Goal: Book appointment/travel/reservation

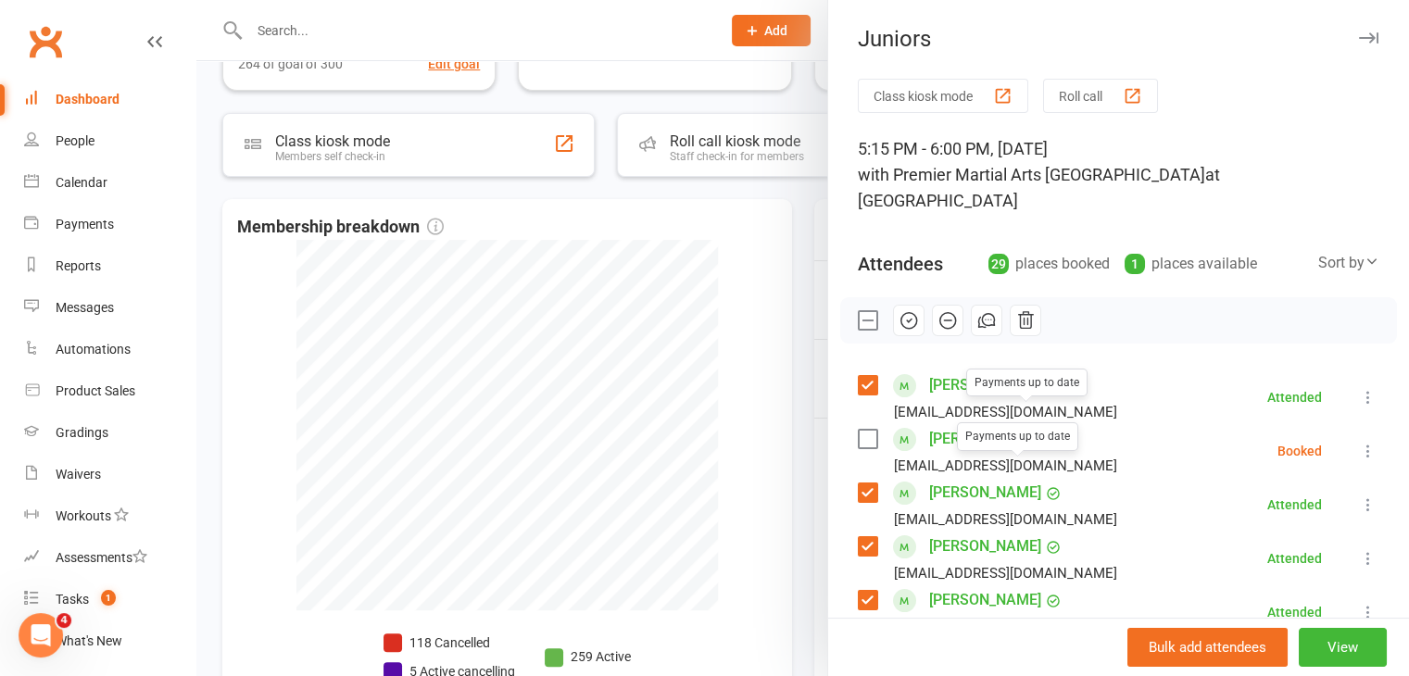
click at [765, 292] on div at bounding box center [802, 338] width 1212 height 676
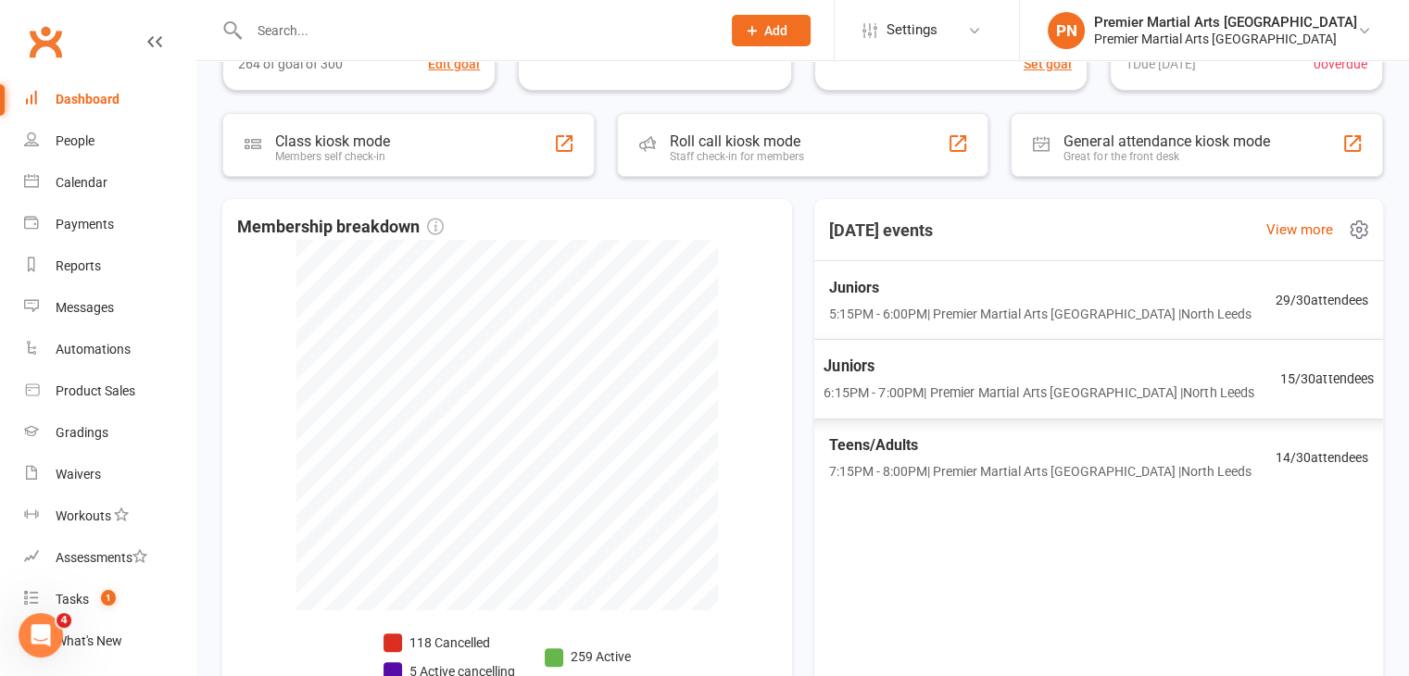
click at [1017, 384] on span "6:15PM - 7:00PM | Premier Martial Arts [GEOGRAPHIC_DATA] | [GEOGRAPHIC_DATA]" at bounding box center [1038, 393] width 431 height 21
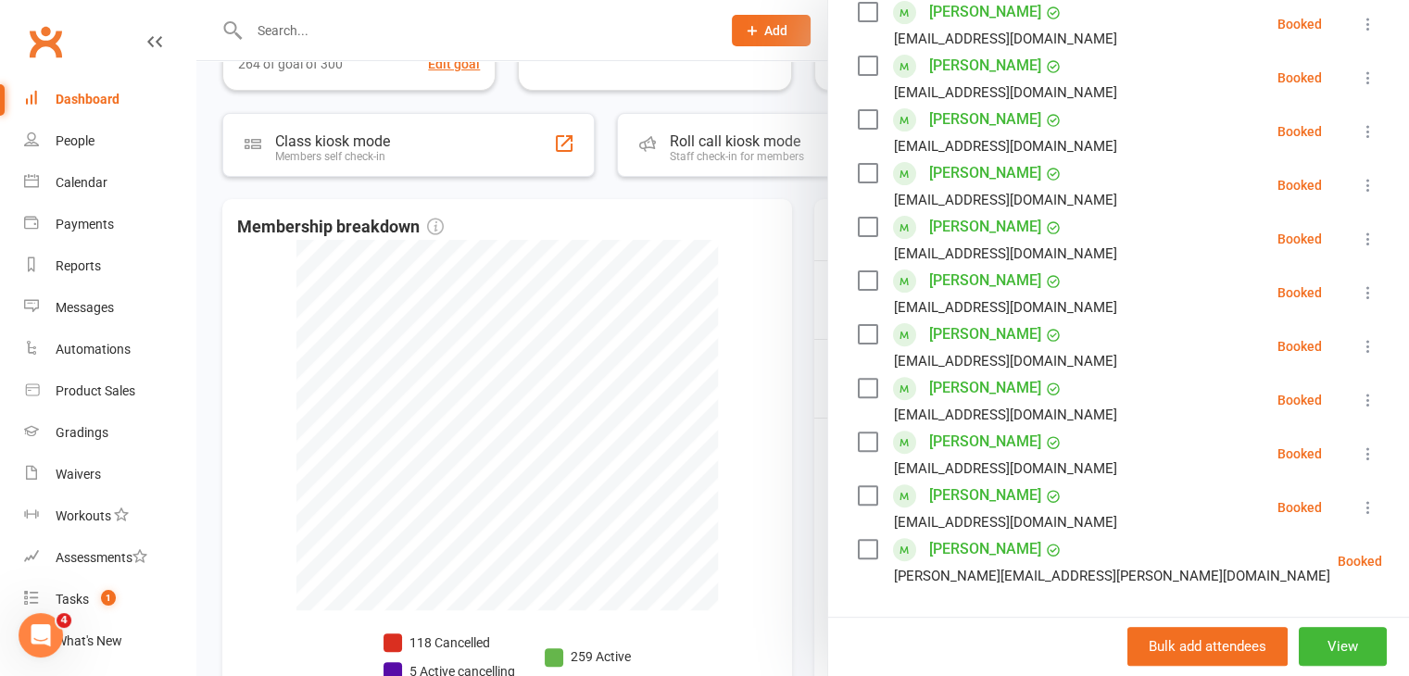
scroll to position [720, 0]
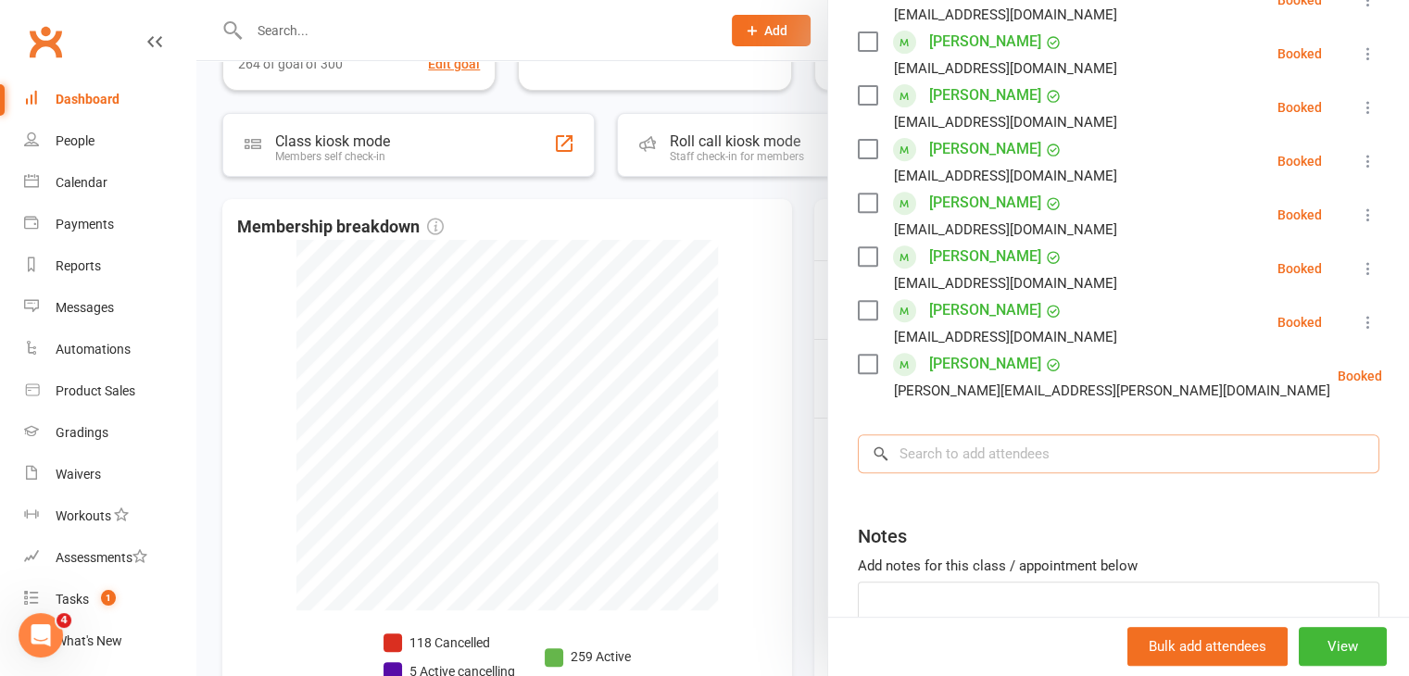
click at [1027, 437] on input "search" at bounding box center [1118, 453] width 521 height 39
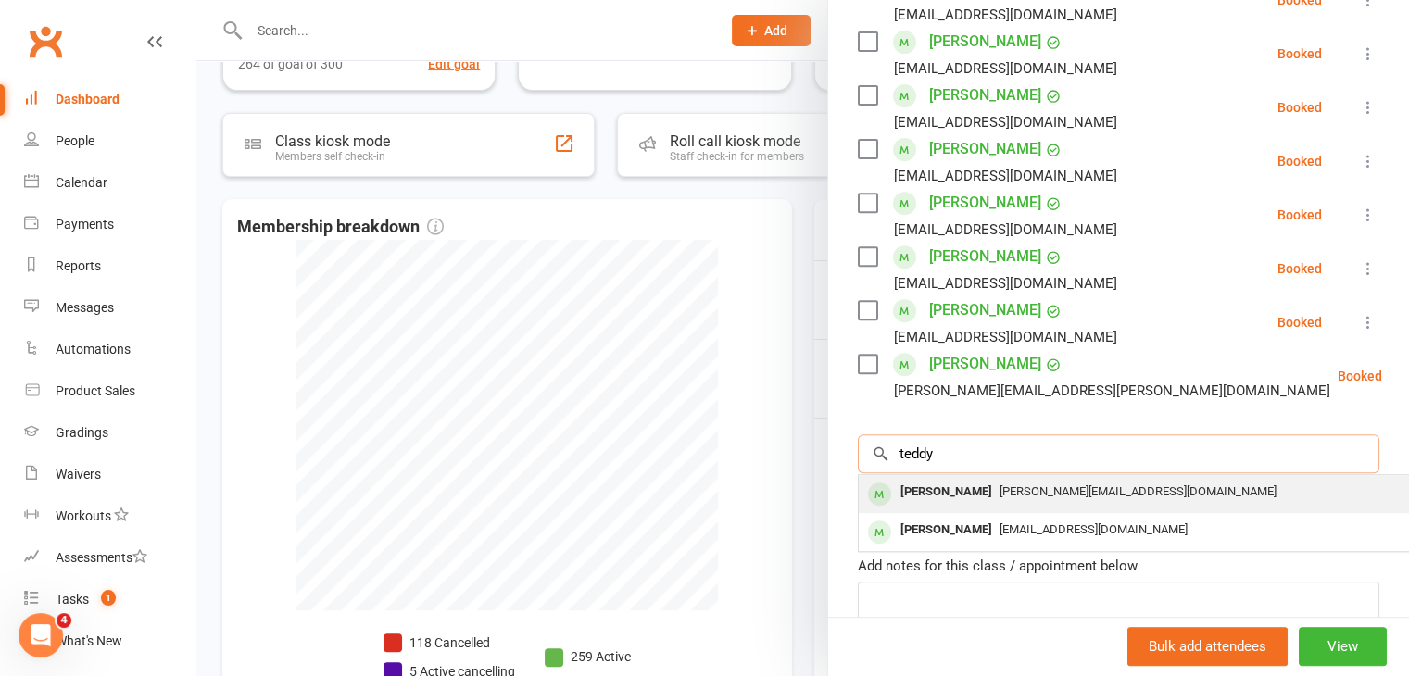
type input "teddy"
click at [1055, 479] on div "[PERSON_NAME][EMAIL_ADDRESS][DOMAIN_NAME]" at bounding box center [1135, 492] width 539 height 27
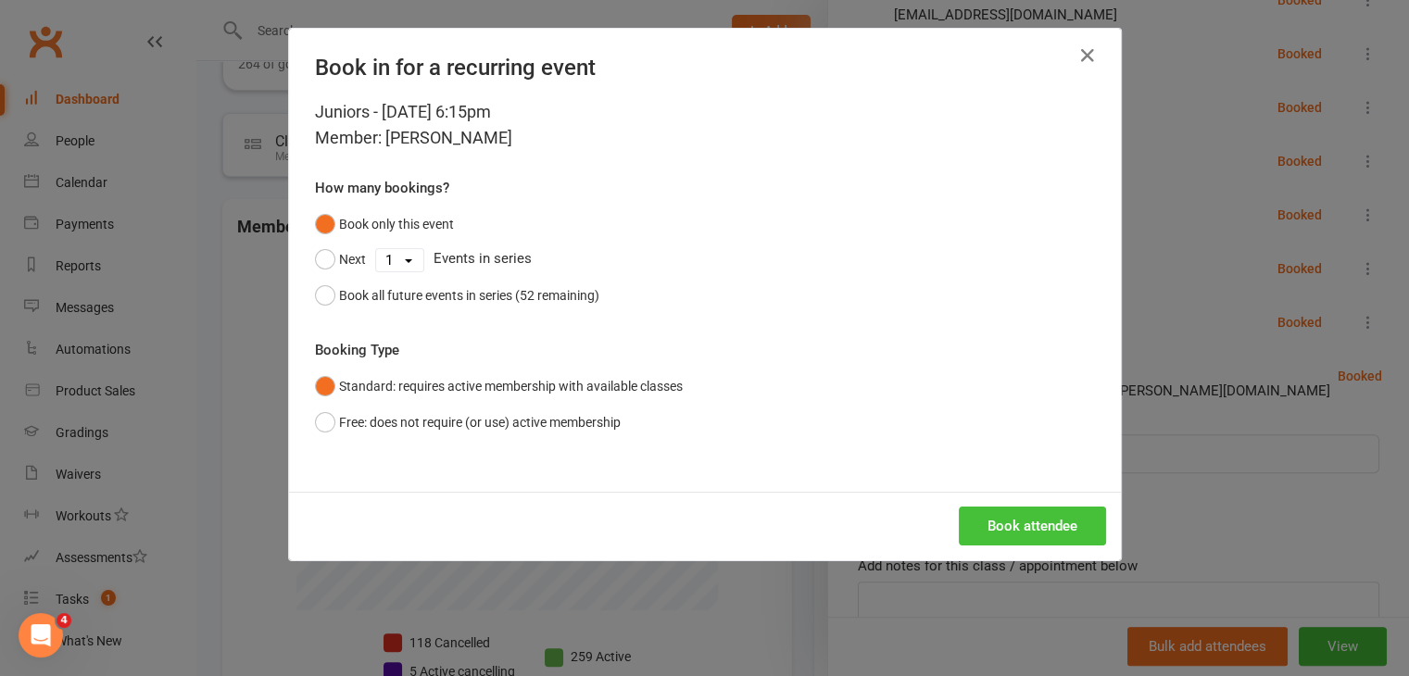
click at [1027, 519] on button "Book attendee" at bounding box center [1032, 526] width 147 height 39
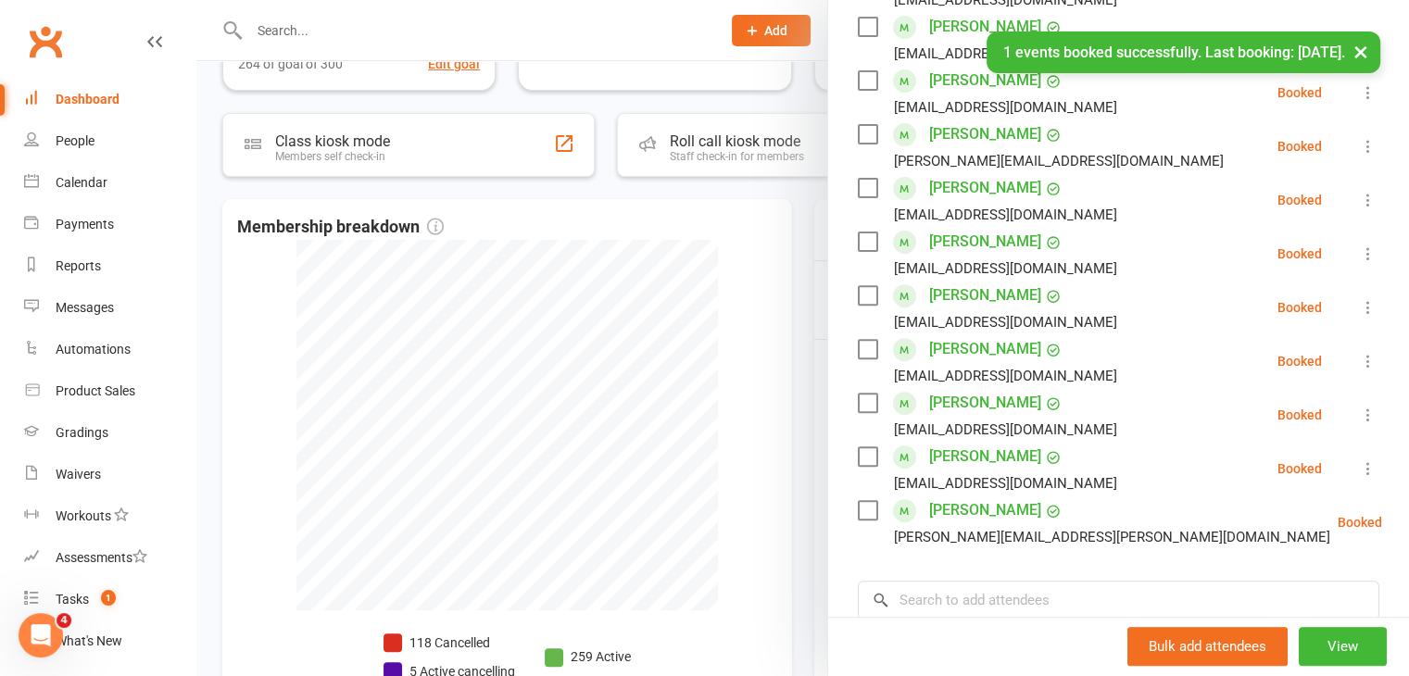
scroll to position [534, 0]
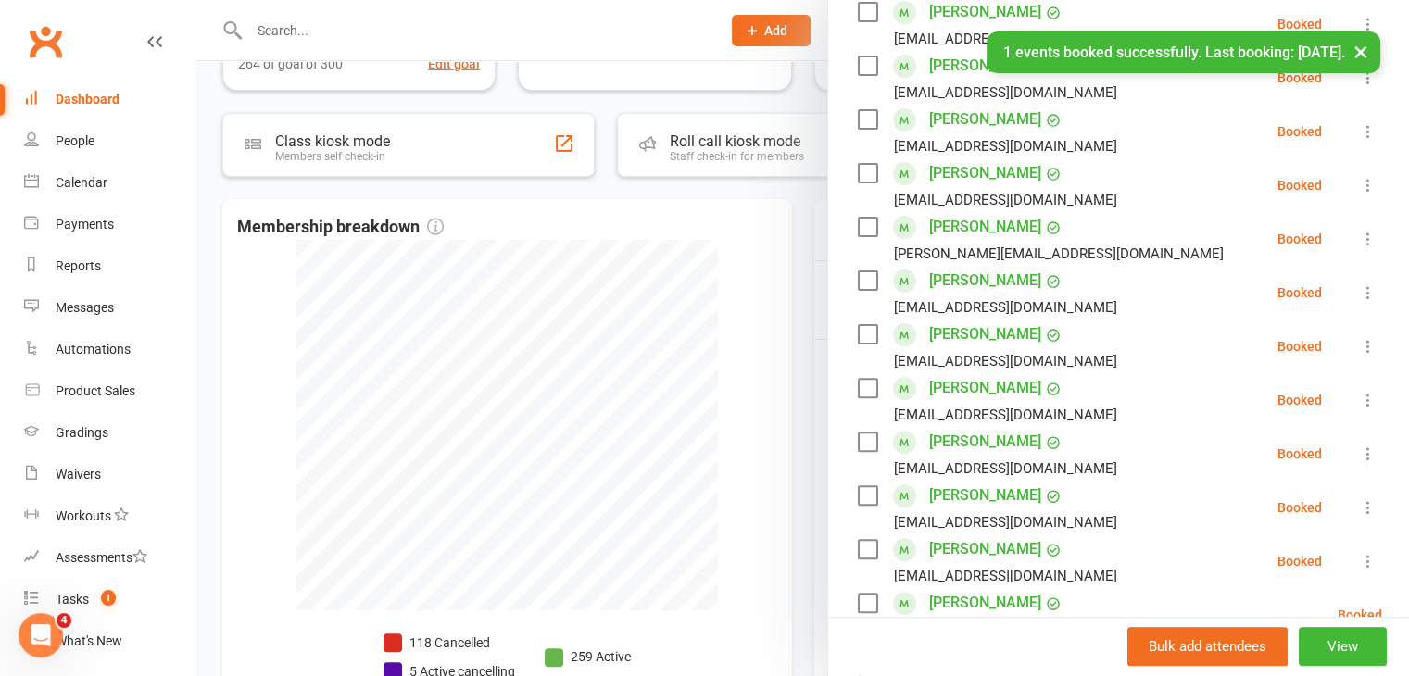
click at [860, 218] on label at bounding box center [867, 227] width 19 height 19
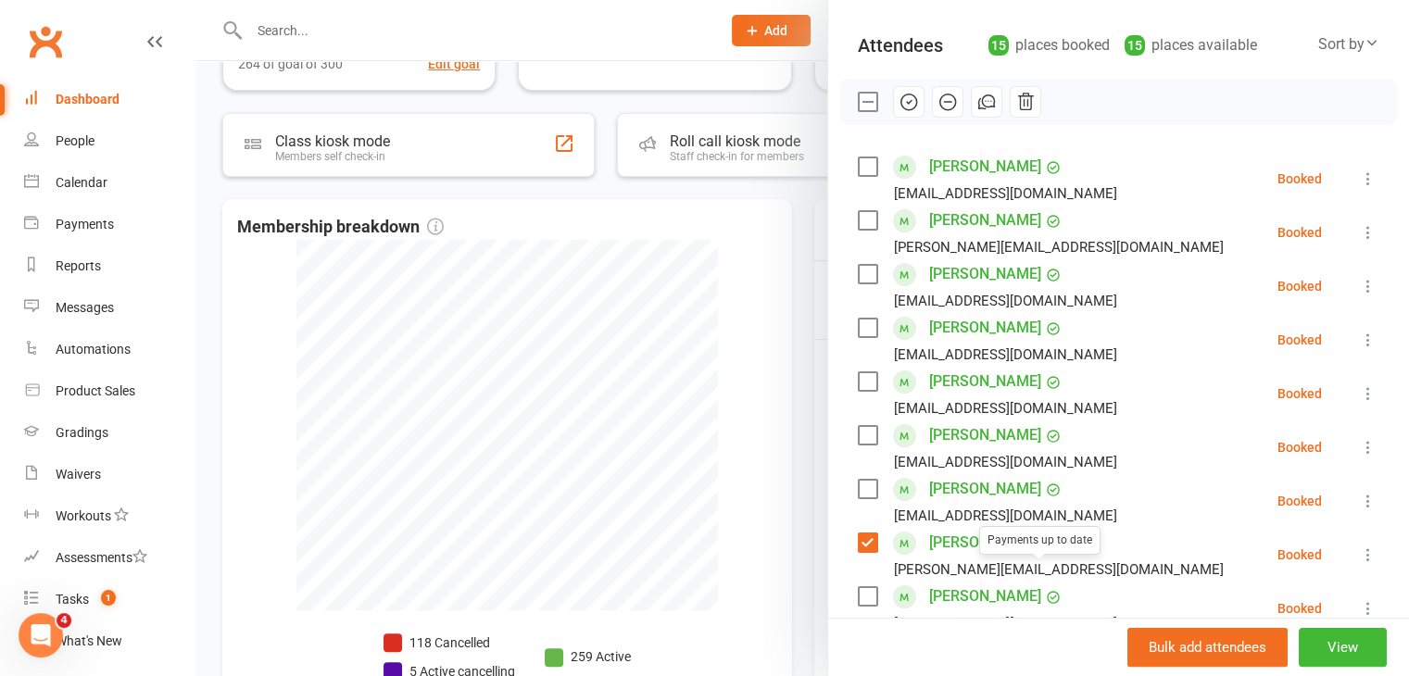
scroll to position [164, 0]
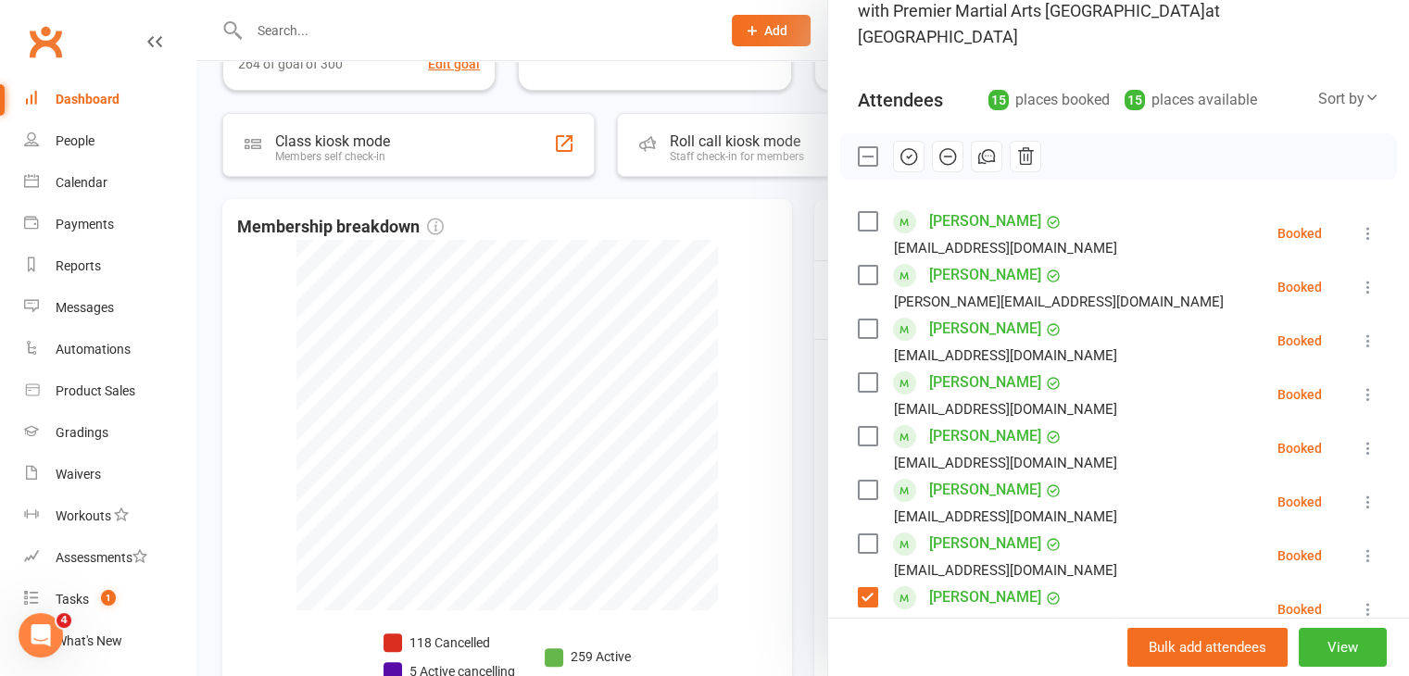
click at [908, 149] on icon "button" at bounding box center [908, 157] width 16 height 16
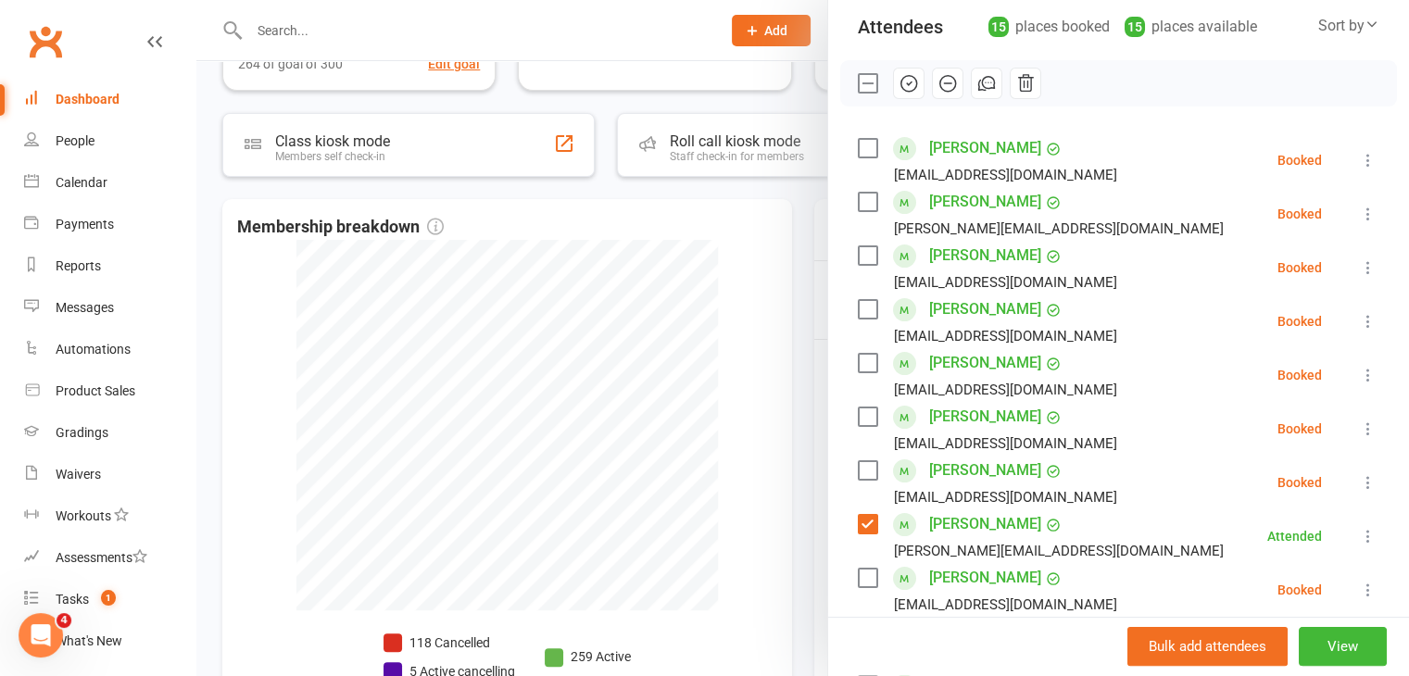
scroll to position [257, 0]
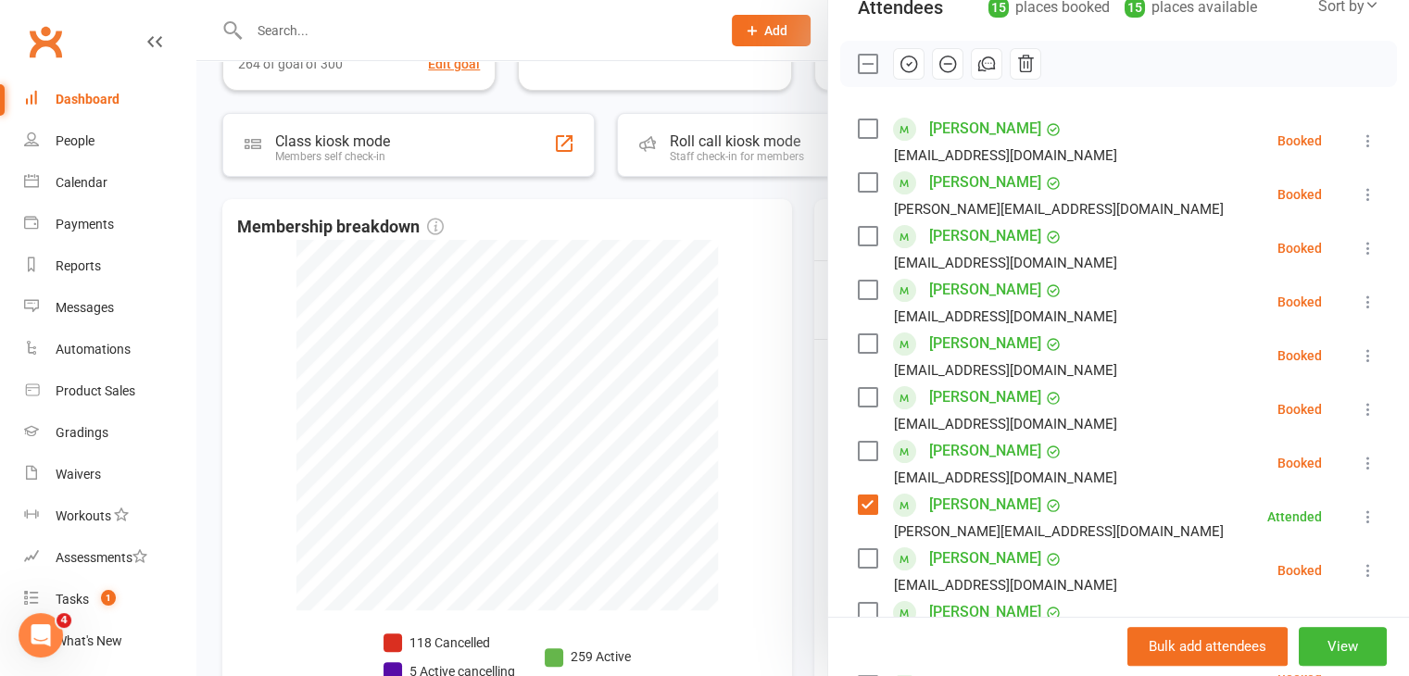
click at [858, 173] on label at bounding box center [867, 182] width 19 height 19
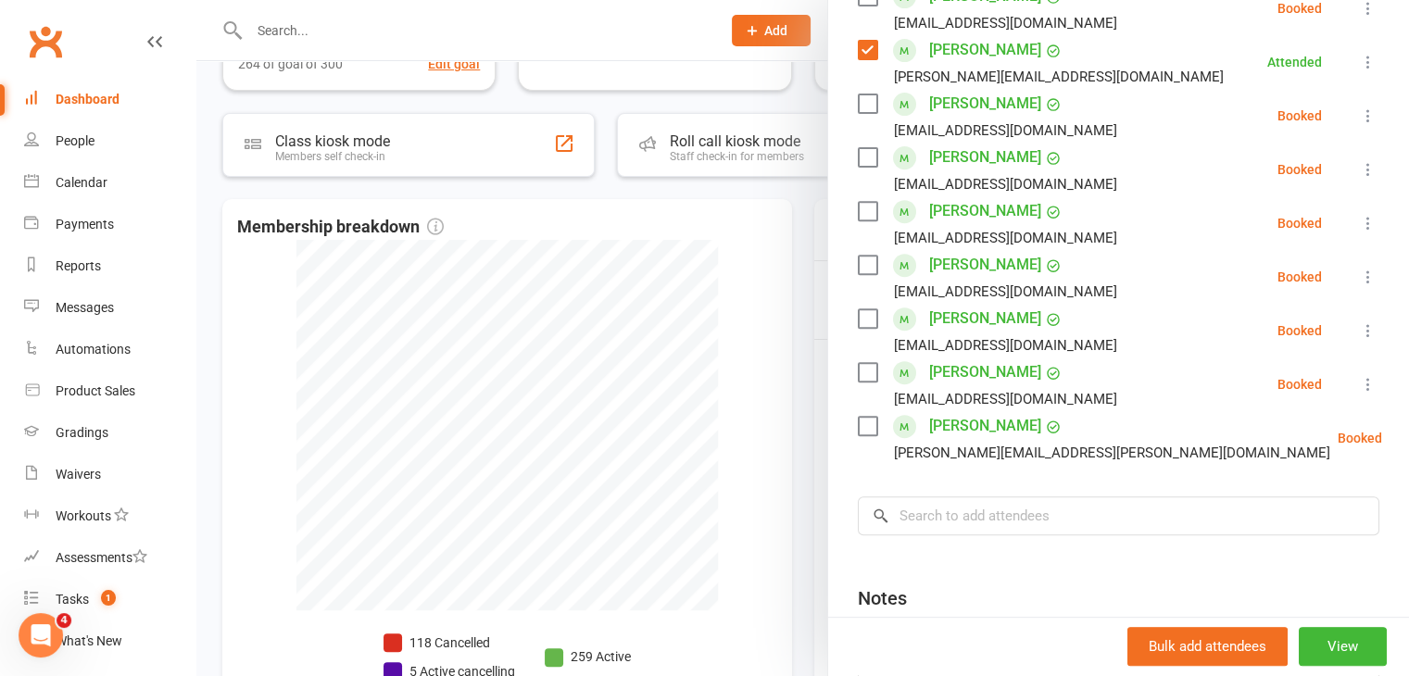
scroll to position [720, 0]
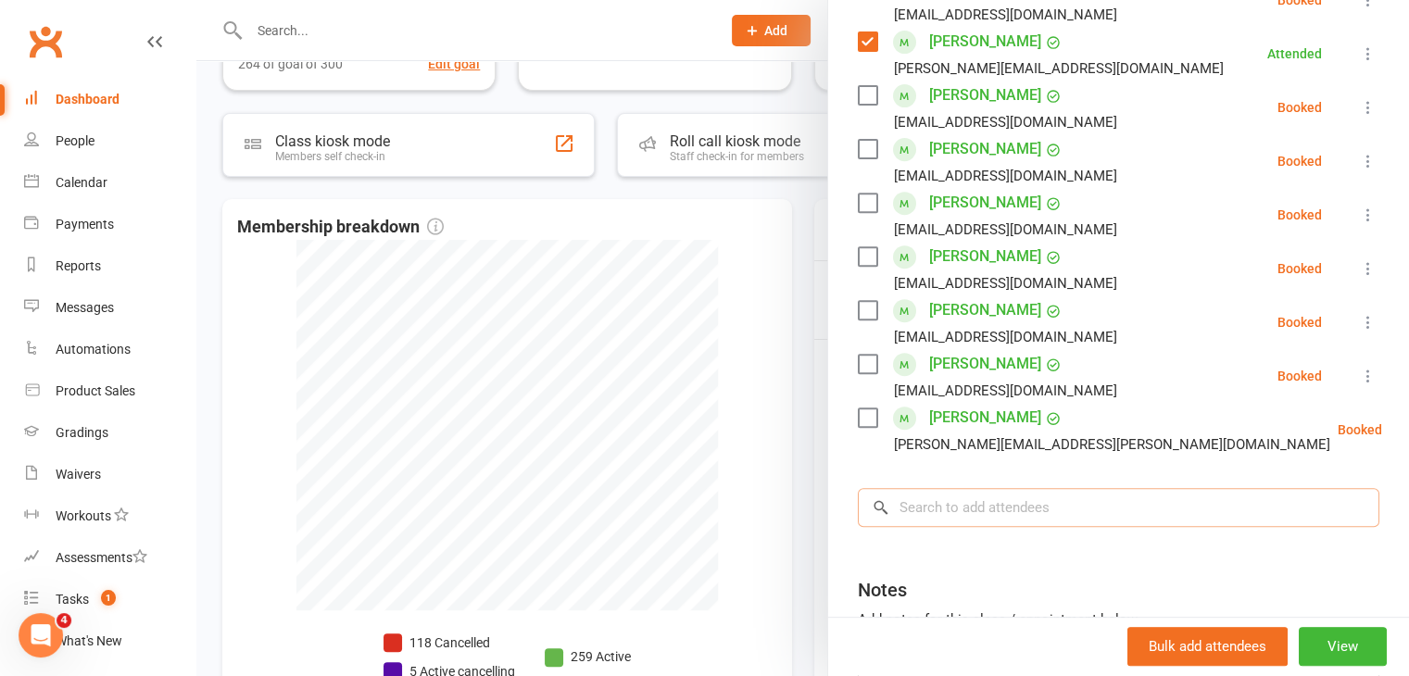
click at [1031, 488] on input "search" at bounding box center [1118, 507] width 521 height 39
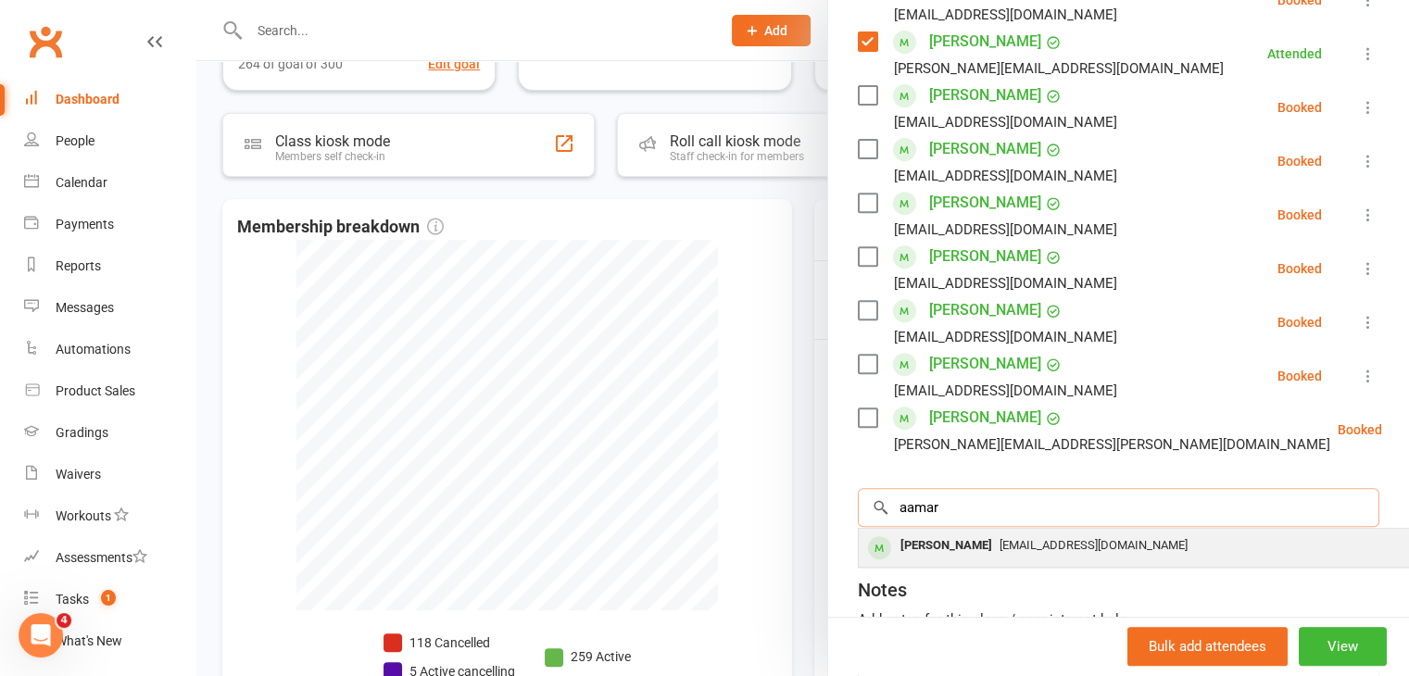
type input "aamar"
click at [1011, 538] on span "[EMAIL_ADDRESS][DOMAIN_NAME]" at bounding box center [1093, 545] width 188 height 14
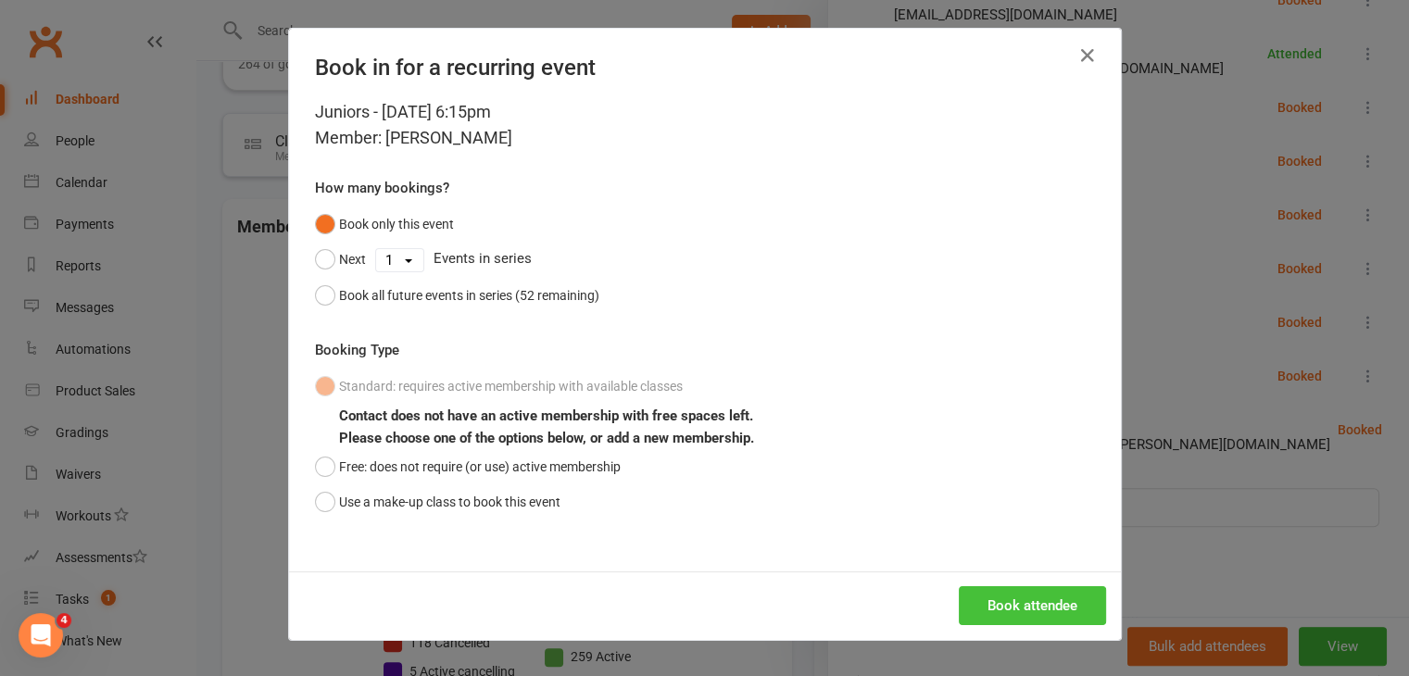
click at [1035, 596] on button "Book attendee" at bounding box center [1032, 605] width 147 height 39
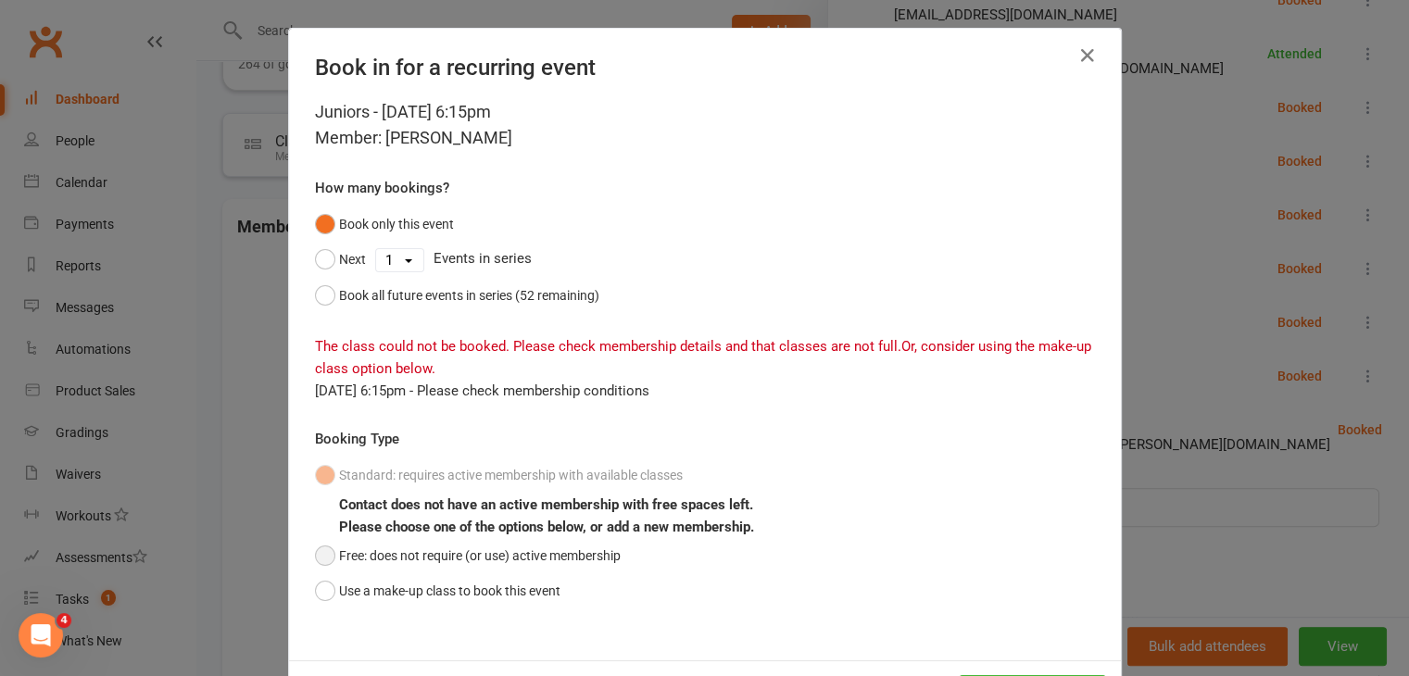
click at [315, 552] on button "Free: does not require (or use) active membership" at bounding box center [468, 555] width 306 height 35
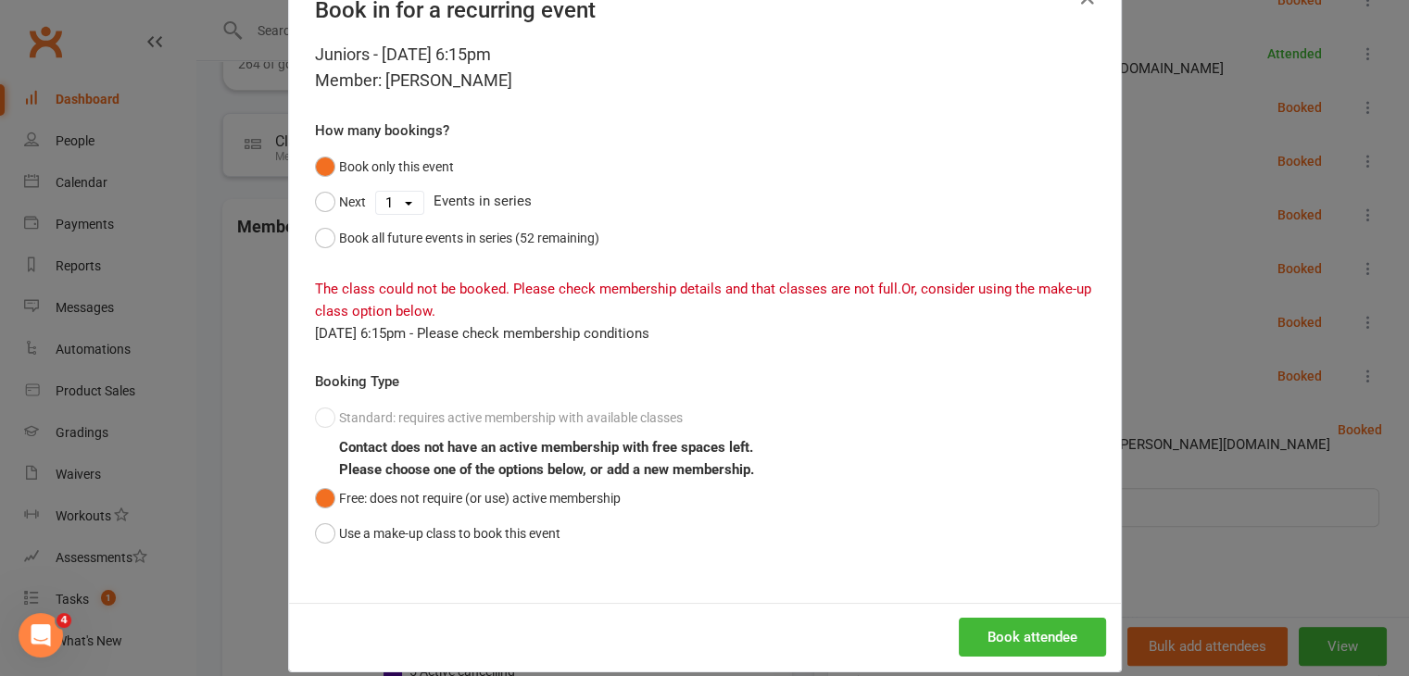
scroll to position [82, 0]
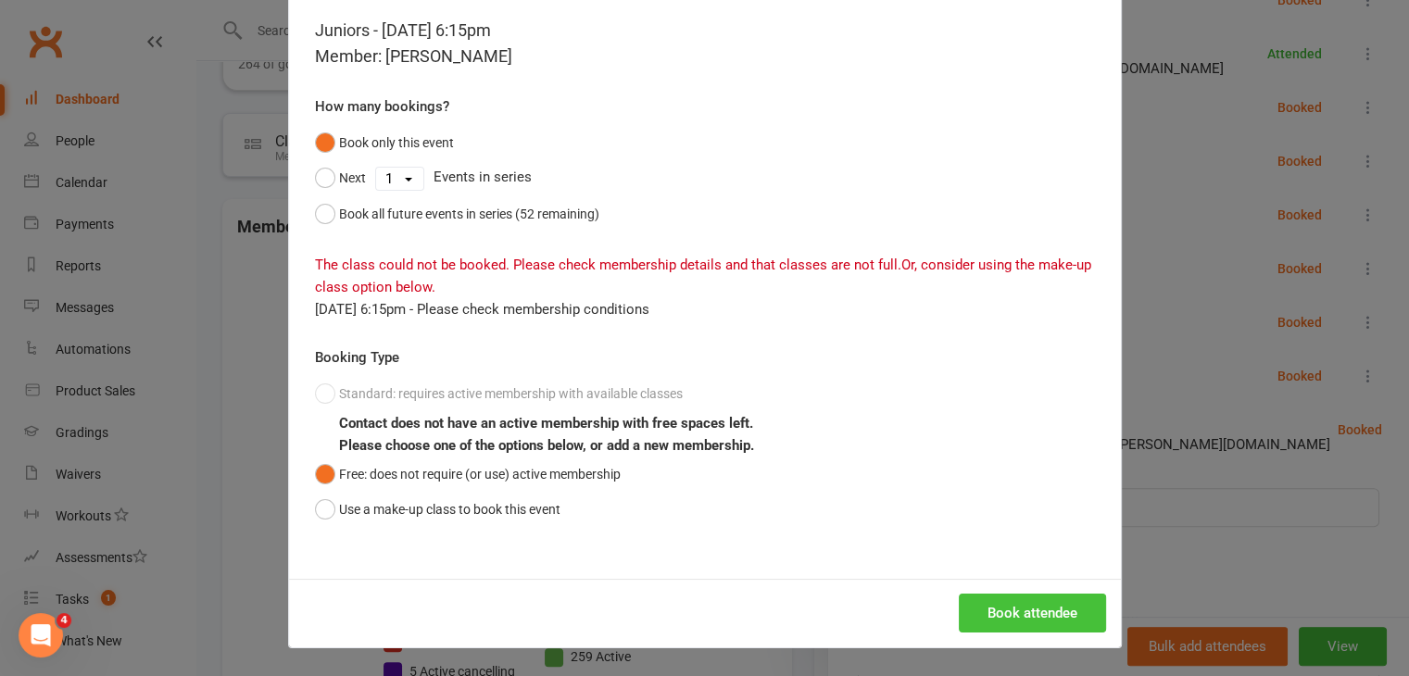
click at [1040, 606] on button "Book attendee" at bounding box center [1032, 613] width 147 height 39
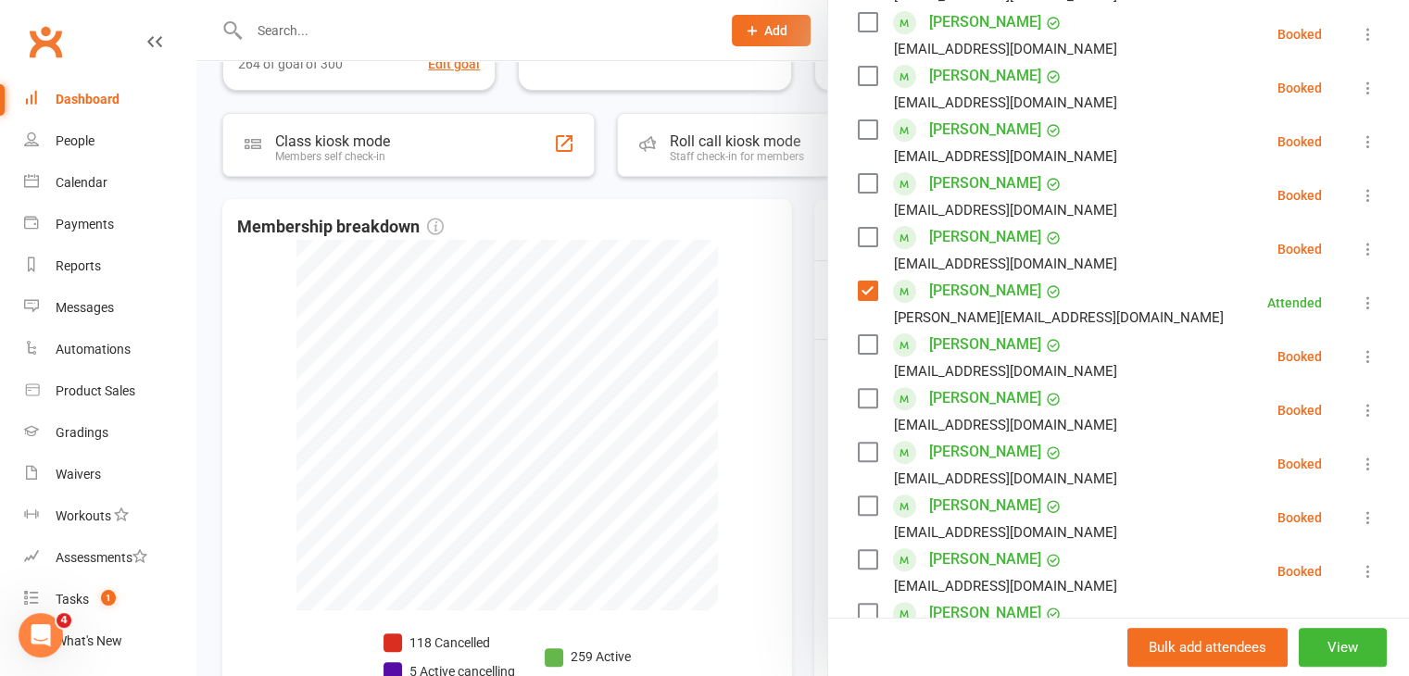
scroll to position [496, 0]
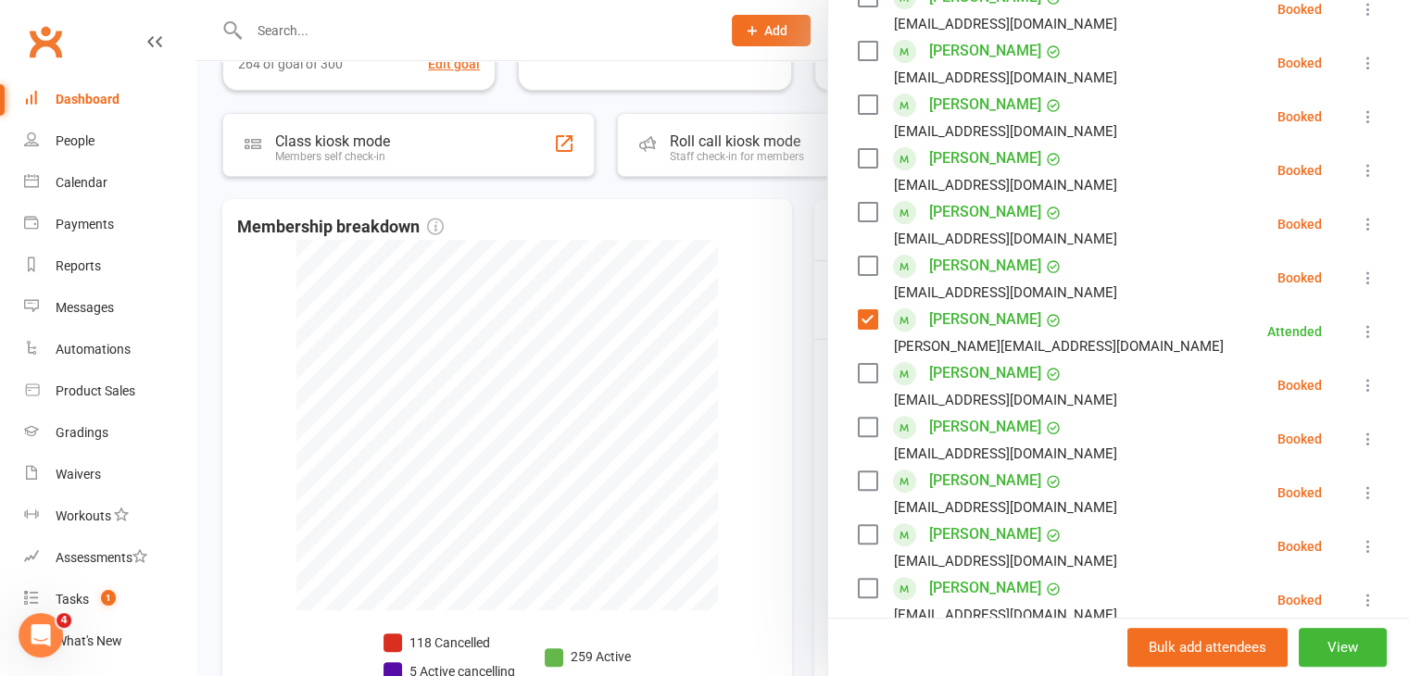
click at [861, 149] on label at bounding box center [867, 158] width 19 height 19
click at [858, 257] on label at bounding box center [867, 266] width 19 height 19
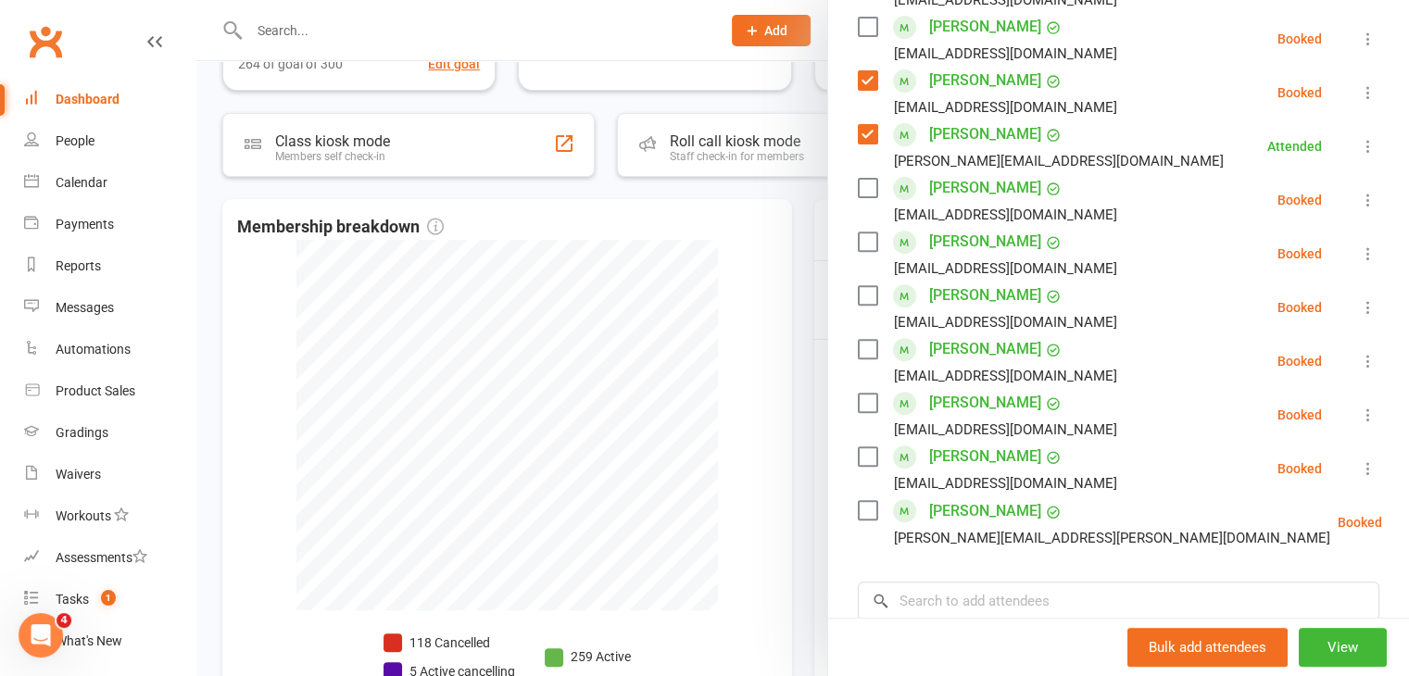
scroll to position [773, 0]
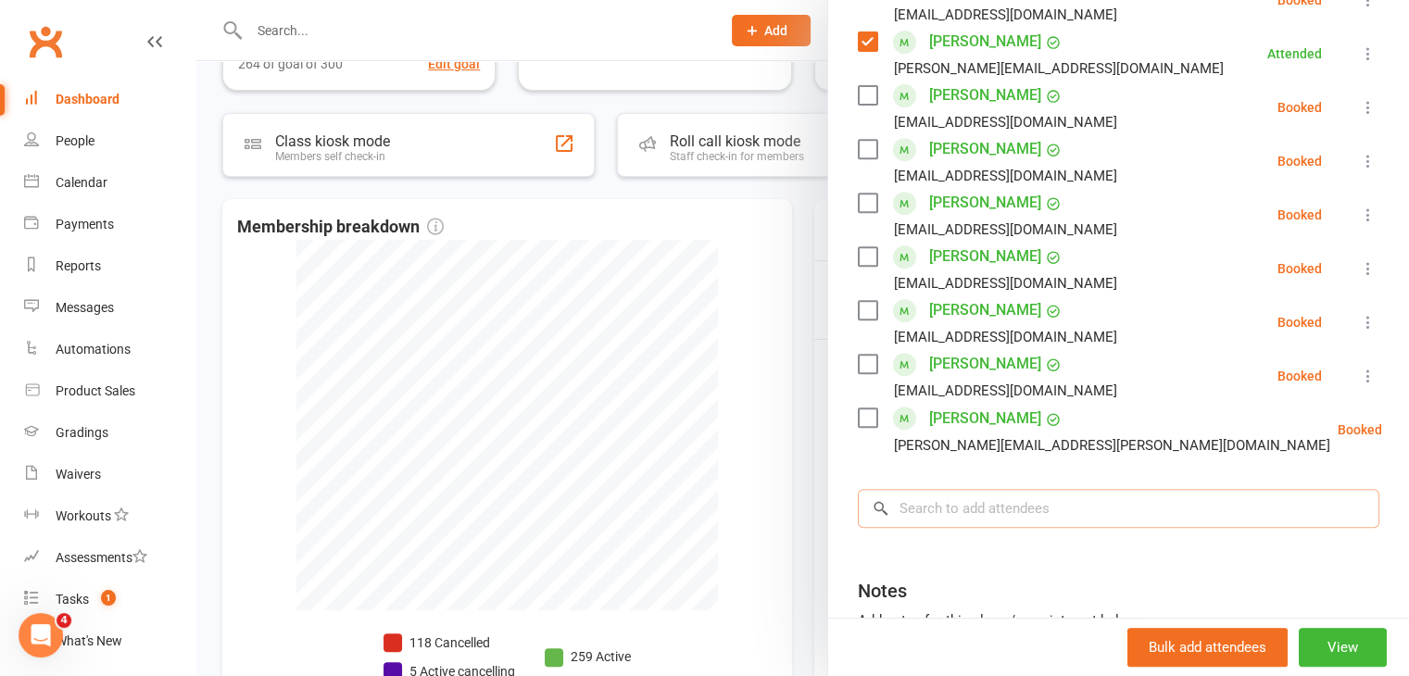
click at [1055, 489] on input "search" at bounding box center [1118, 508] width 521 height 39
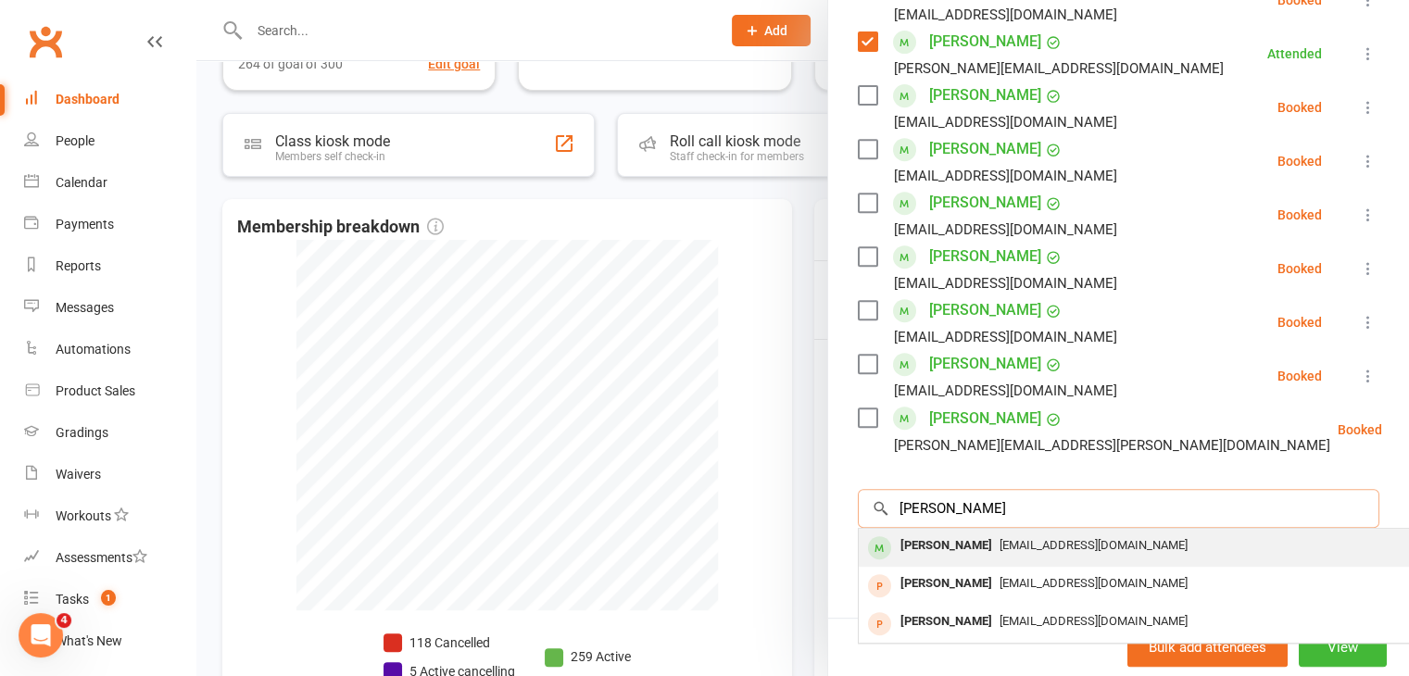
type input "[PERSON_NAME]"
click at [1009, 533] on div "[EMAIL_ADDRESS][DOMAIN_NAME]" at bounding box center [1135, 546] width 539 height 27
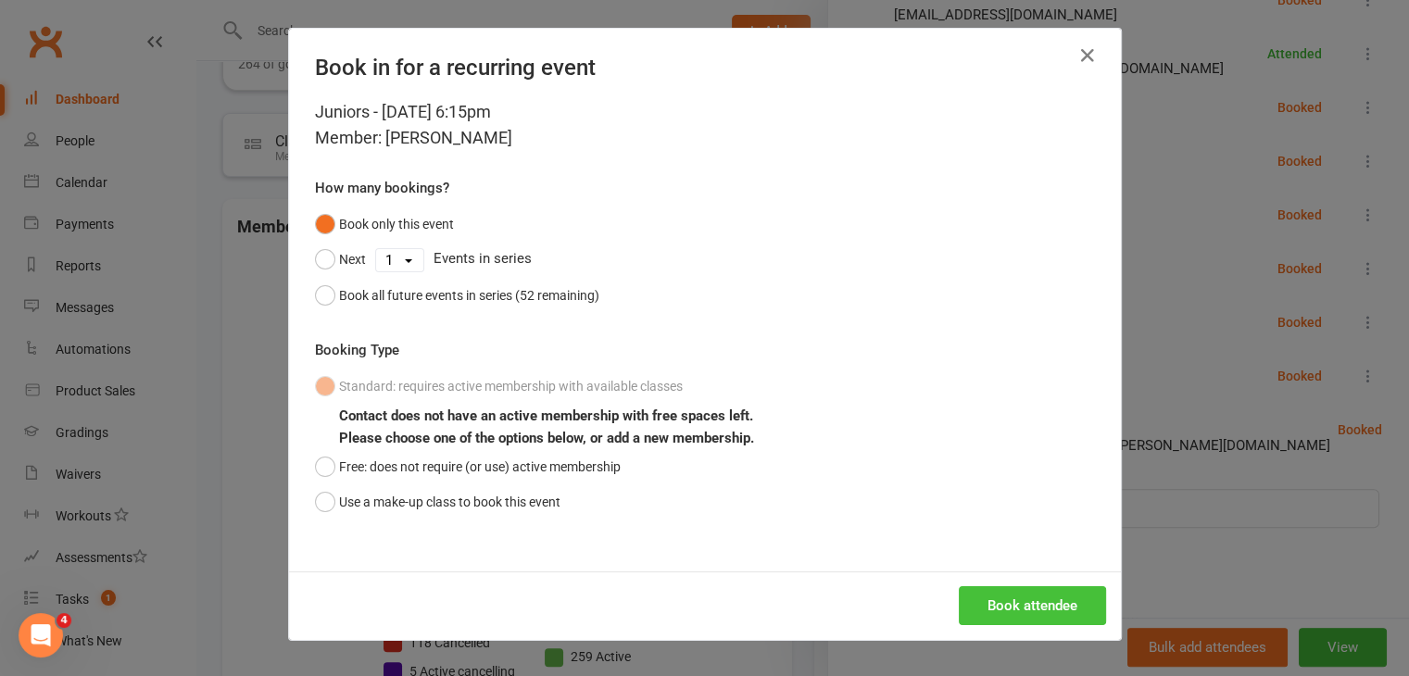
click at [1010, 618] on button "Book attendee" at bounding box center [1032, 605] width 147 height 39
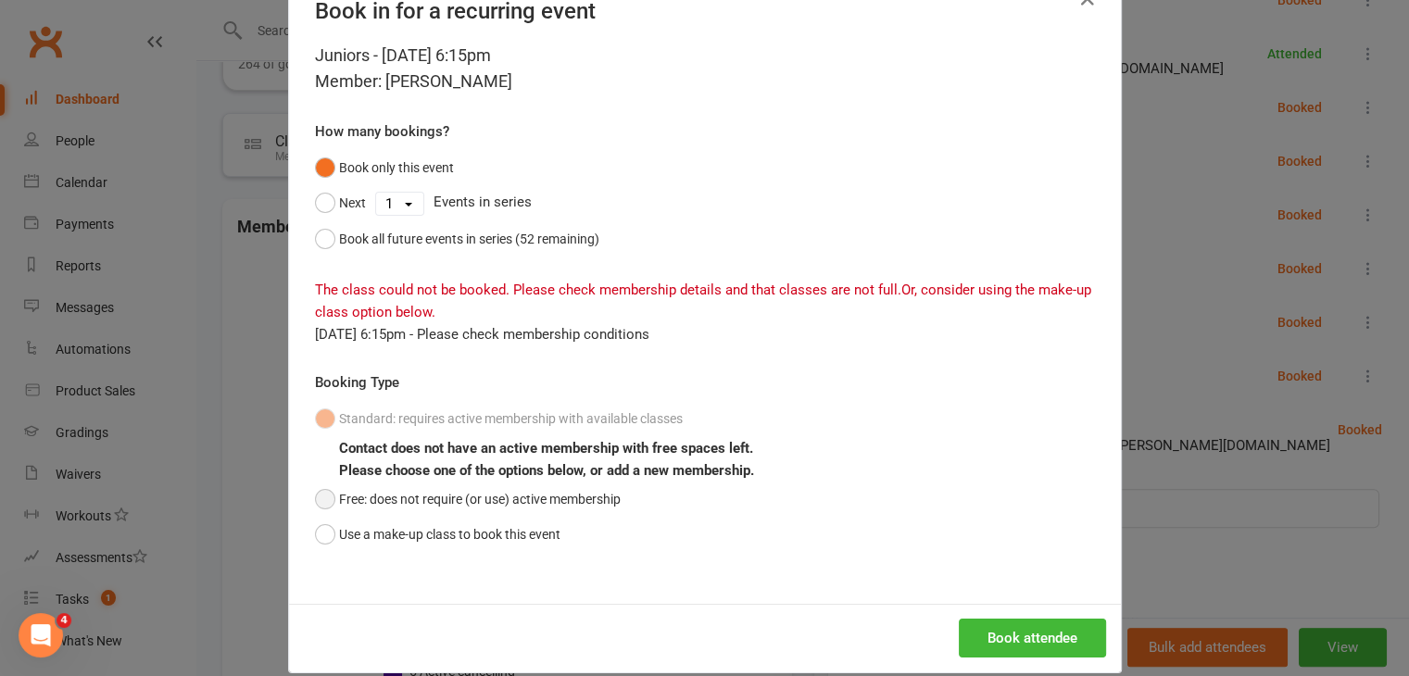
scroll to position [82, 0]
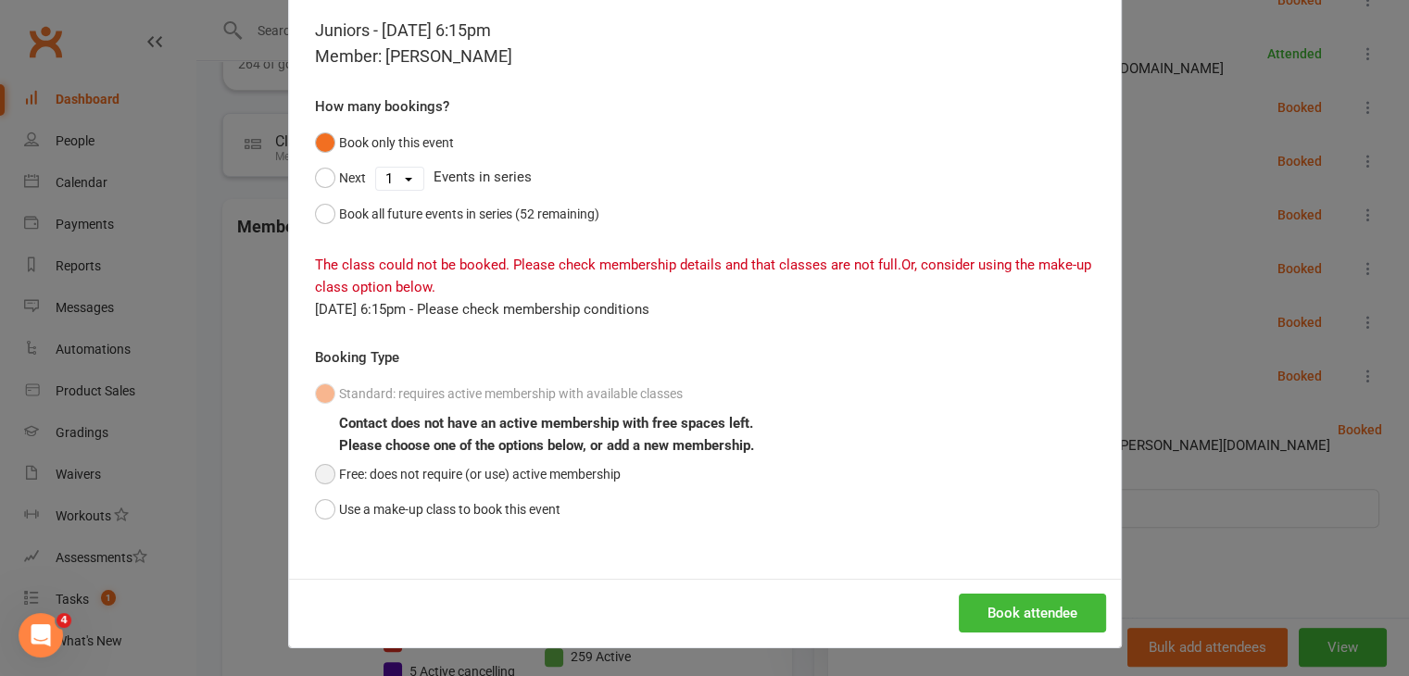
click at [321, 466] on button "Free: does not require (or use) active membership" at bounding box center [468, 474] width 306 height 35
click at [1041, 605] on button "Book attendee" at bounding box center [1032, 613] width 147 height 39
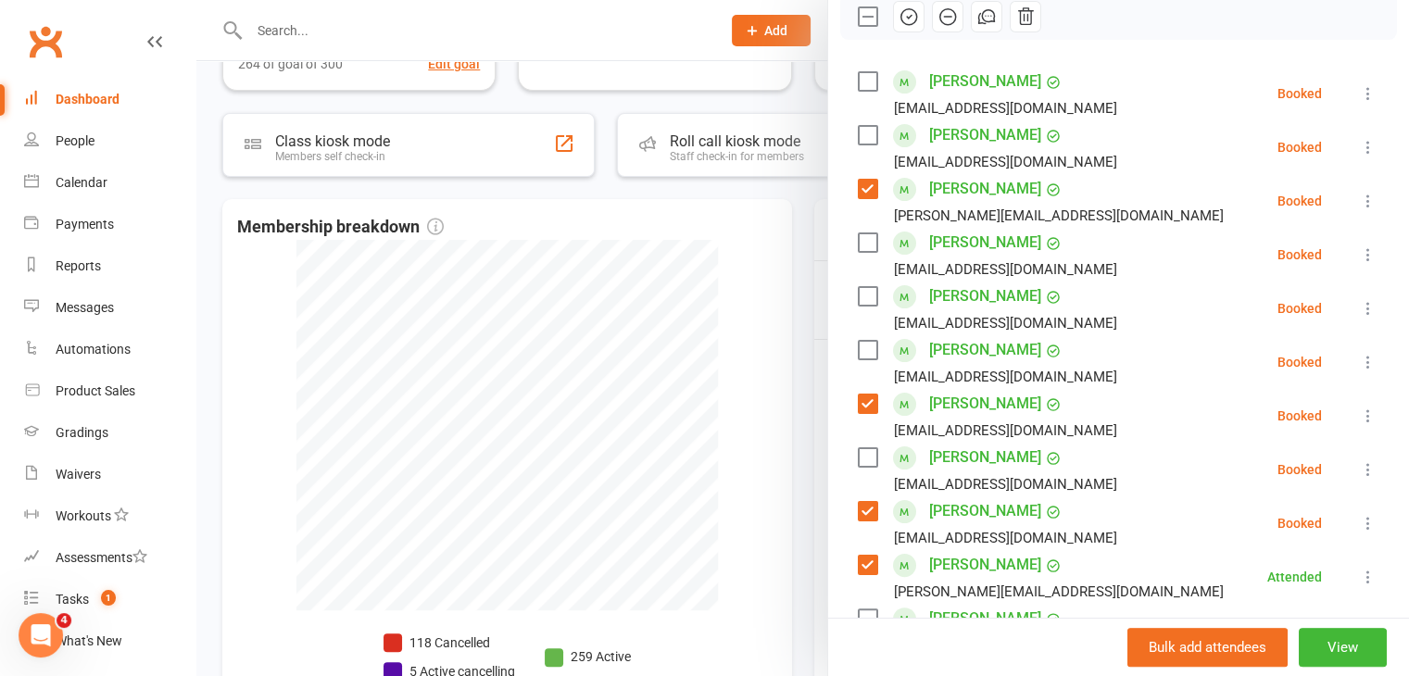
scroll to position [271, 0]
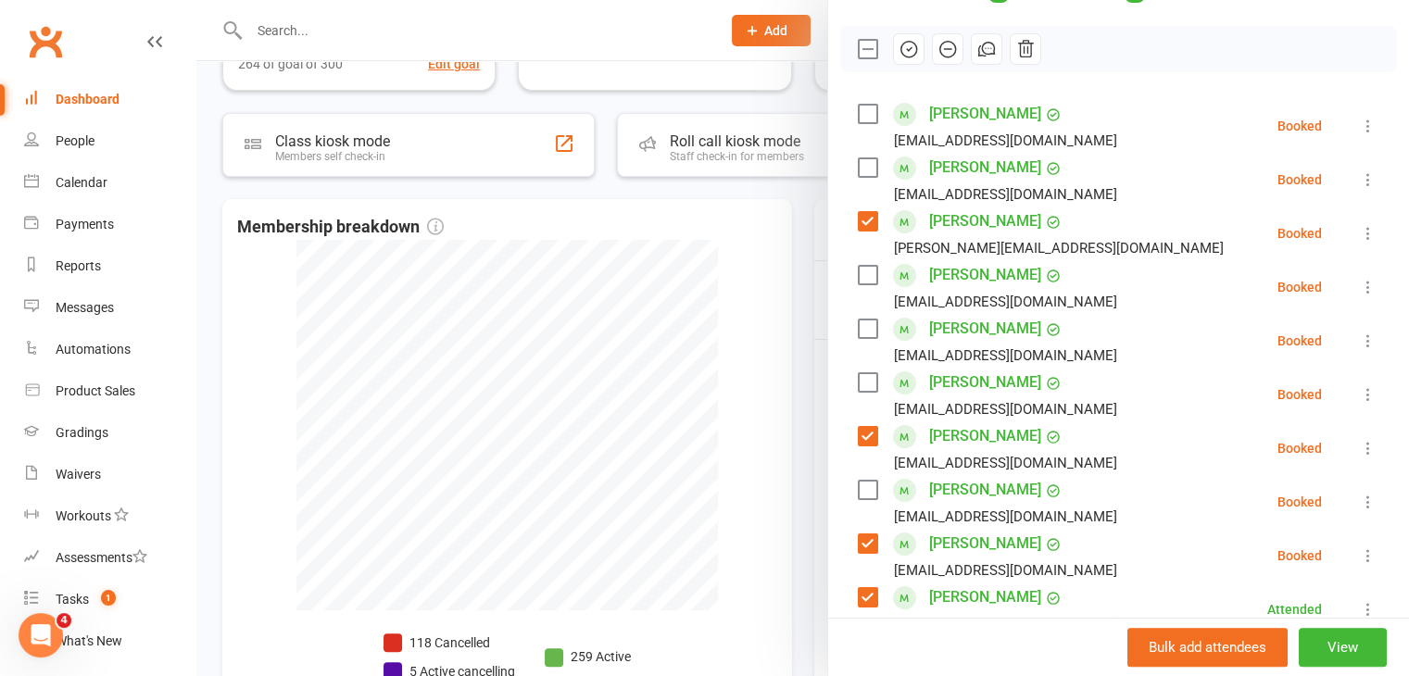
click at [858, 158] on label at bounding box center [867, 167] width 19 height 19
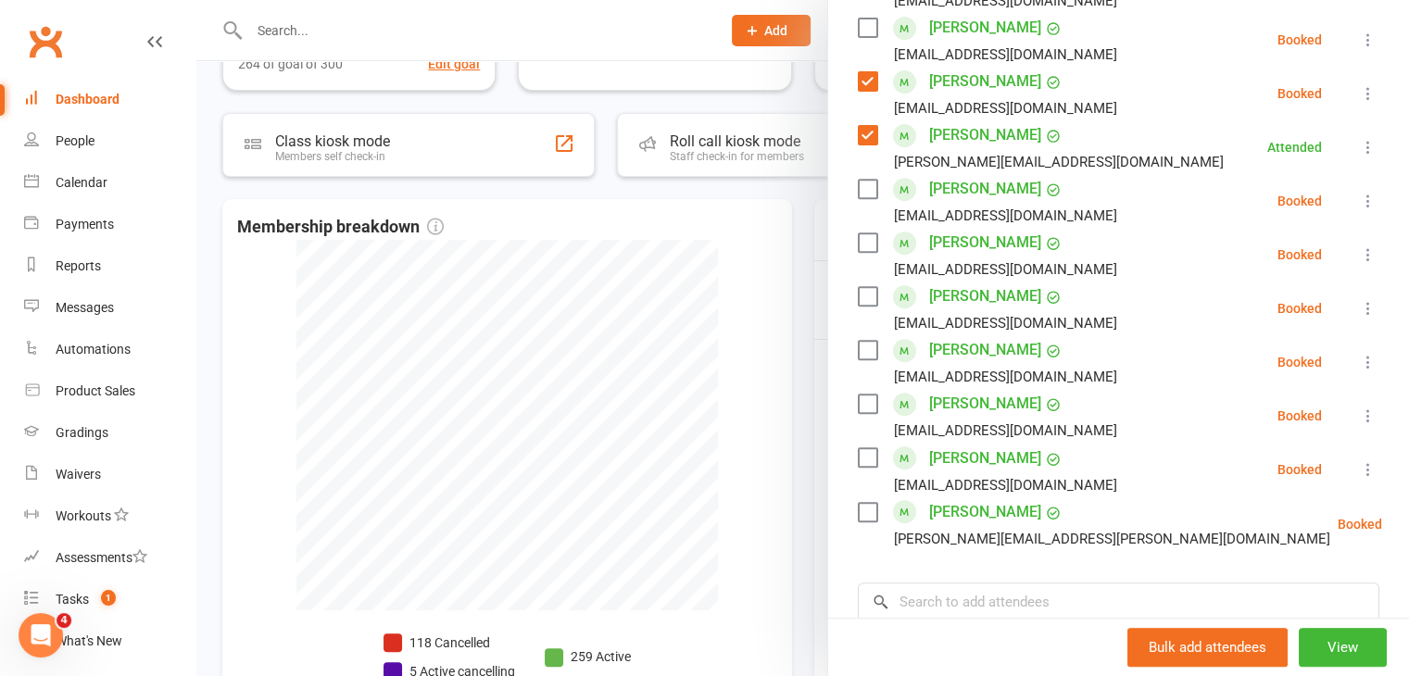
scroll to position [734, 0]
click at [858, 502] on label at bounding box center [867, 511] width 19 height 19
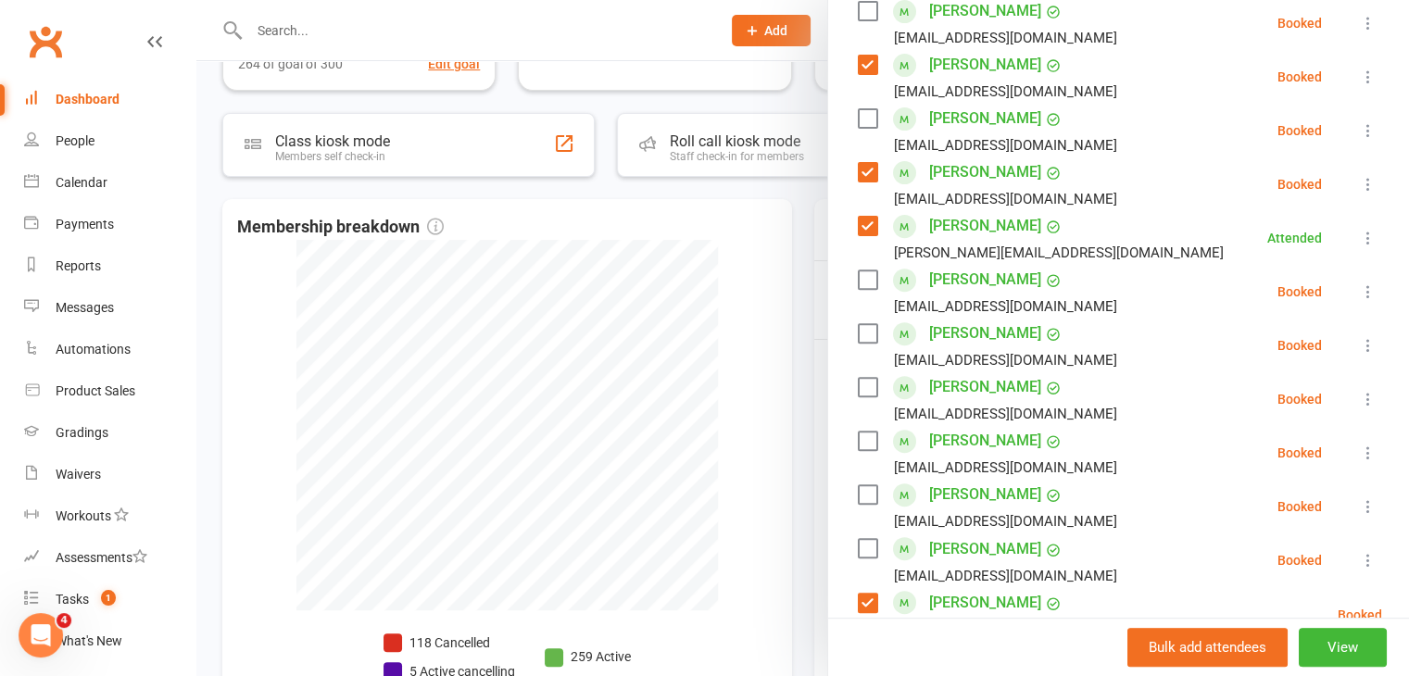
scroll to position [642, 0]
click at [858, 433] on label at bounding box center [867, 442] width 19 height 19
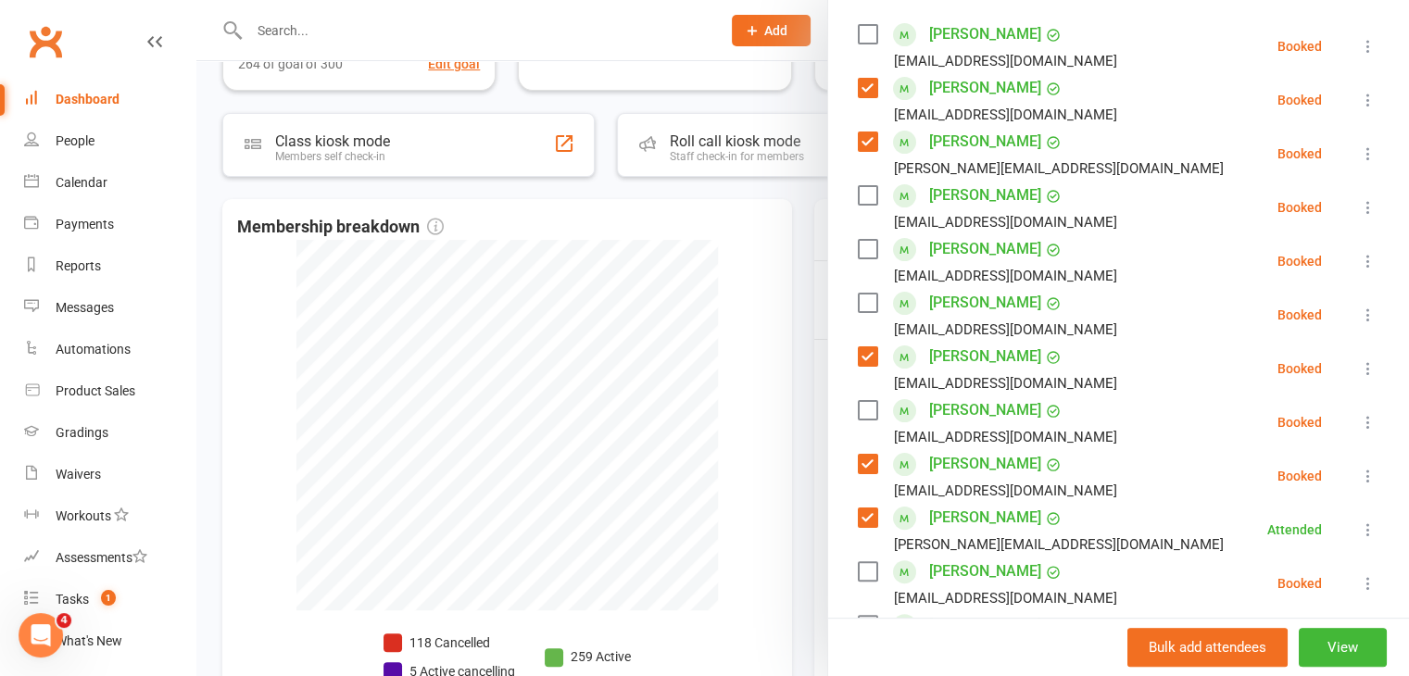
scroll to position [271, 0]
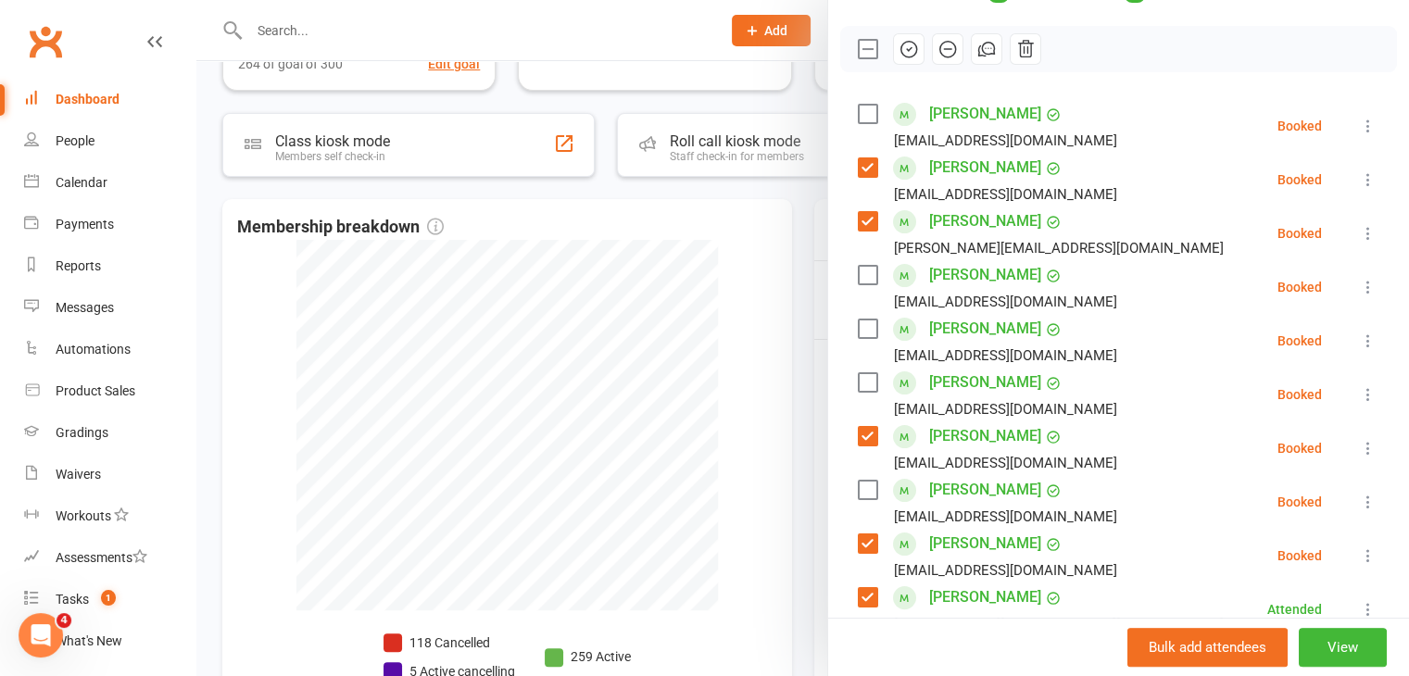
click at [858, 105] on label at bounding box center [867, 114] width 19 height 19
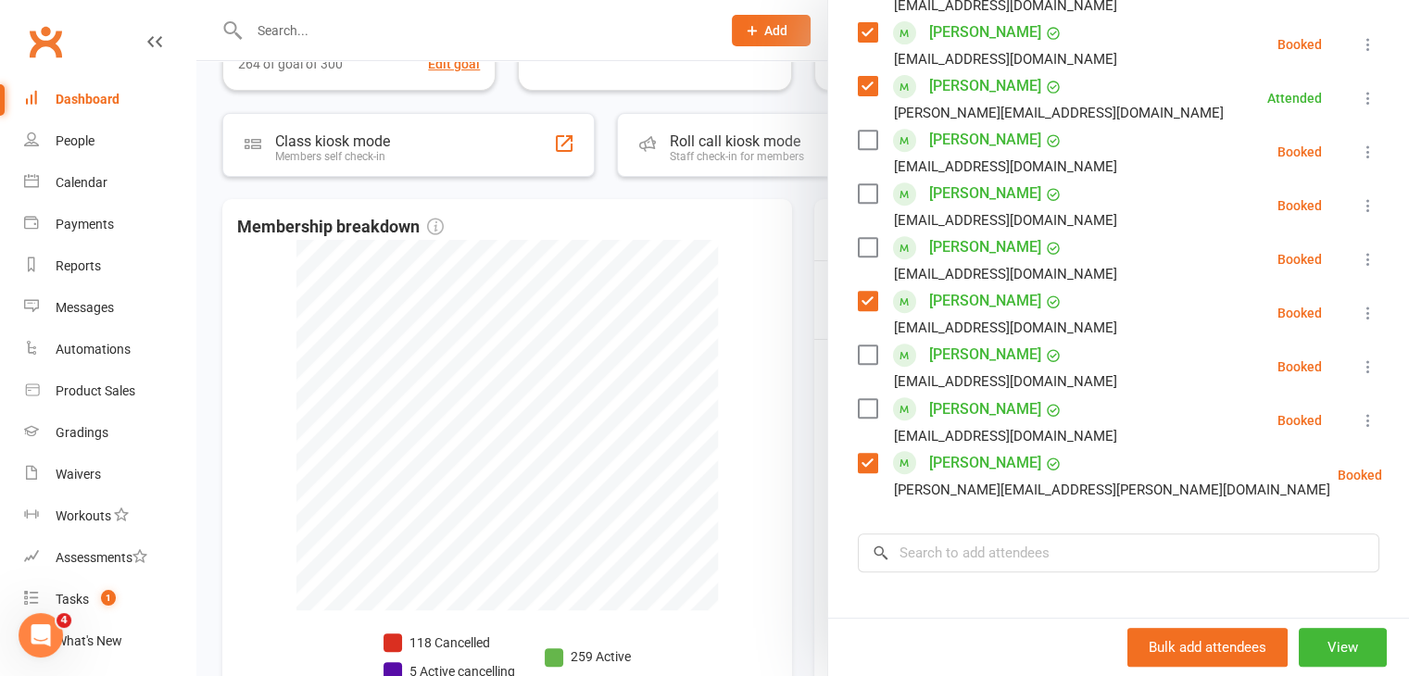
scroll to position [827, 0]
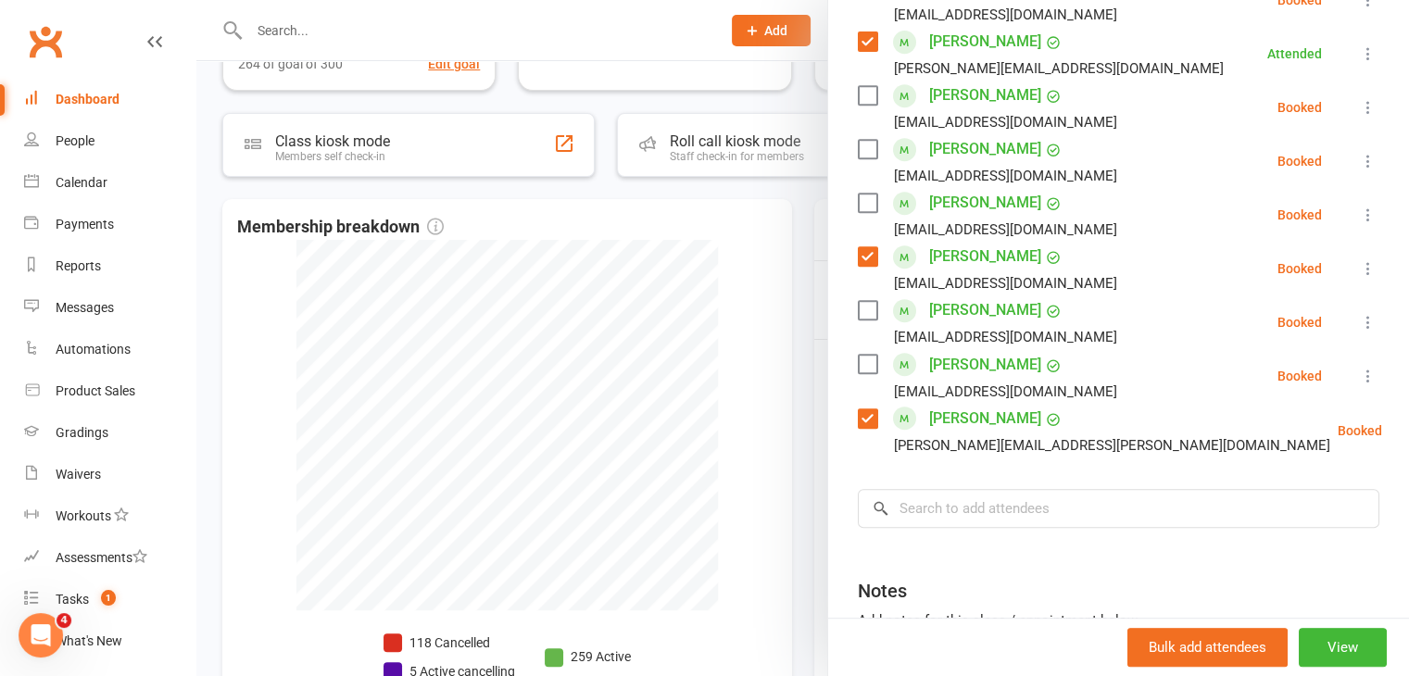
click at [860, 355] on label at bounding box center [867, 364] width 19 height 19
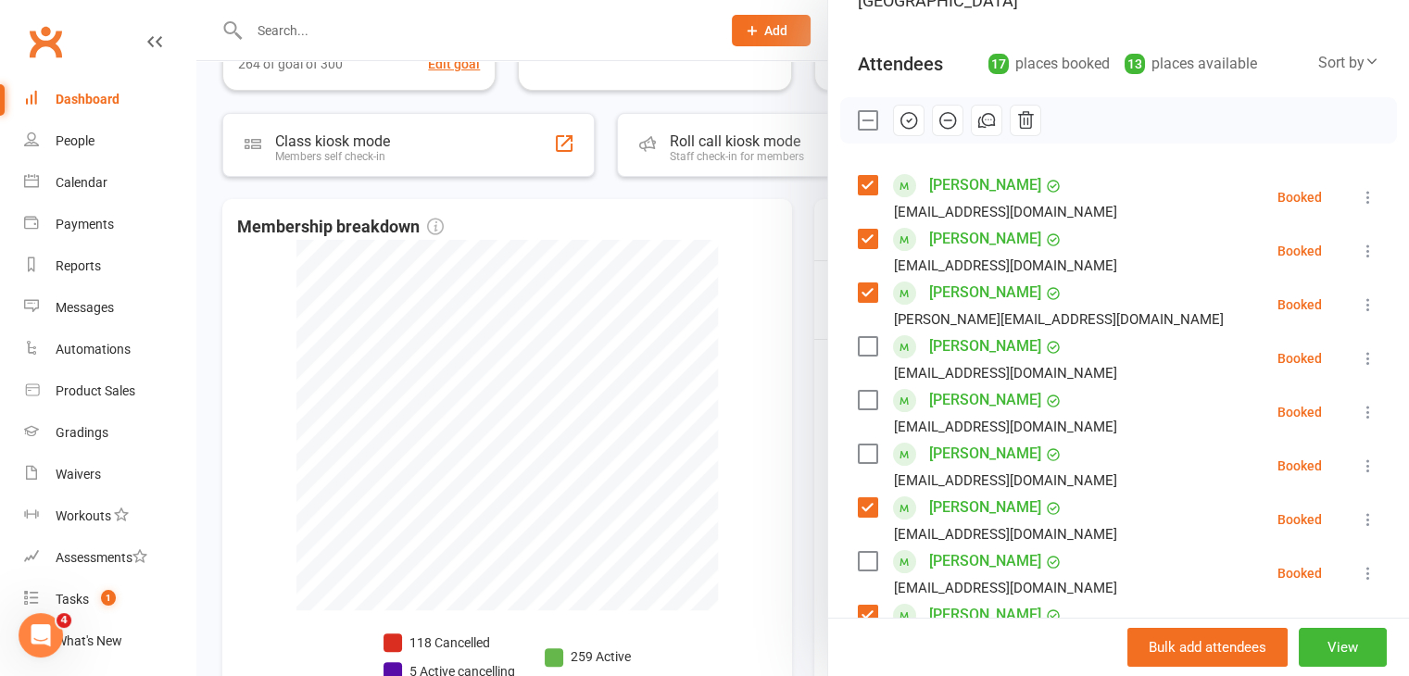
scroll to position [0, 0]
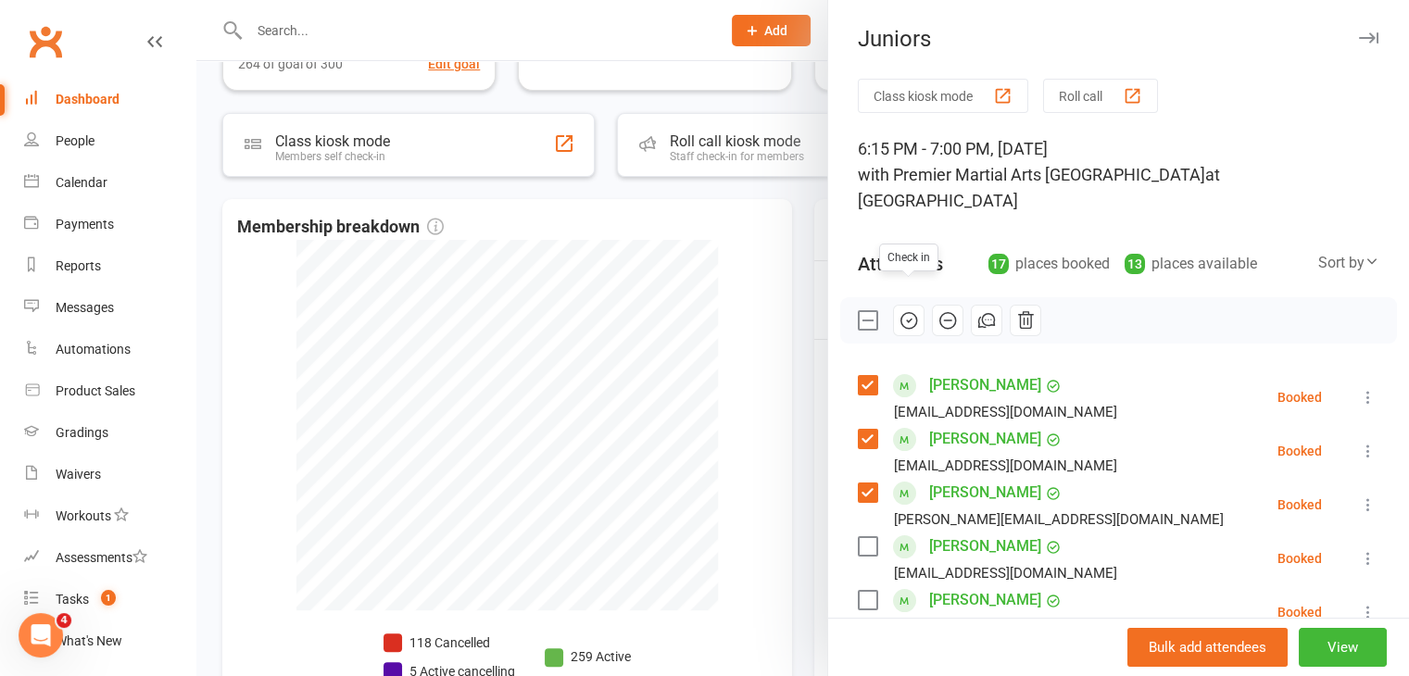
click at [908, 313] on icon "button" at bounding box center [908, 321] width 16 height 16
click at [660, 262] on div at bounding box center [802, 338] width 1212 height 676
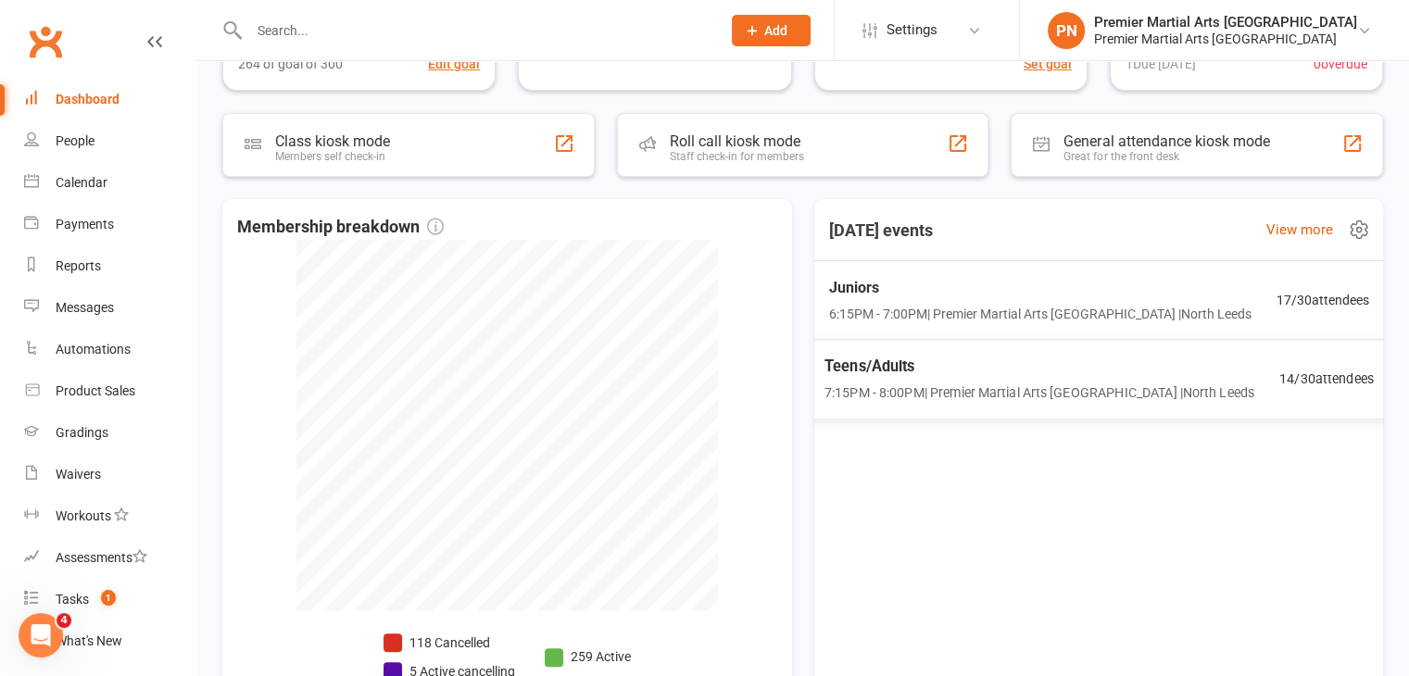
click at [1163, 358] on span "Teens/Adults" at bounding box center [1038, 367] width 430 height 24
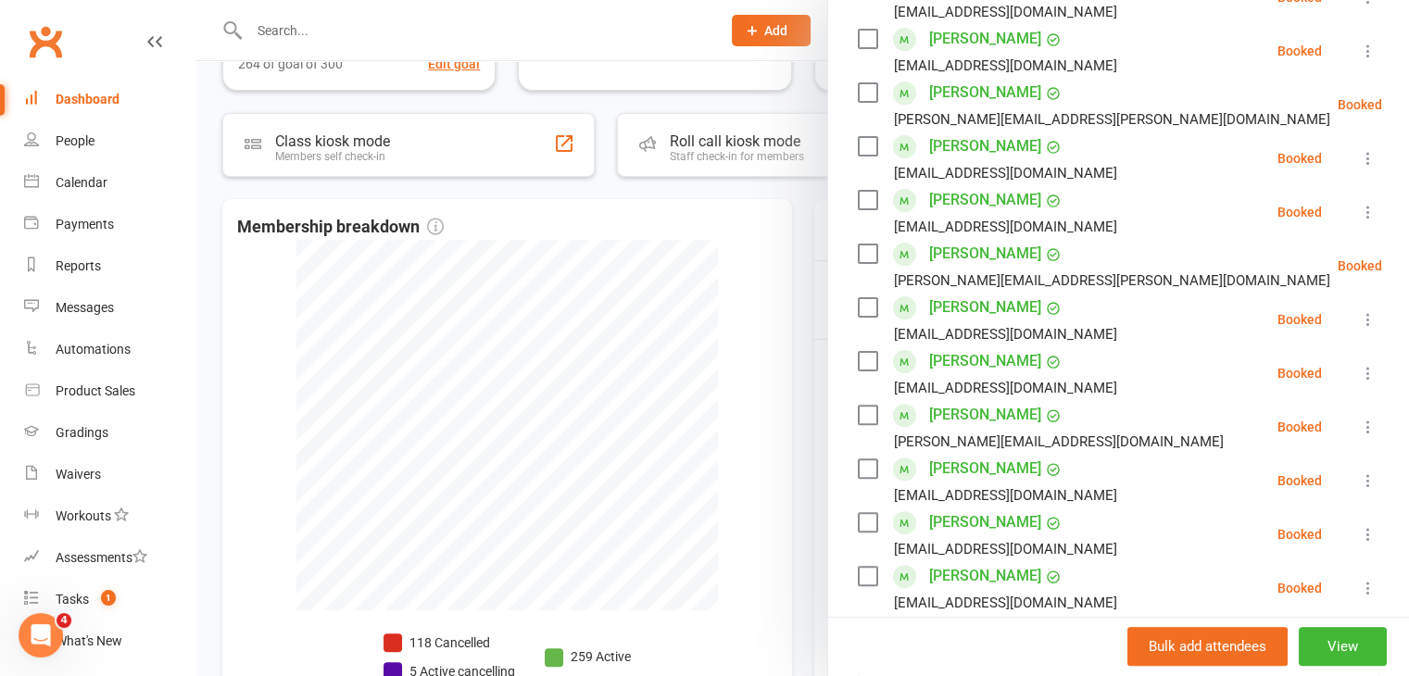
scroll to position [463, 0]
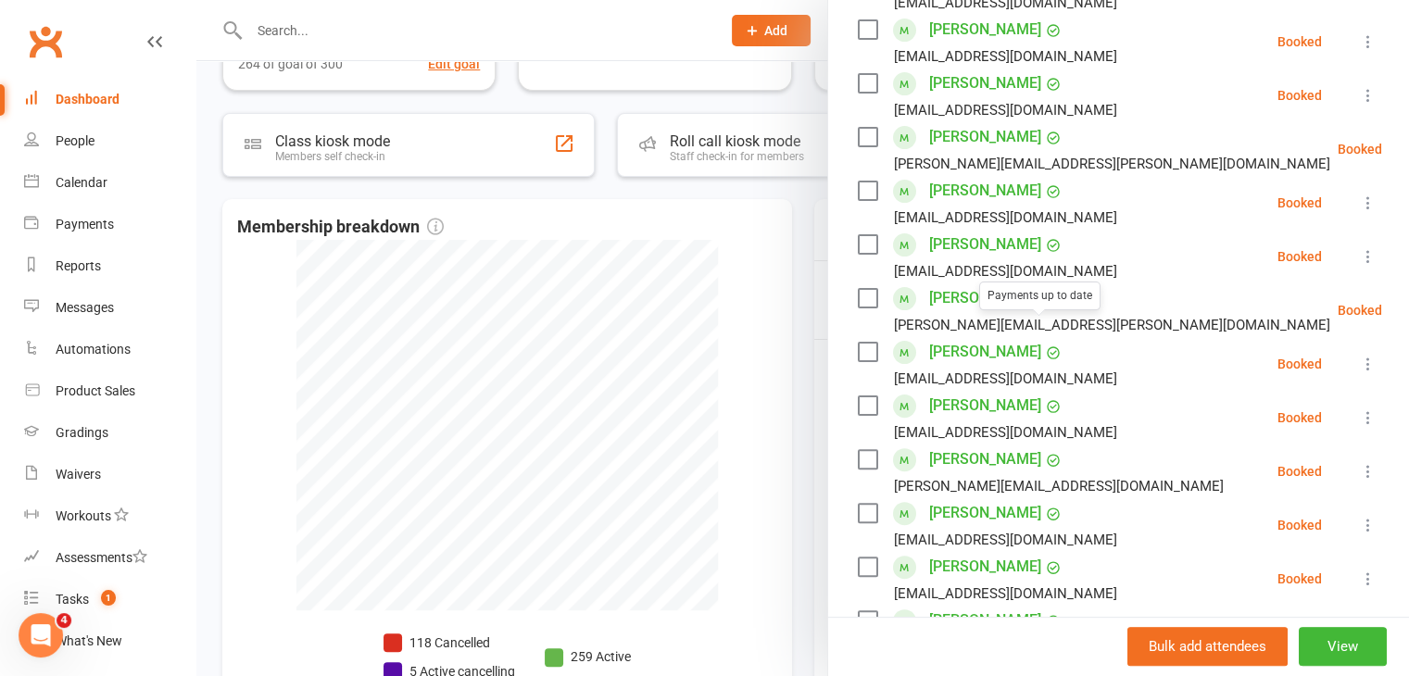
click at [862, 182] on label at bounding box center [867, 191] width 19 height 19
click at [858, 235] on label at bounding box center [867, 244] width 19 height 19
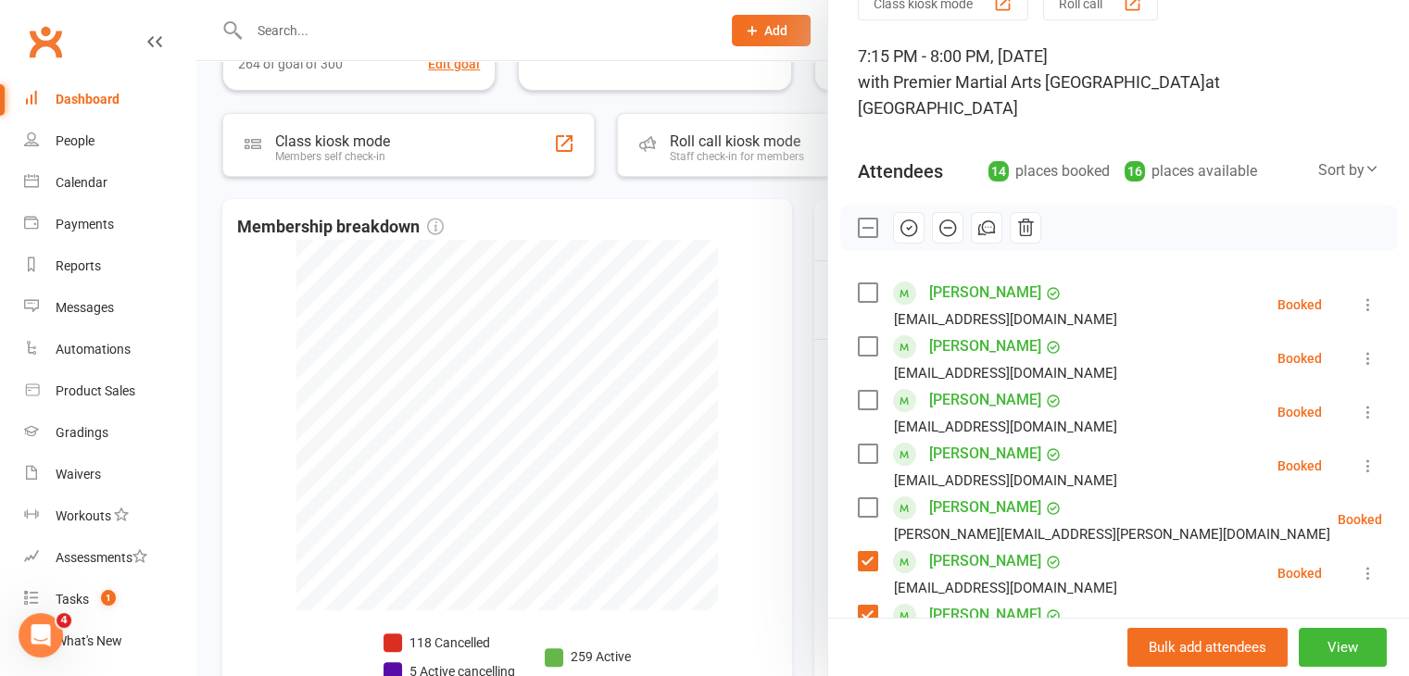
scroll to position [93, 0]
click at [898, 218] on icon "button" at bounding box center [908, 228] width 20 height 20
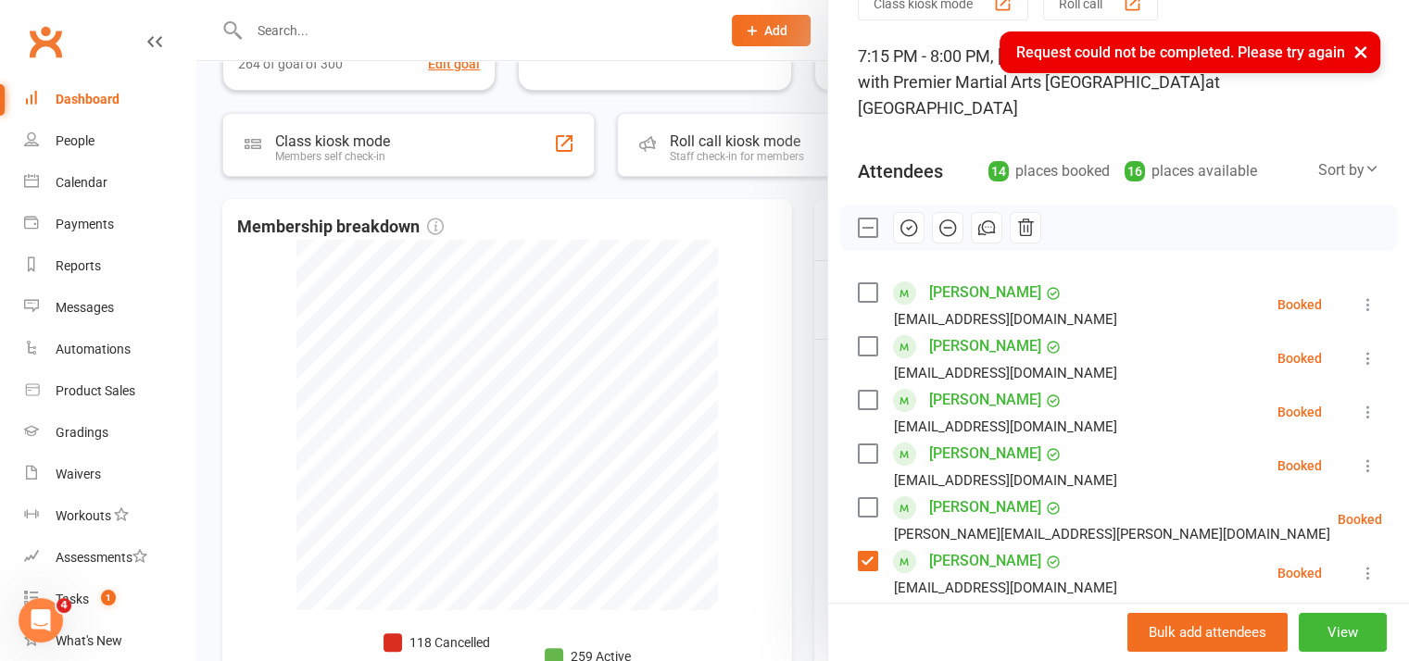
click at [756, 221] on div at bounding box center [802, 330] width 1212 height 661
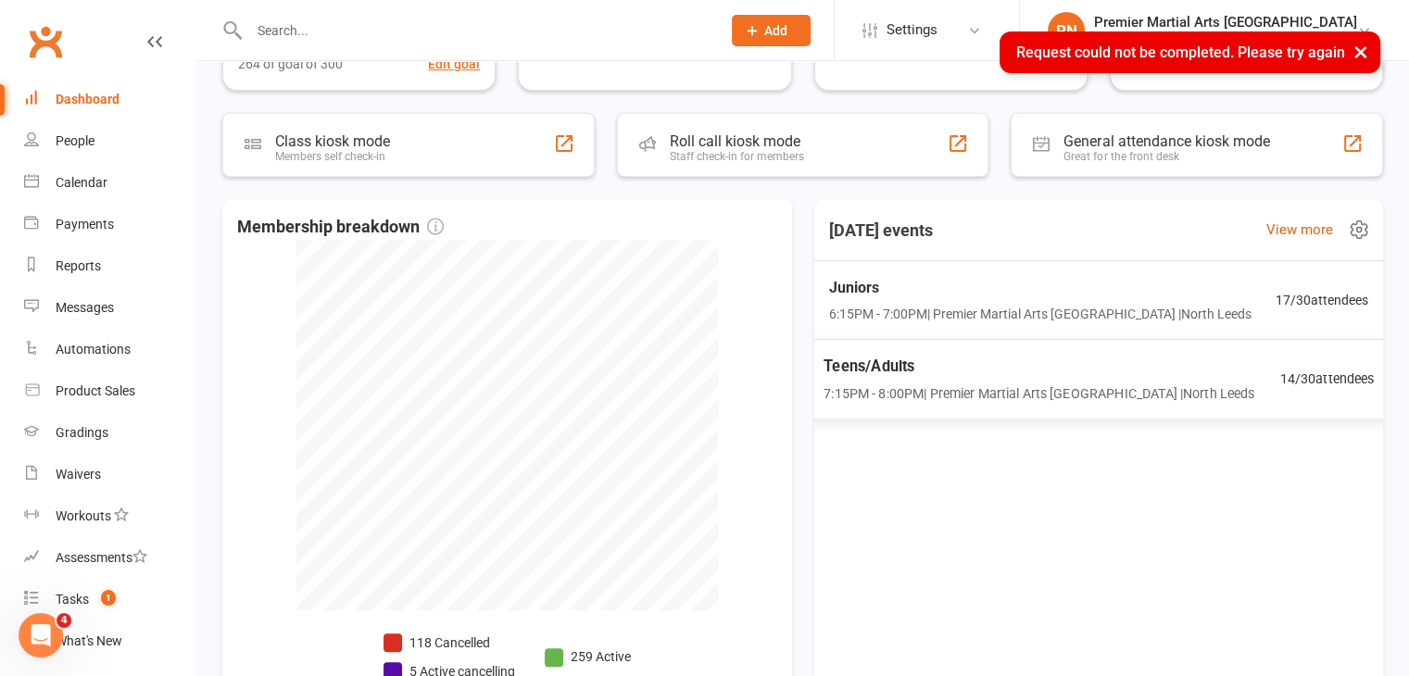
click at [935, 389] on span "7:15PM - 8:00PM | Premier Martial Arts [GEOGRAPHIC_DATA] | [GEOGRAPHIC_DATA]" at bounding box center [1038, 393] width 431 height 21
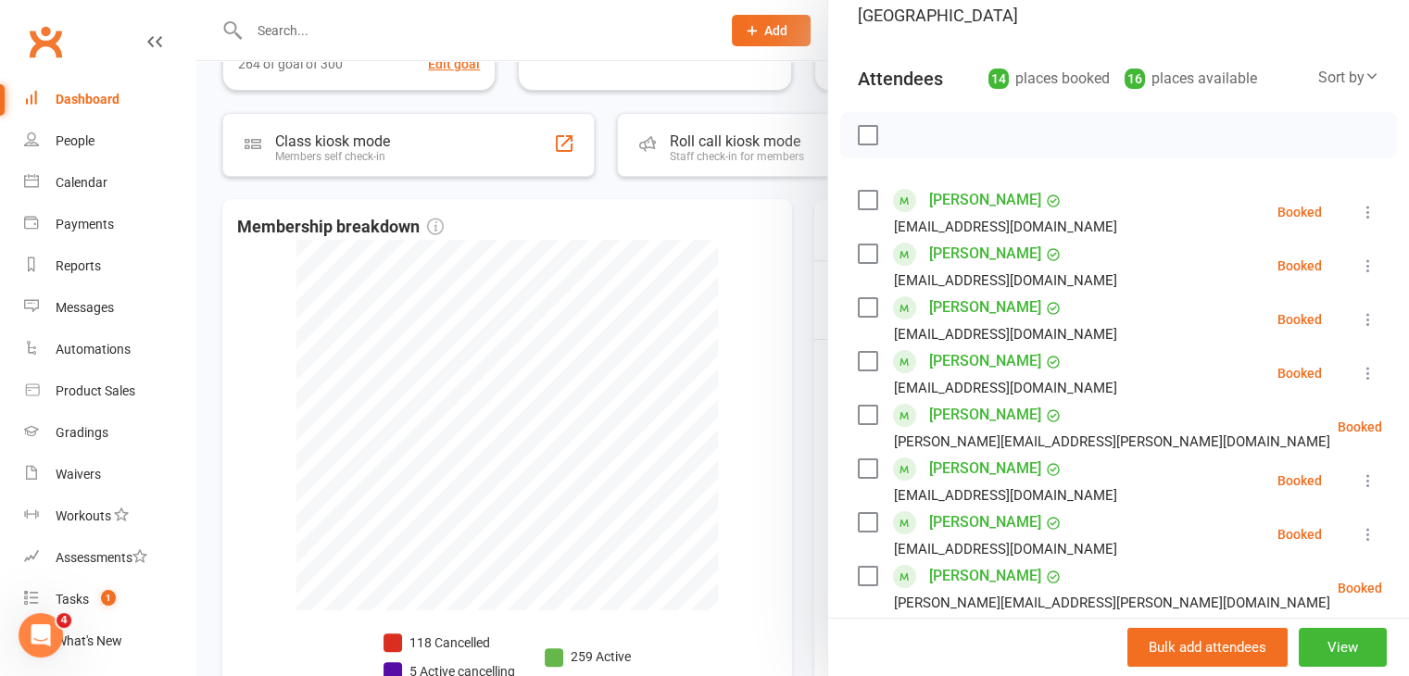
scroll to position [370, 0]
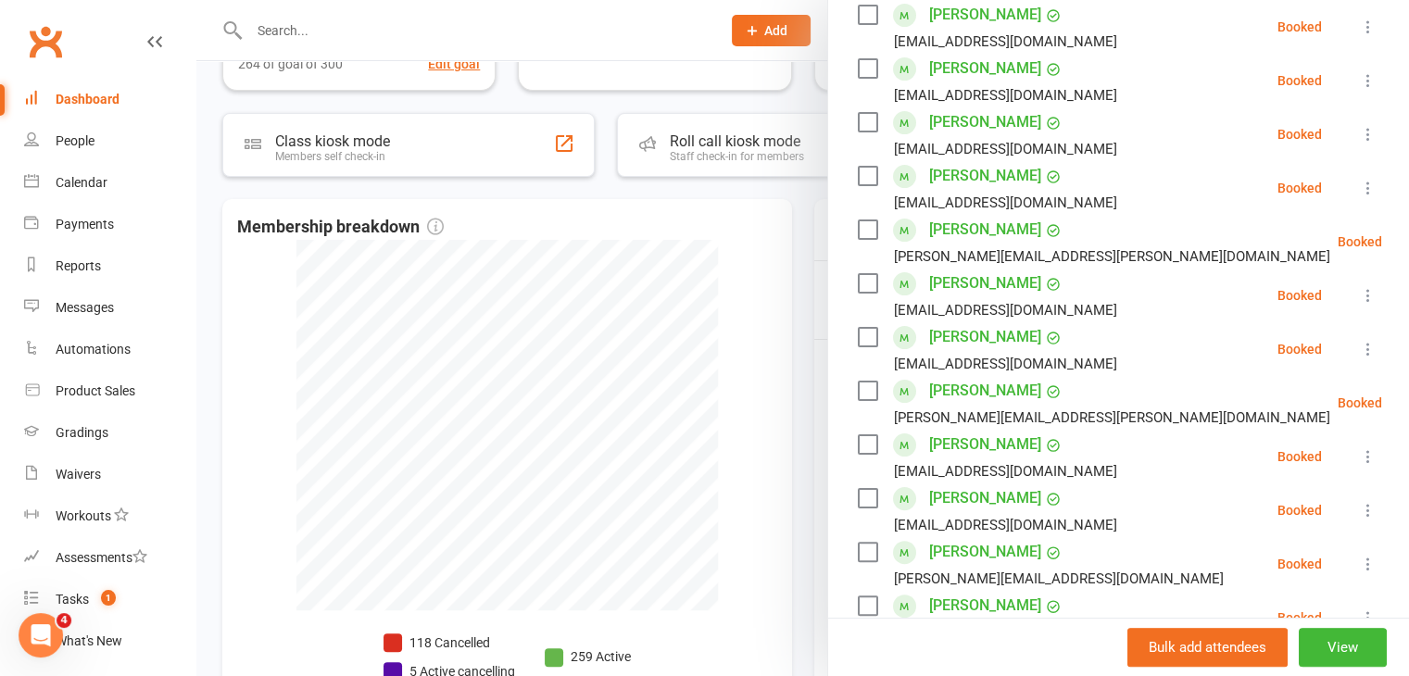
click at [862, 274] on label at bounding box center [867, 283] width 19 height 19
click at [862, 328] on label at bounding box center [867, 337] width 19 height 19
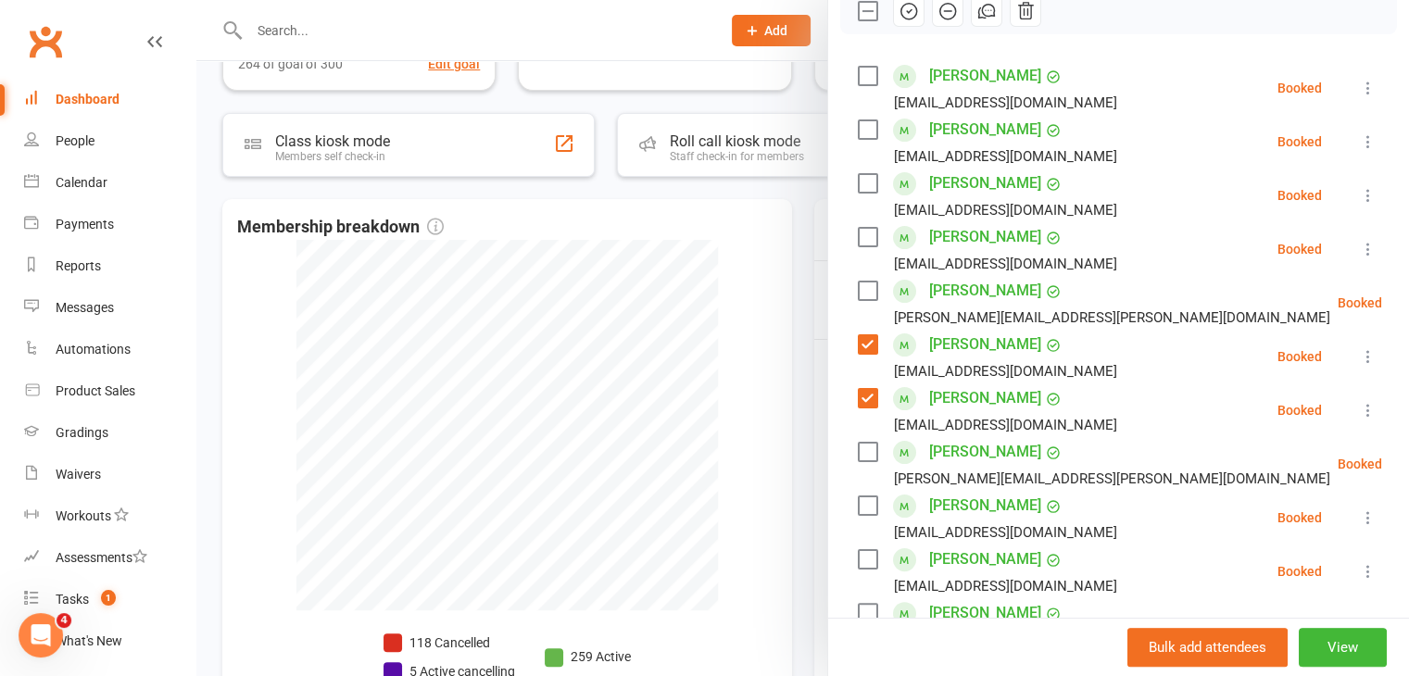
scroll to position [278, 0]
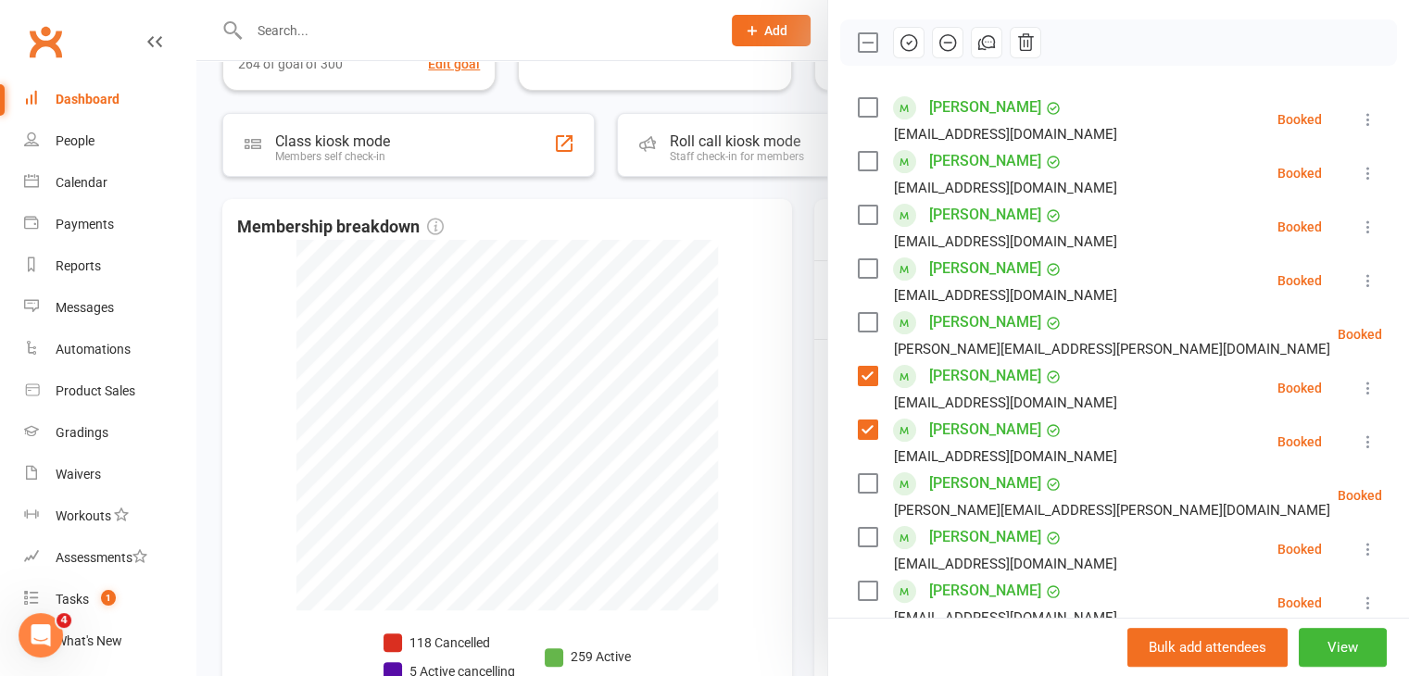
click at [860, 259] on label at bounding box center [867, 268] width 19 height 19
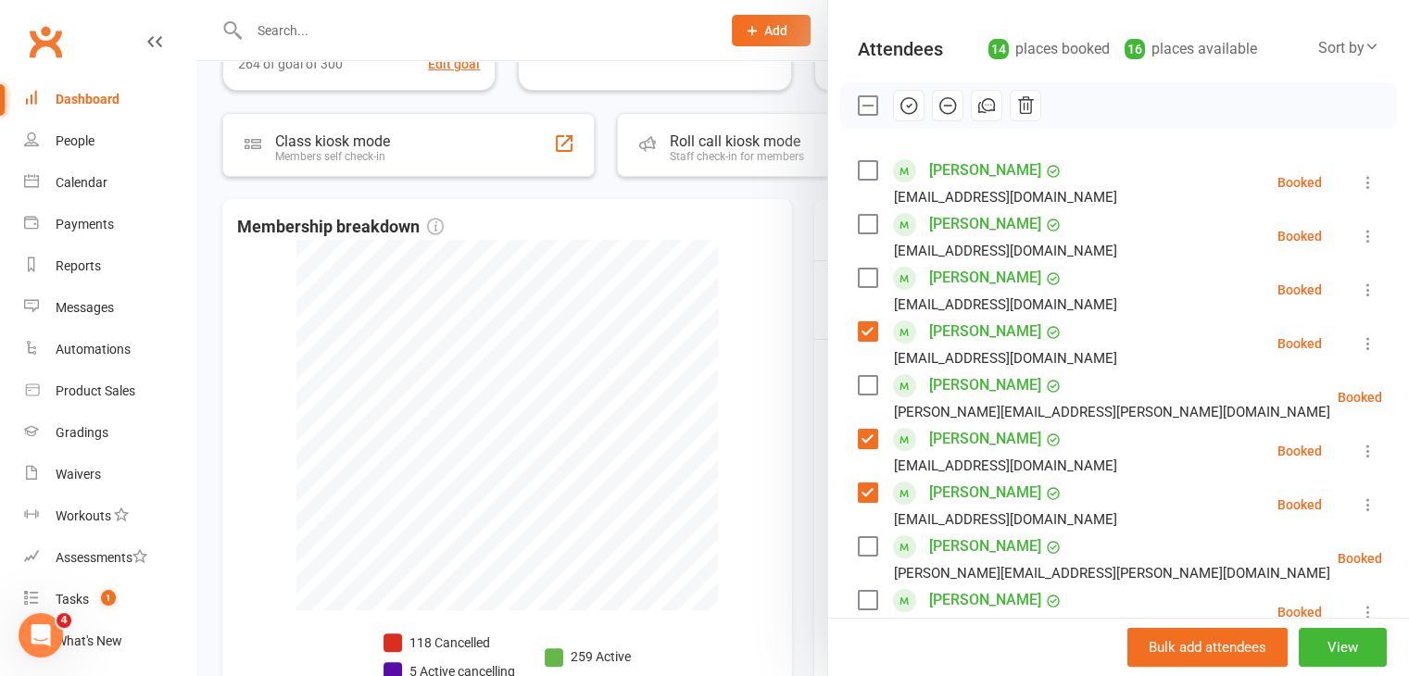
scroll to position [185, 0]
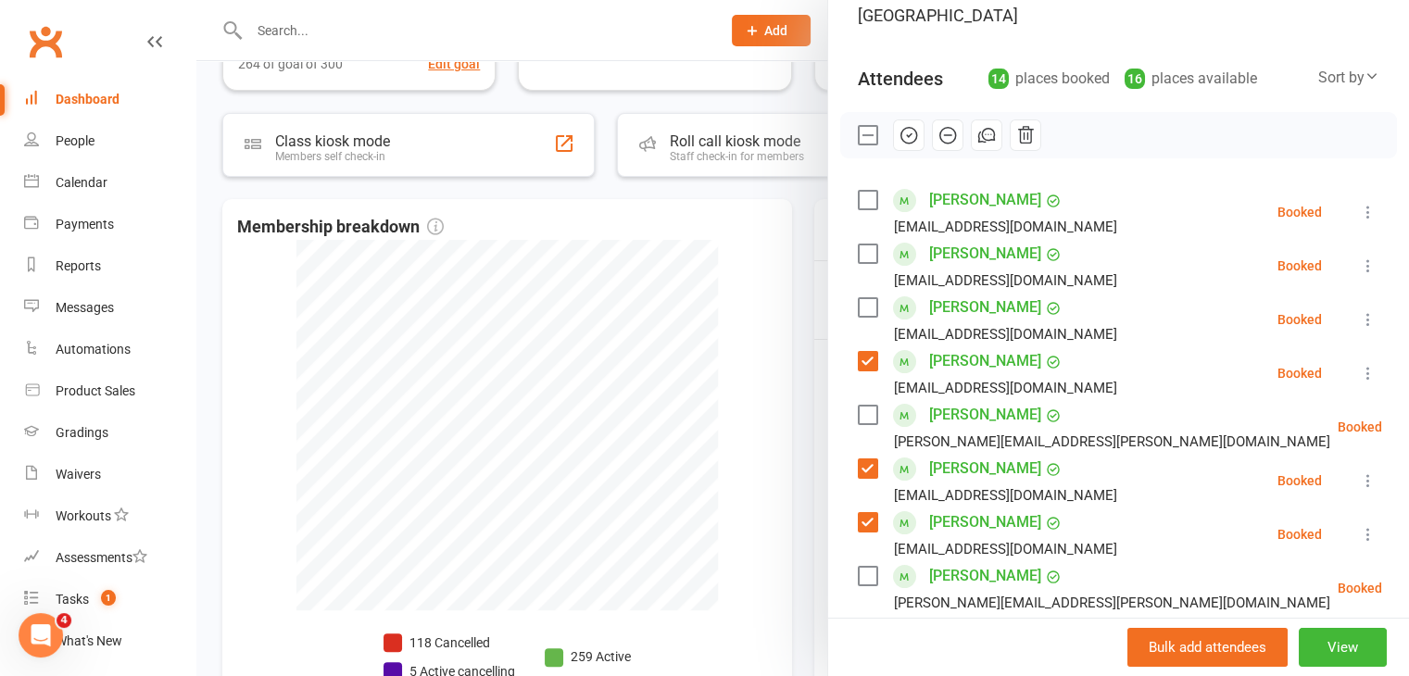
click at [860, 406] on label at bounding box center [867, 415] width 19 height 19
click at [906, 125] on icon "button" at bounding box center [908, 135] width 20 height 20
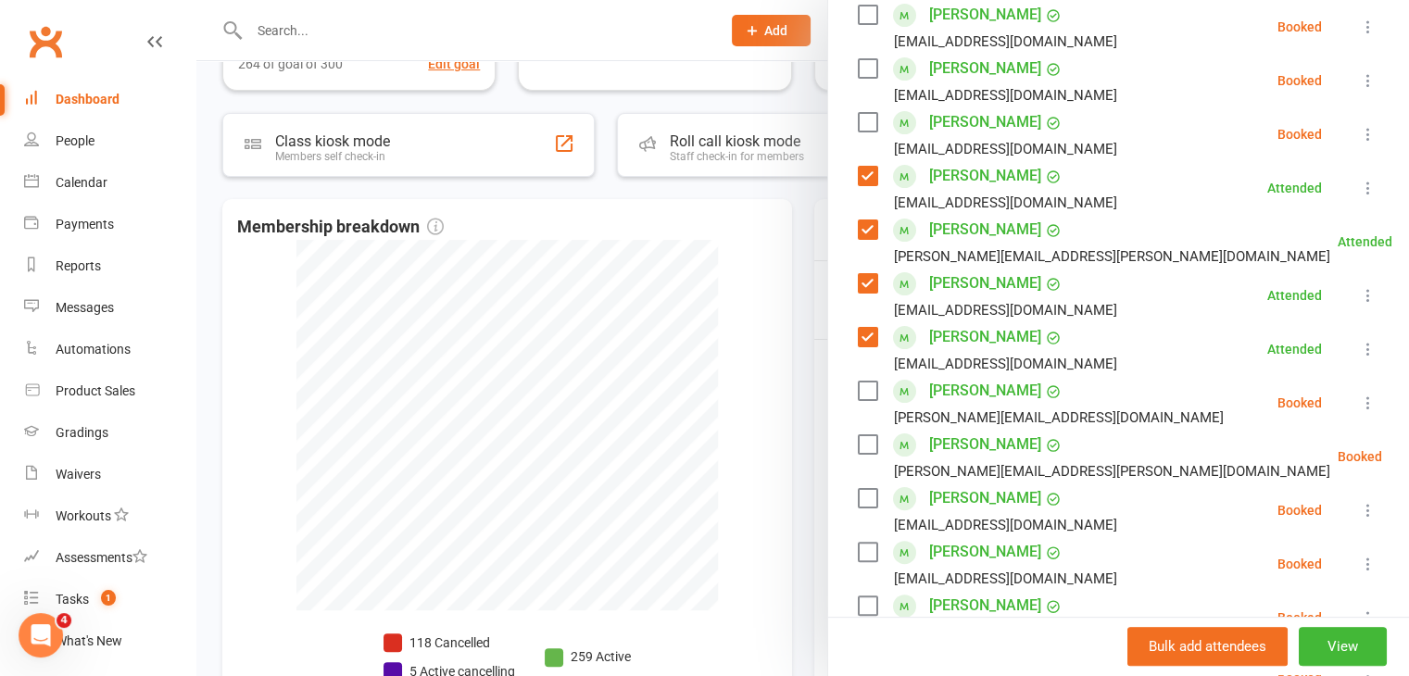
scroll to position [278, 0]
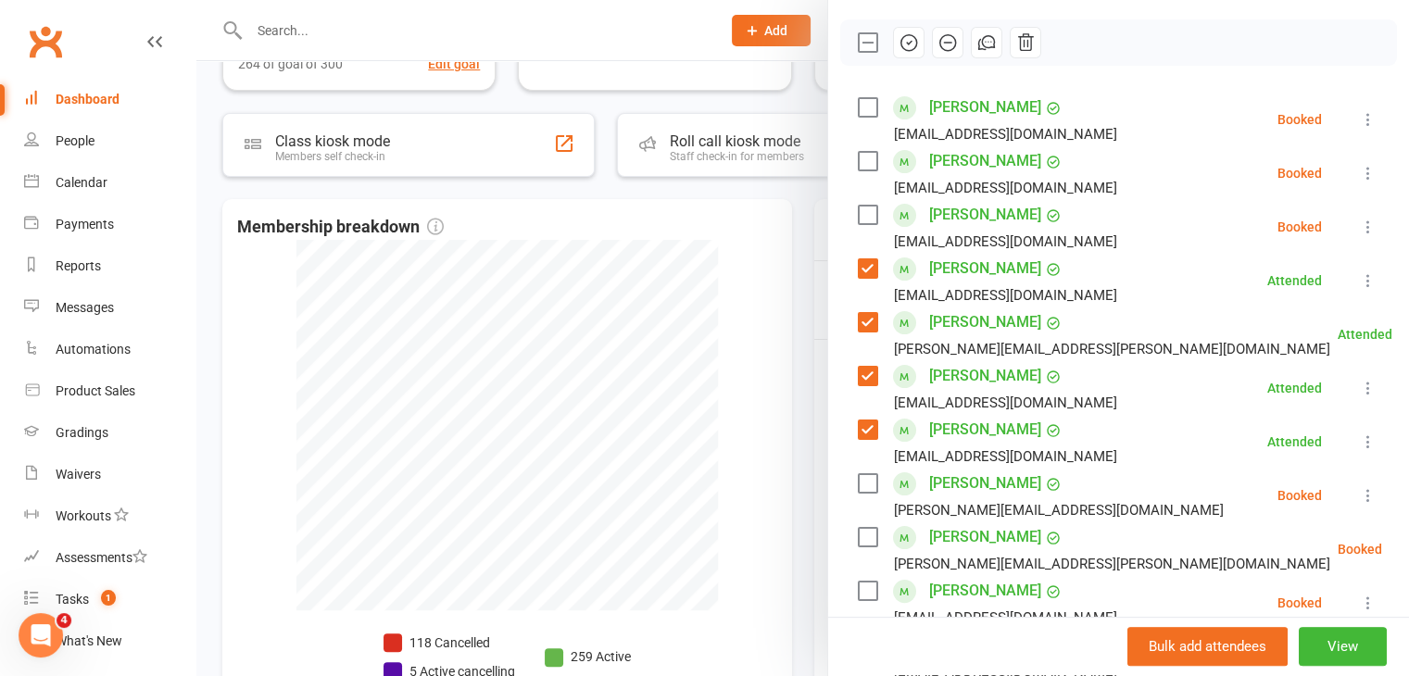
click at [860, 206] on label at bounding box center [867, 215] width 19 height 19
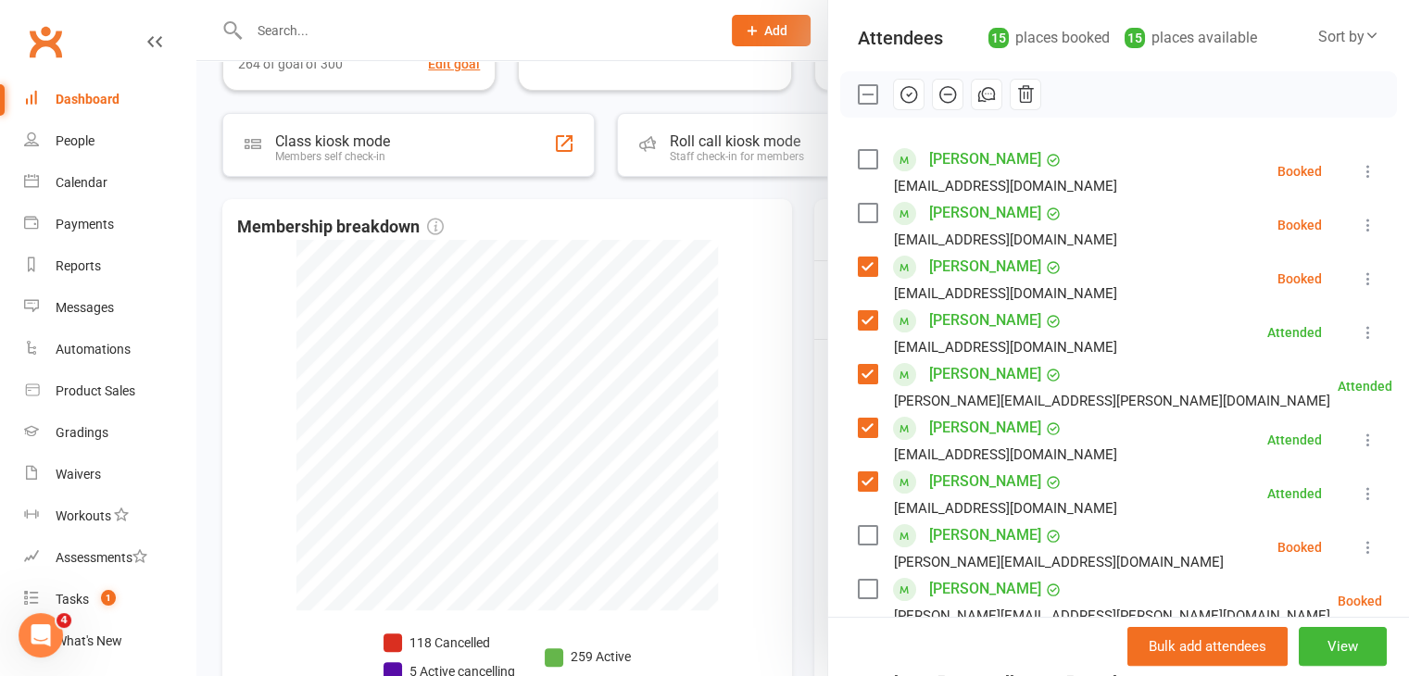
scroll to position [185, 0]
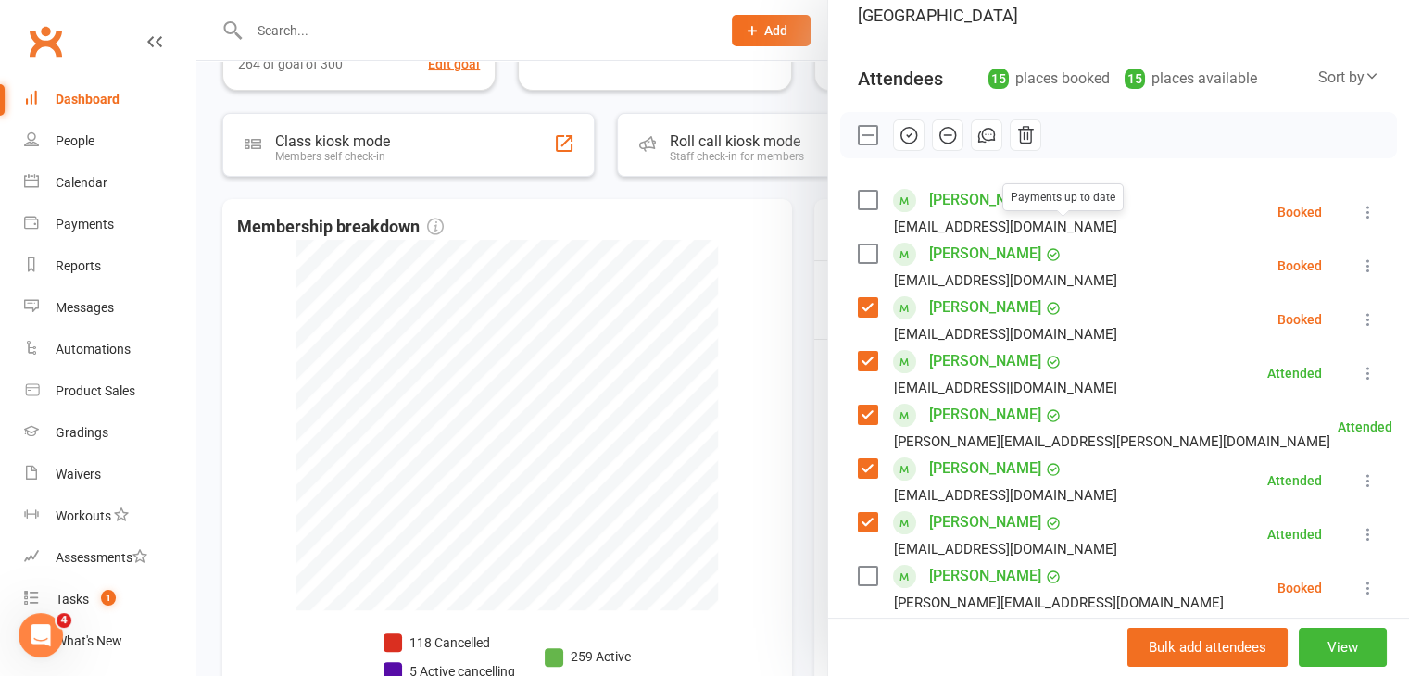
click at [898, 125] on icon "button" at bounding box center [908, 135] width 20 height 20
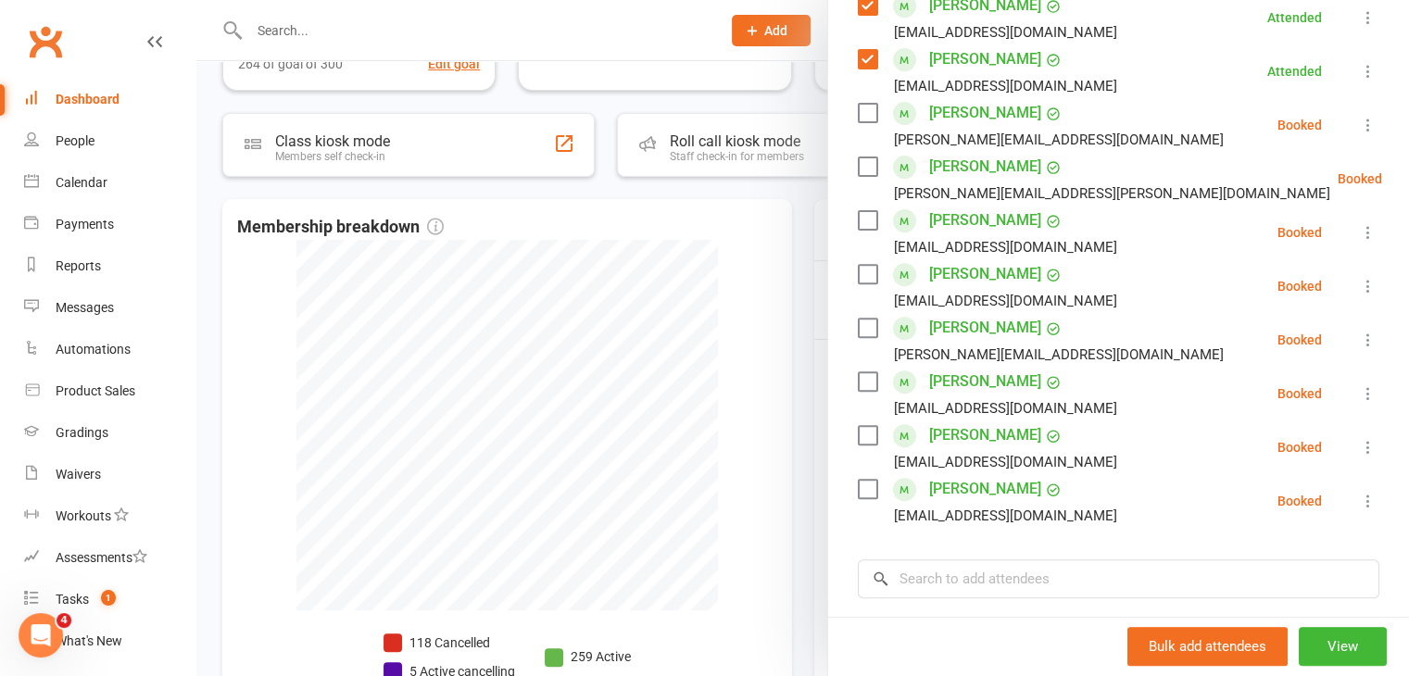
scroll to position [556, 0]
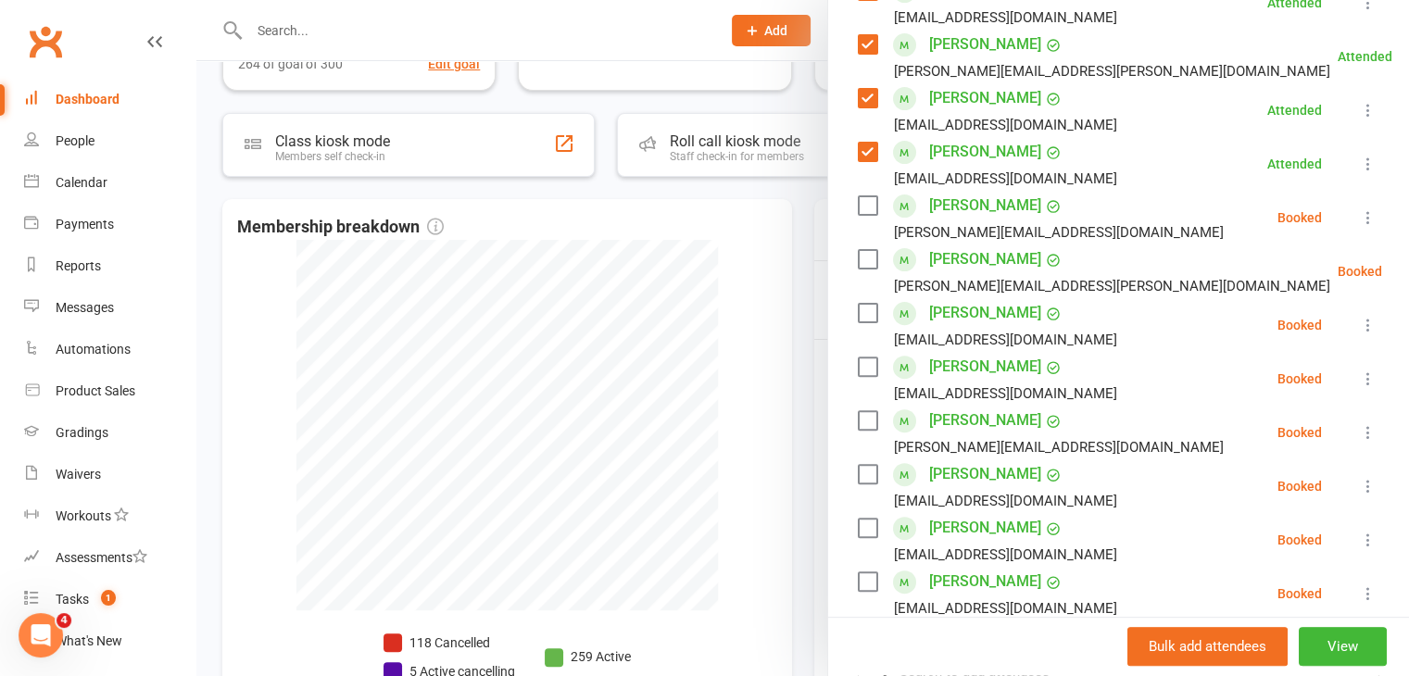
click at [858, 196] on label at bounding box center [867, 205] width 19 height 19
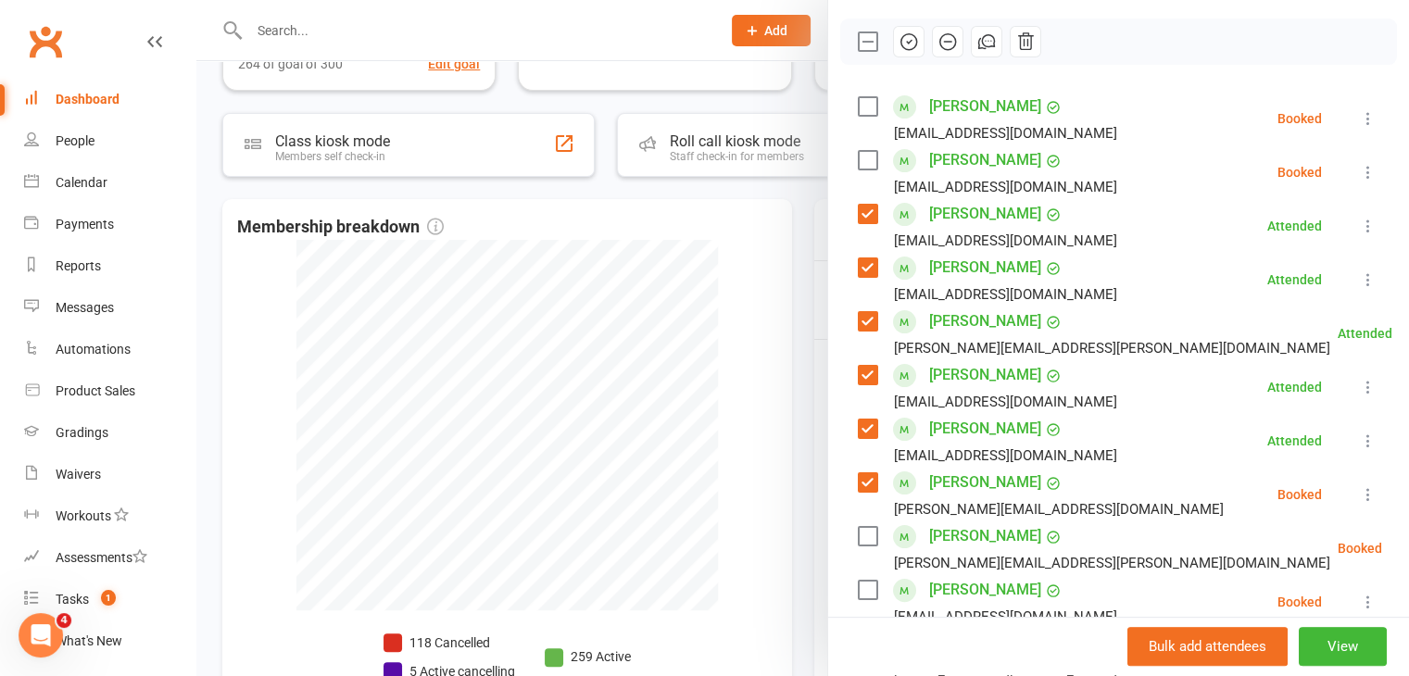
scroll to position [278, 0]
click at [905, 32] on icon "button" at bounding box center [908, 42] width 20 height 20
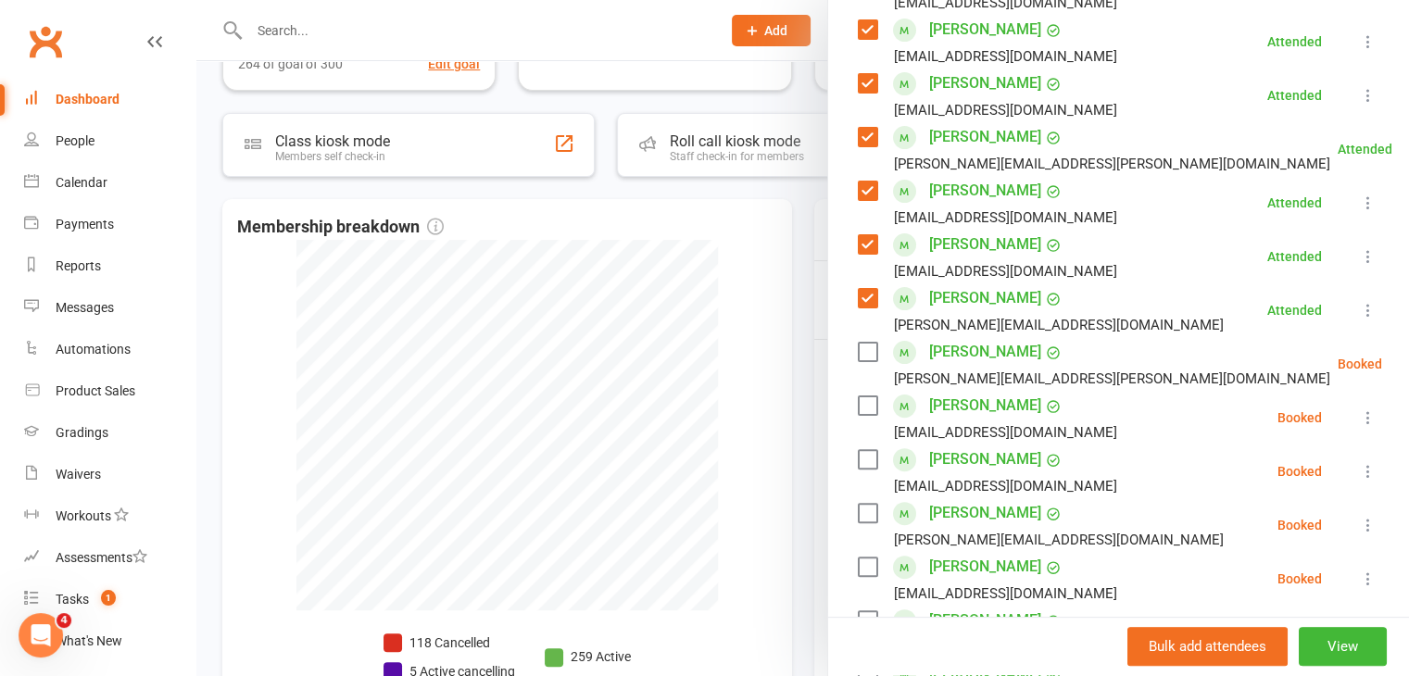
scroll to position [556, 0]
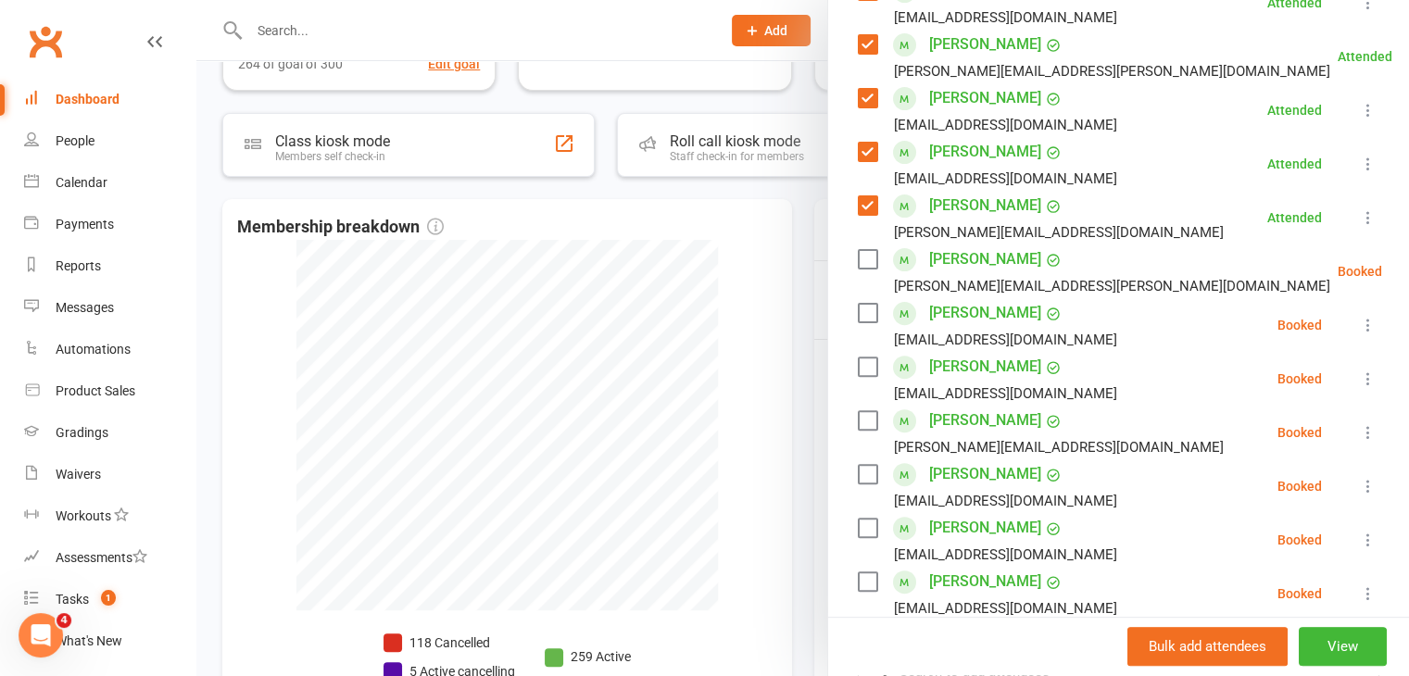
click at [858, 572] on label at bounding box center [867, 581] width 19 height 19
drag, startPoint x: 860, startPoint y: 232, endPoint x: 871, endPoint y: 220, distance: 16.4
click at [868, 250] on label at bounding box center [867, 259] width 19 height 19
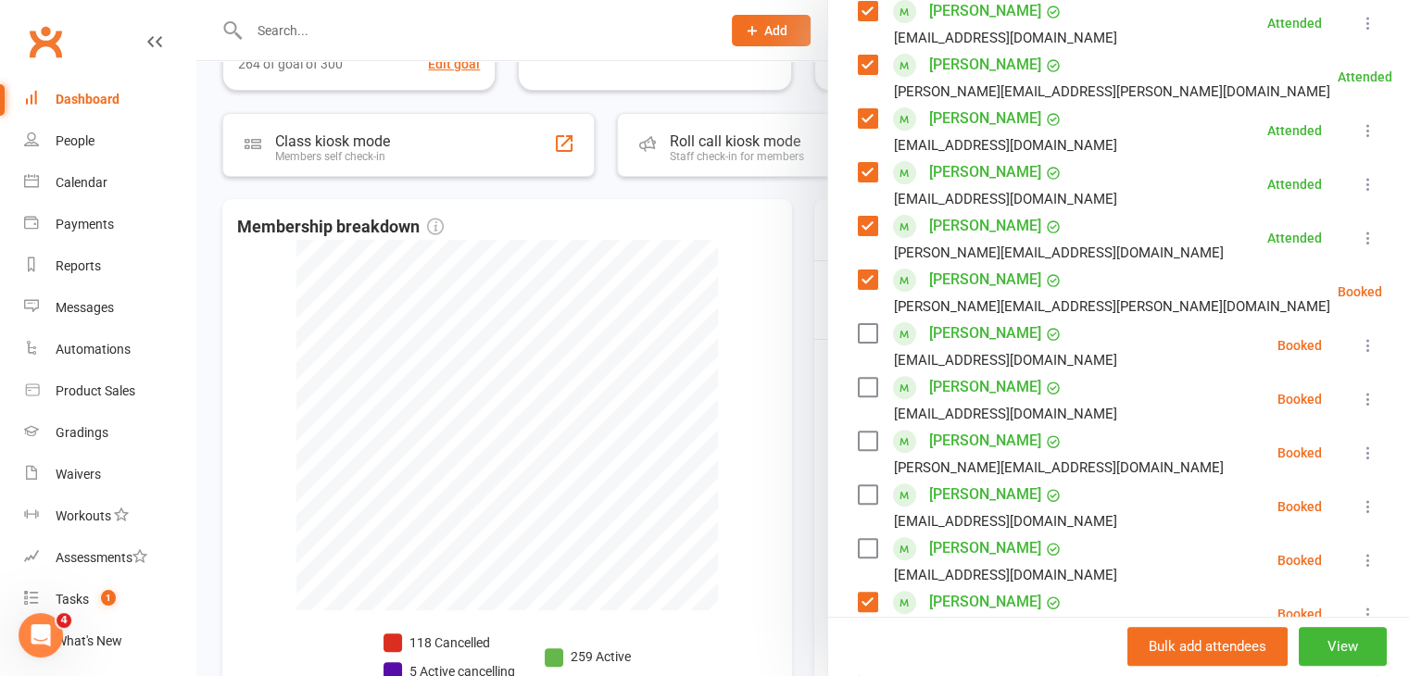
scroll to position [648, 0]
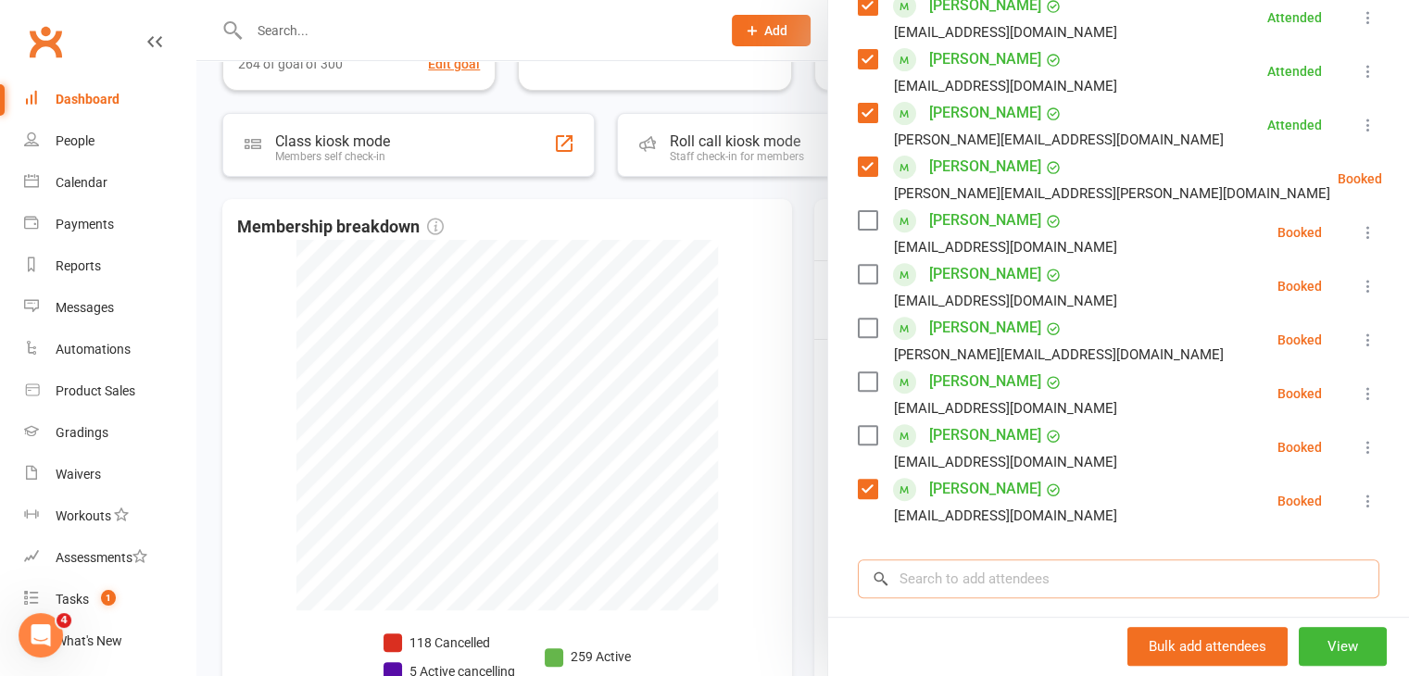
click at [978, 559] on input "search" at bounding box center [1118, 578] width 521 height 39
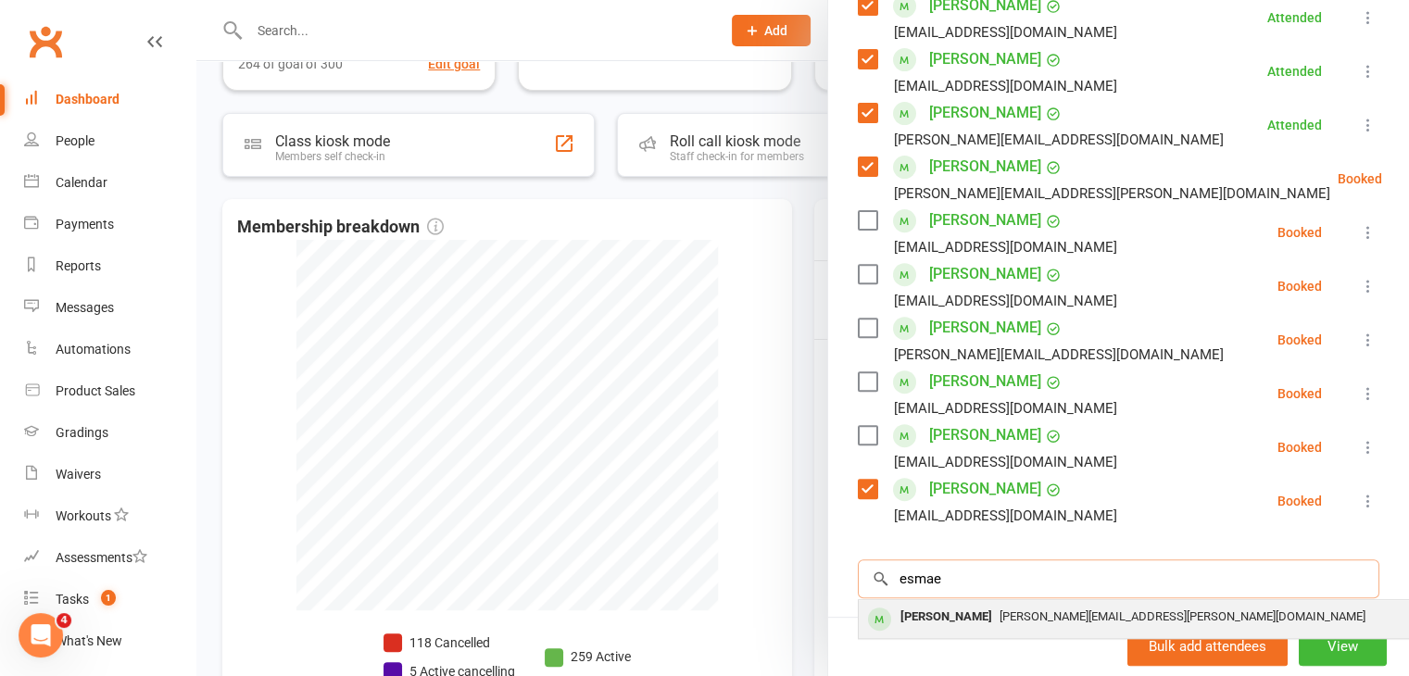
type input "esmae"
click at [980, 604] on div "[PERSON_NAME]" at bounding box center [946, 617] width 107 height 27
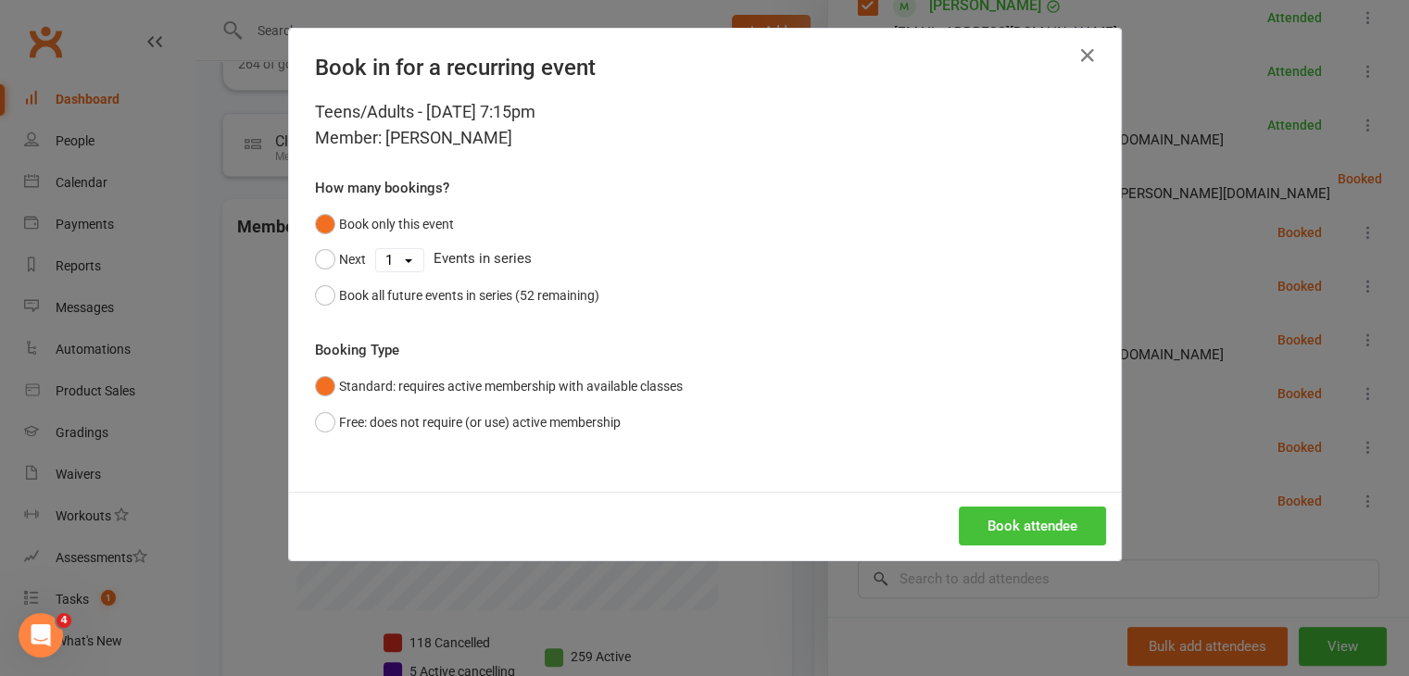
click at [1053, 527] on button "Book attendee" at bounding box center [1032, 526] width 147 height 39
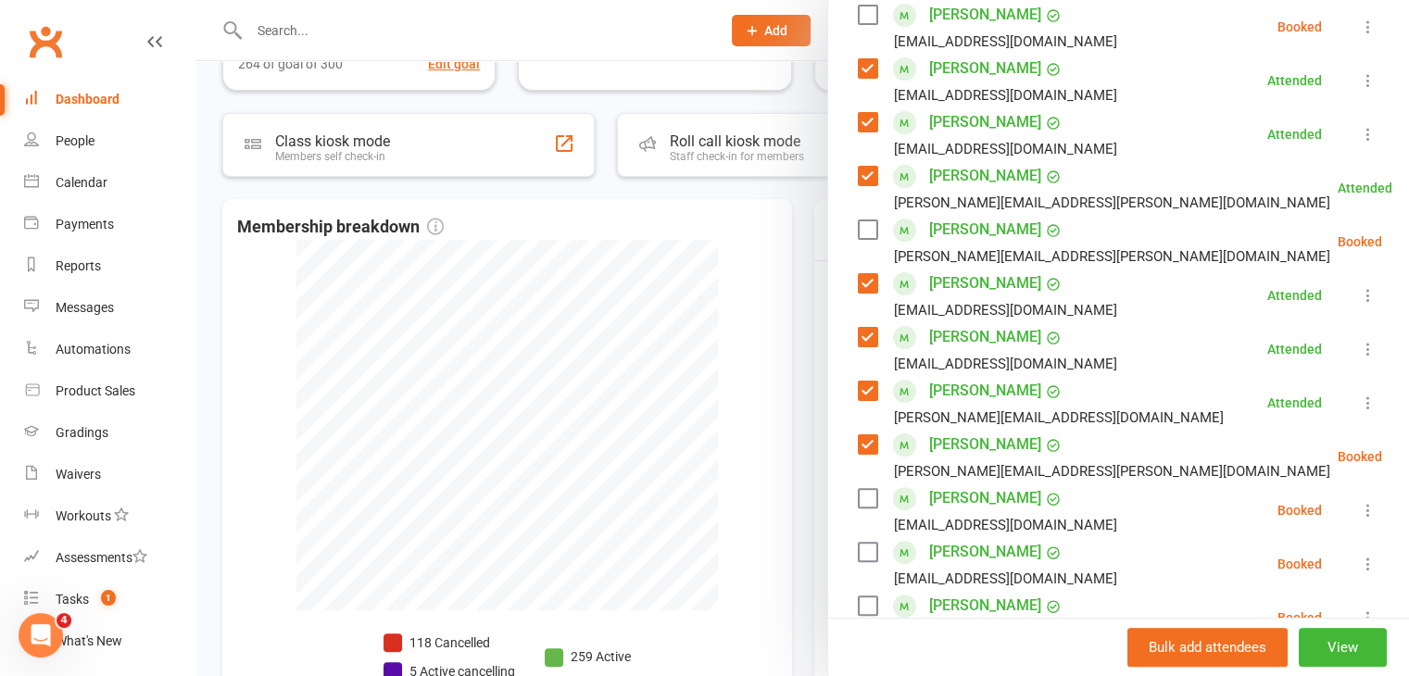
scroll to position [517, 0]
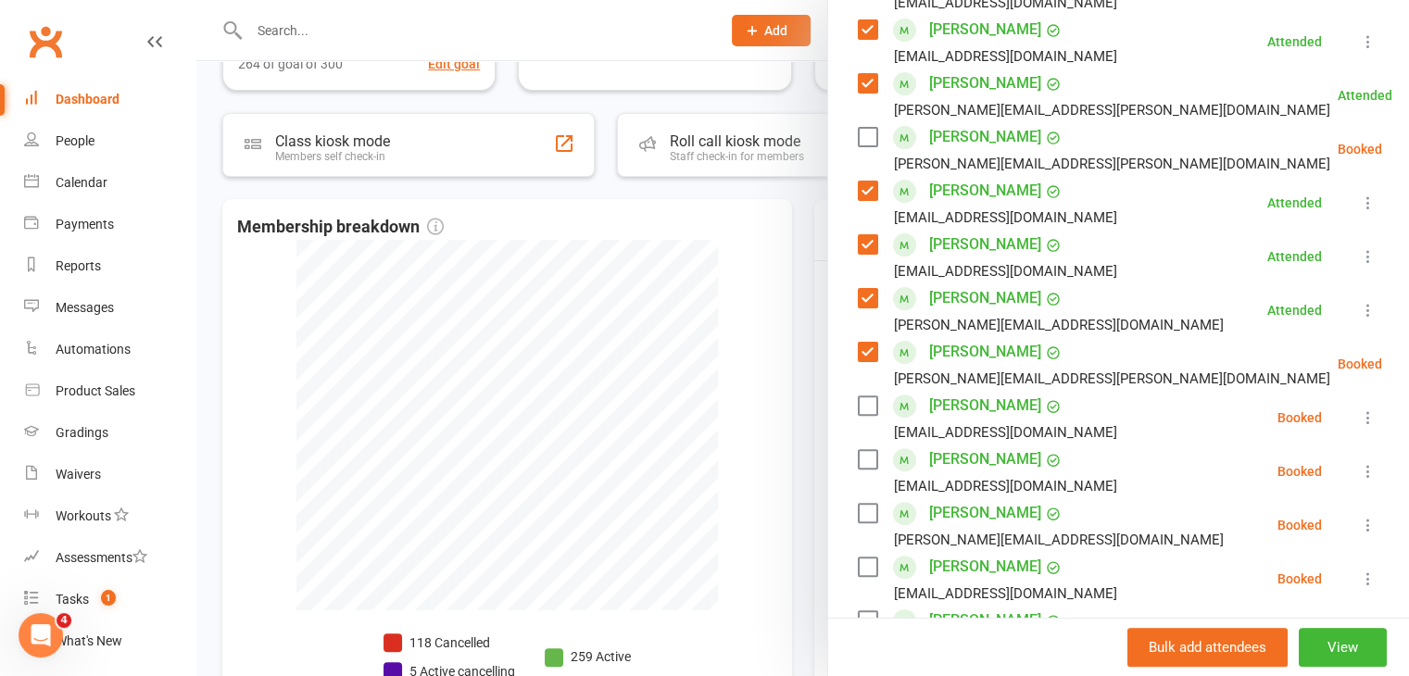
click at [860, 128] on label at bounding box center [867, 137] width 19 height 19
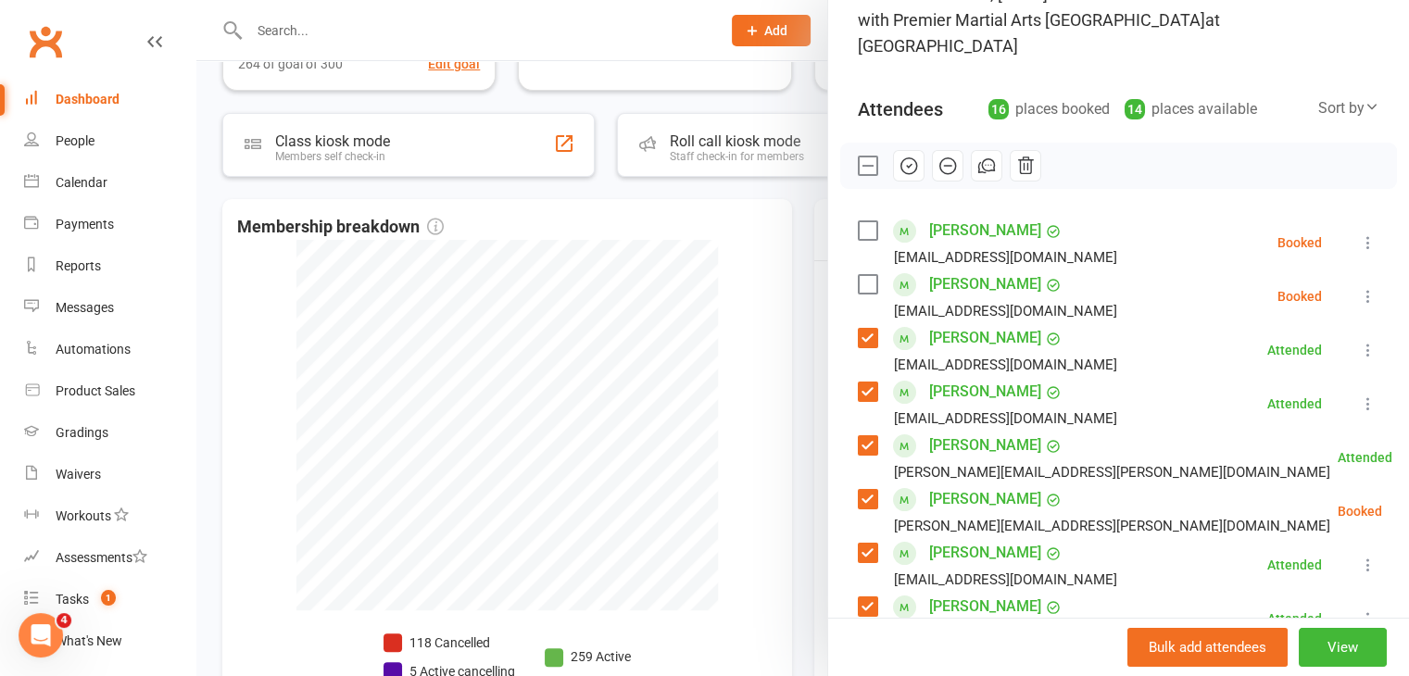
scroll to position [146, 0]
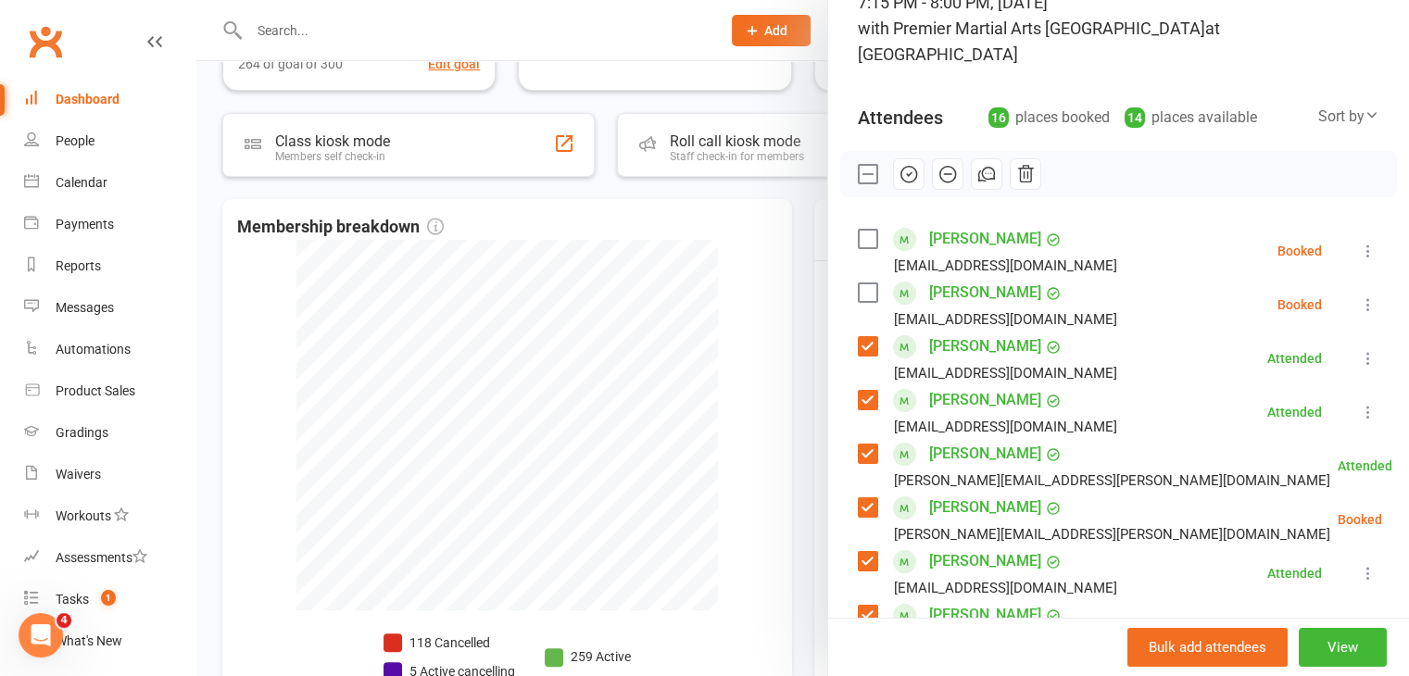
click at [860, 230] on label at bounding box center [867, 239] width 19 height 19
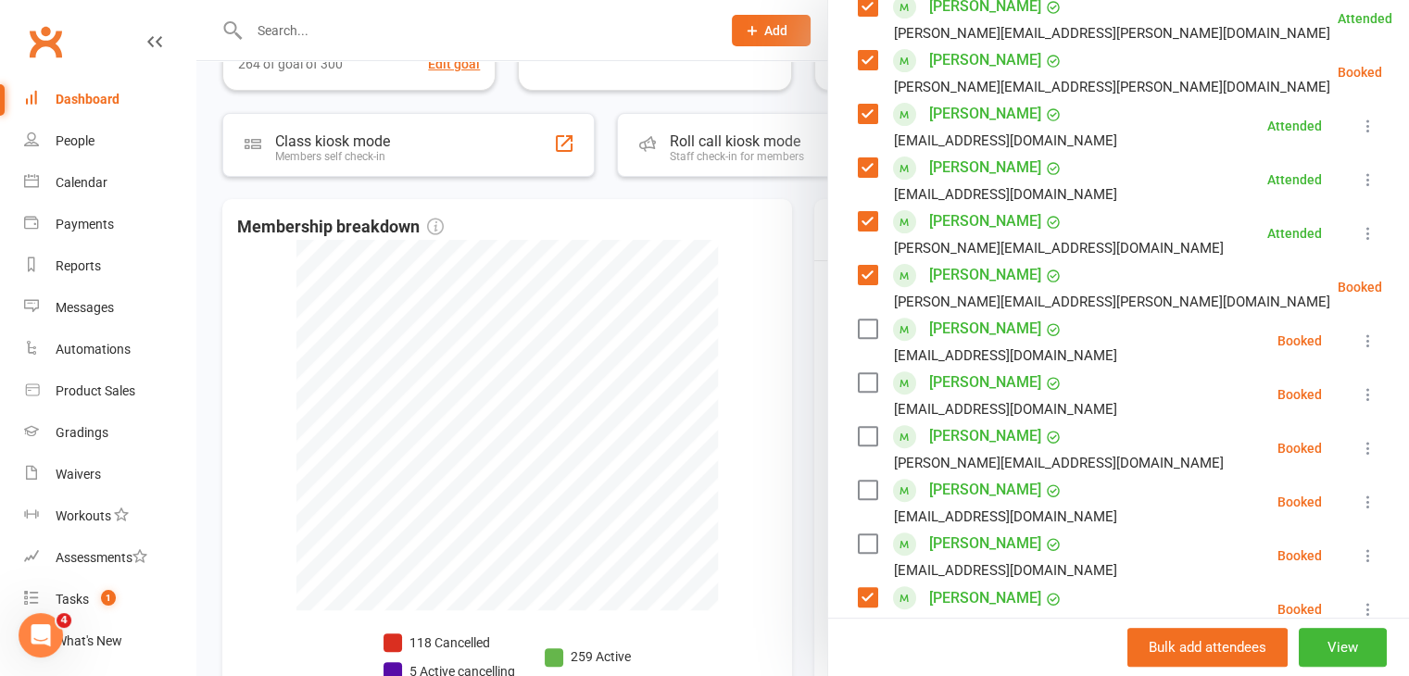
scroll to position [609, 0]
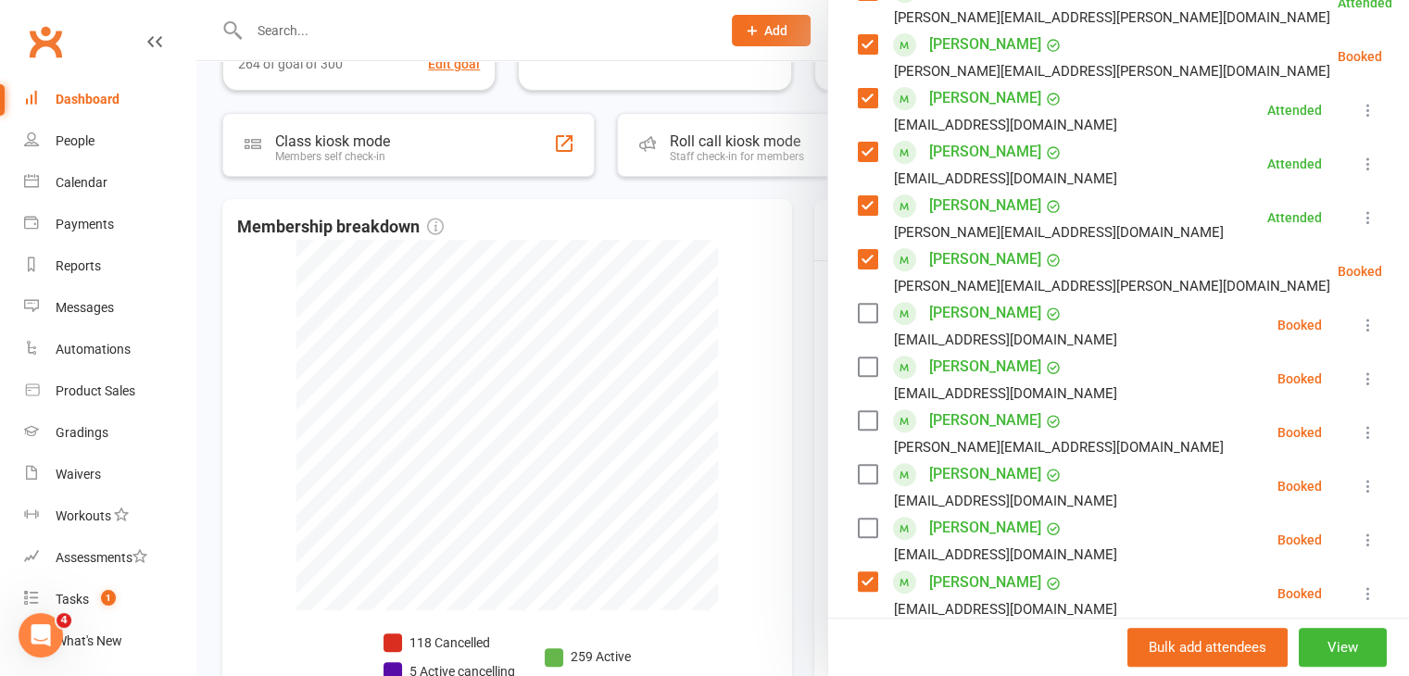
click at [860, 411] on label at bounding box center [867, 420] width 19 height 19
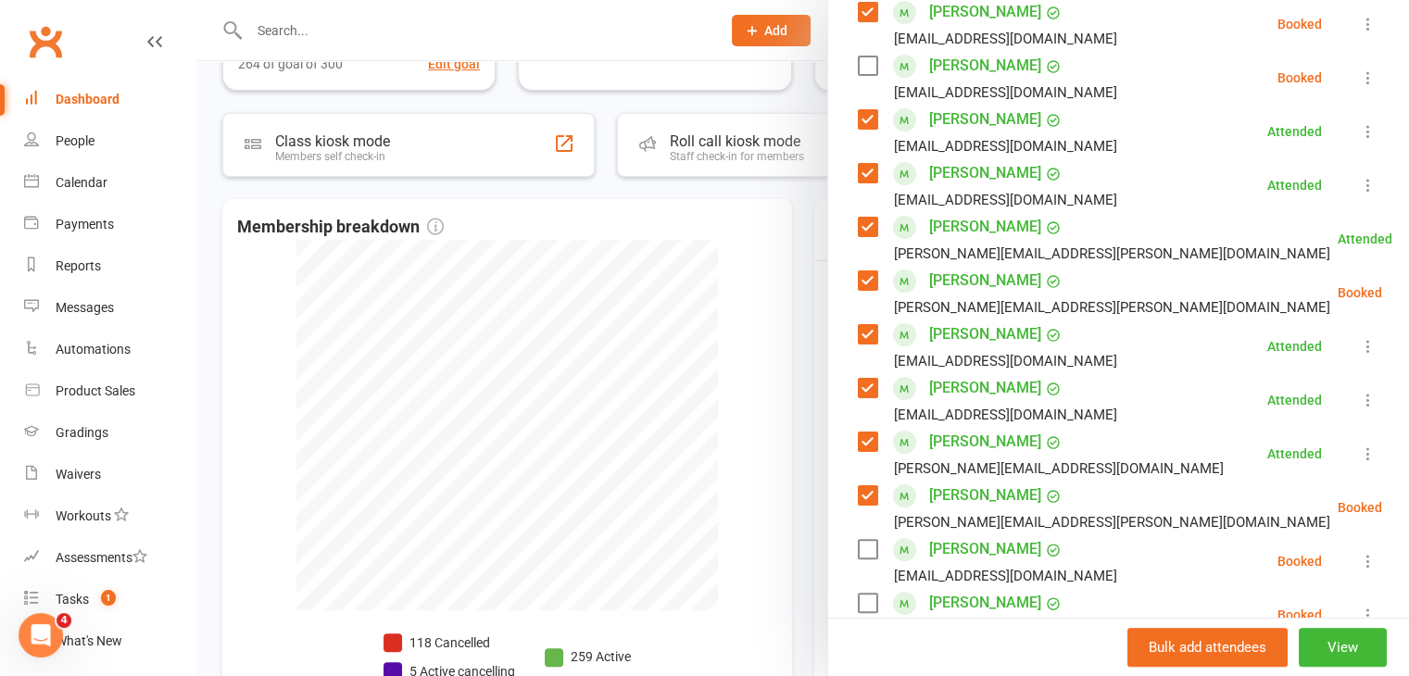
scroll to position [332, 0]
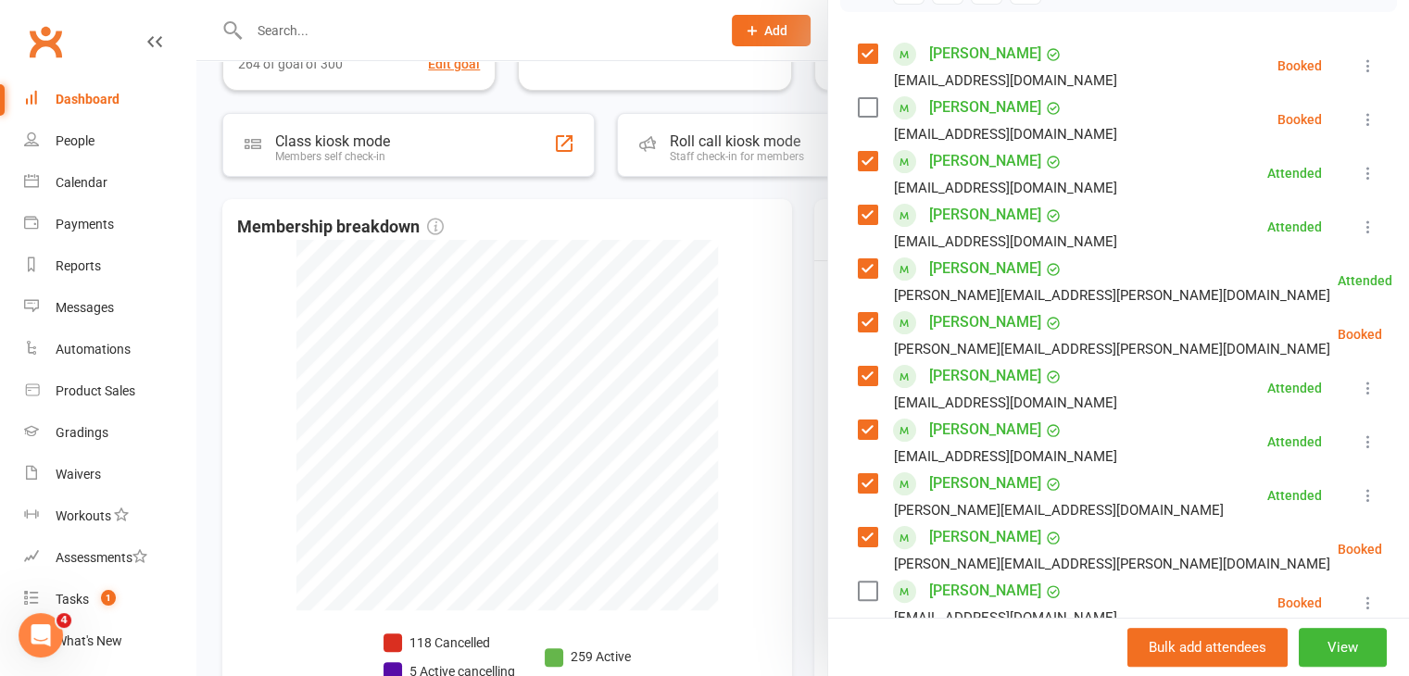
click at [858, 98] on label at bounding box center [867, 107] width 19 height 19
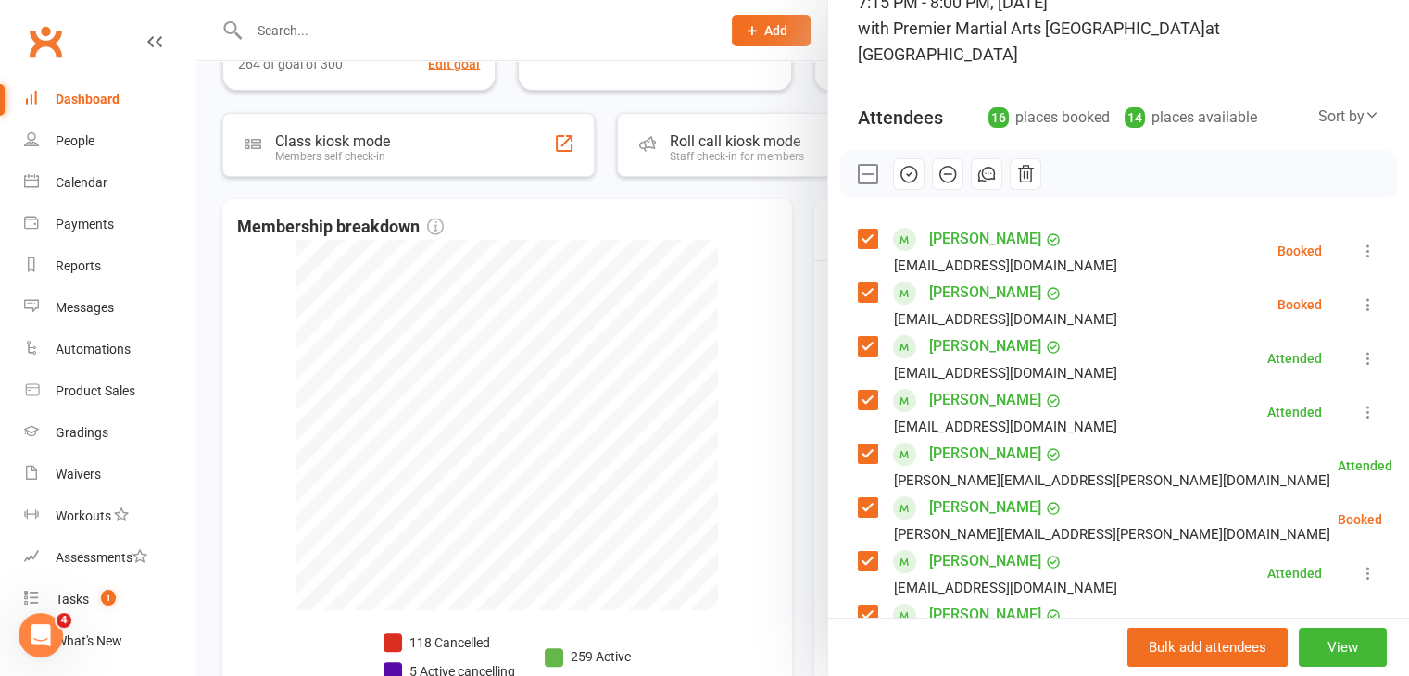
click at [907, 164] on icon "button" at bounding box center [908, 174] width 20 height 20
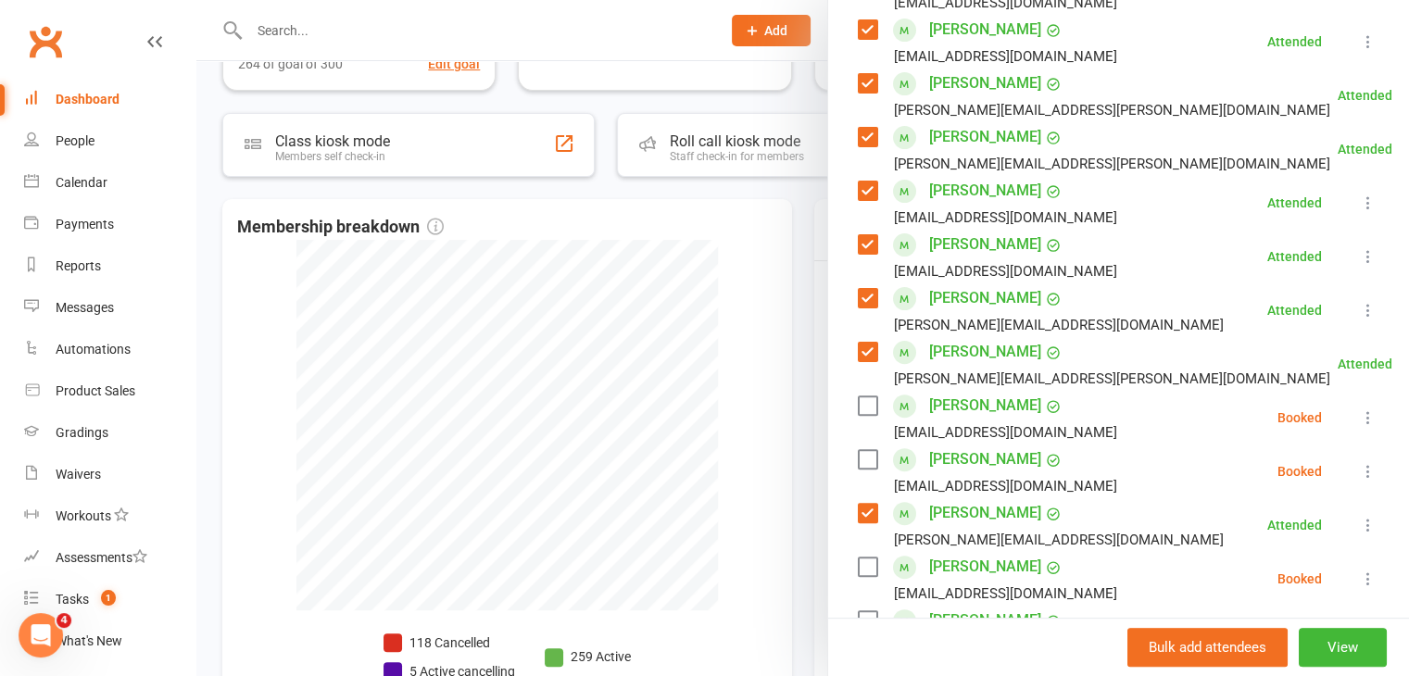
scroll to position [702, 0]
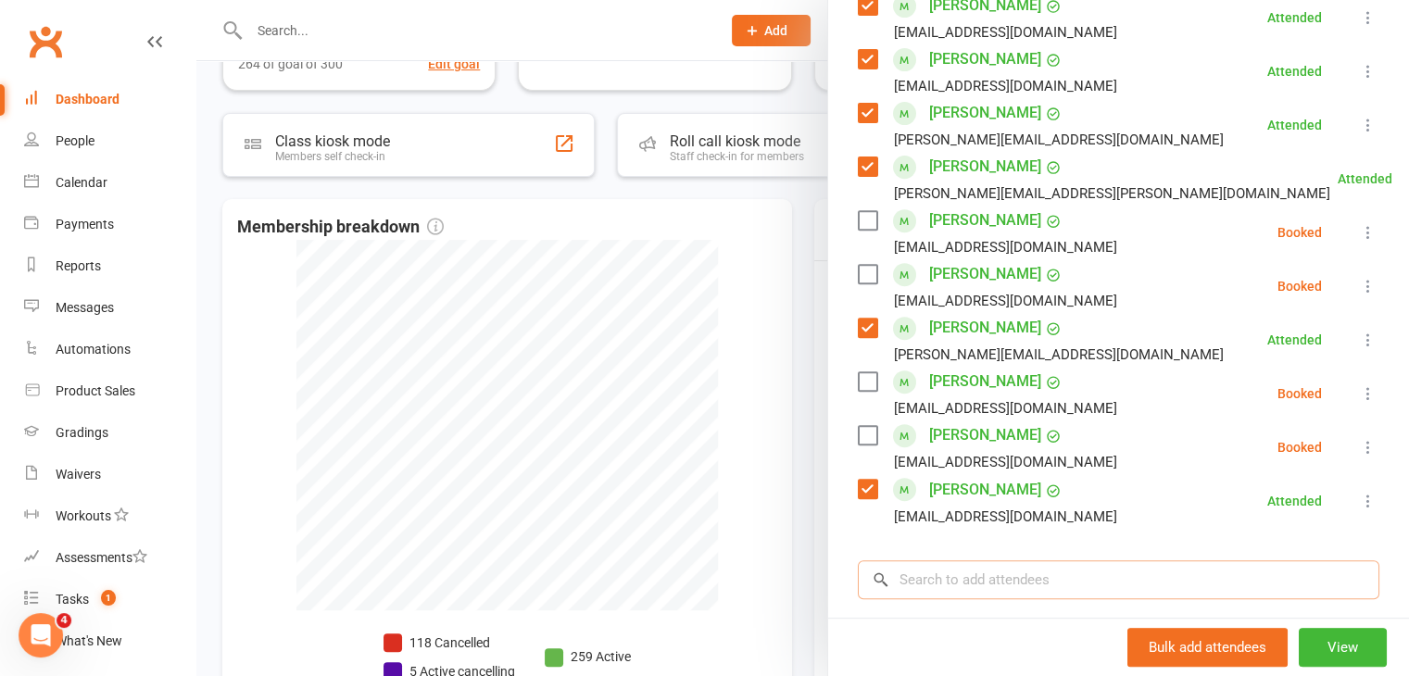
click at [1036, 560] on input "search" at bounding box center [1118, 579] width 521 height 39
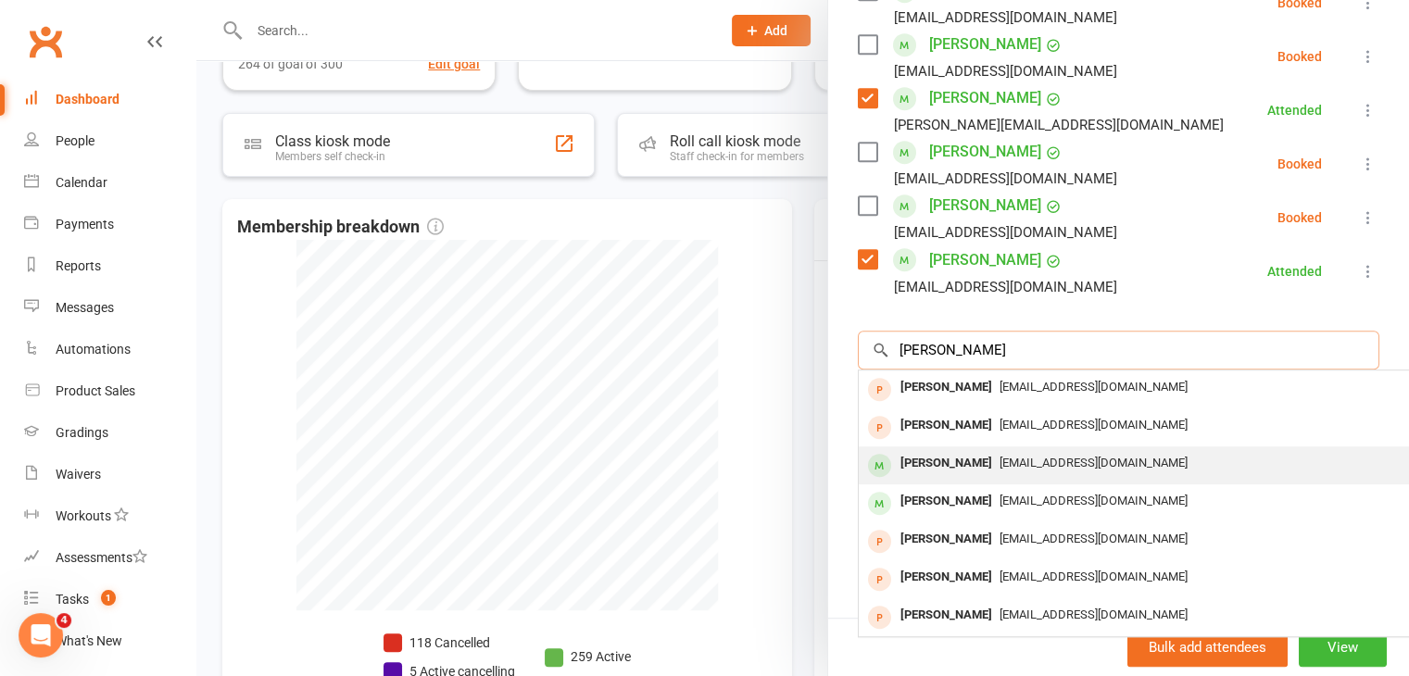
type input "[PERSON_NAME]"
click at [941, 450] on div "[PERSON_NAME]" at bounding box center [946, 463] width 107 height 27
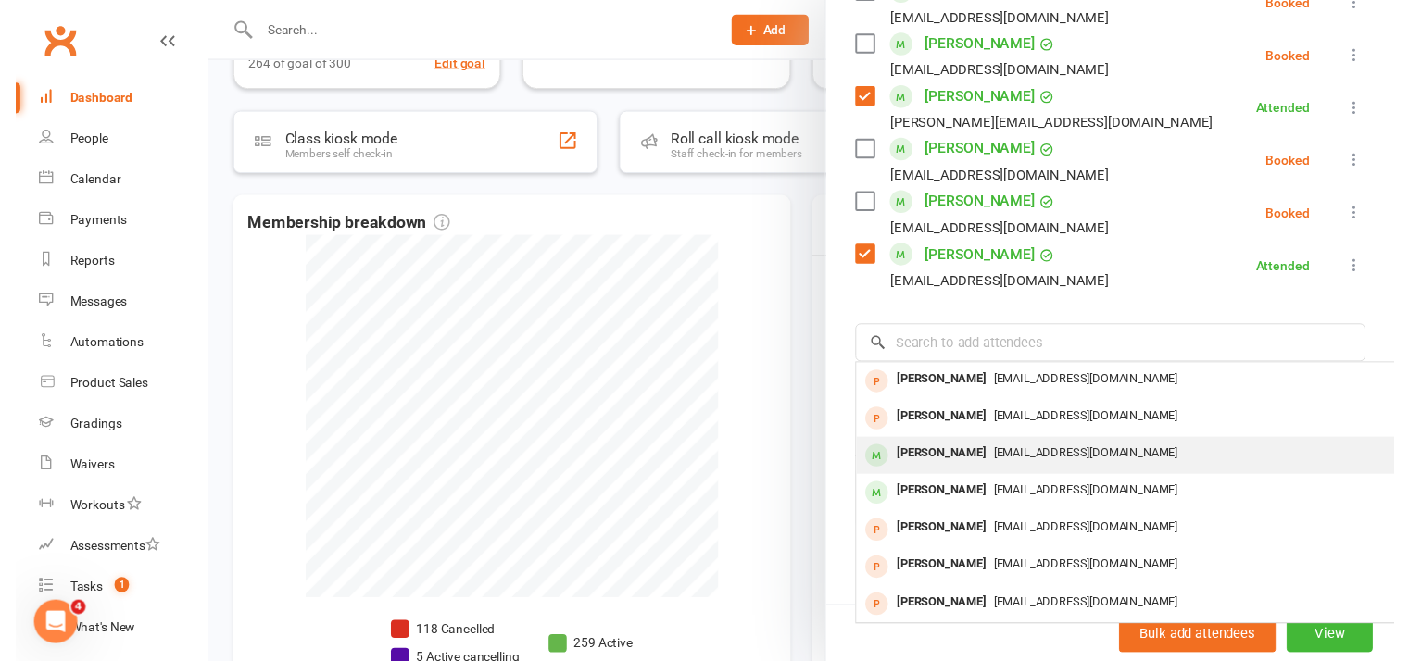
scroll to position [918, 0]
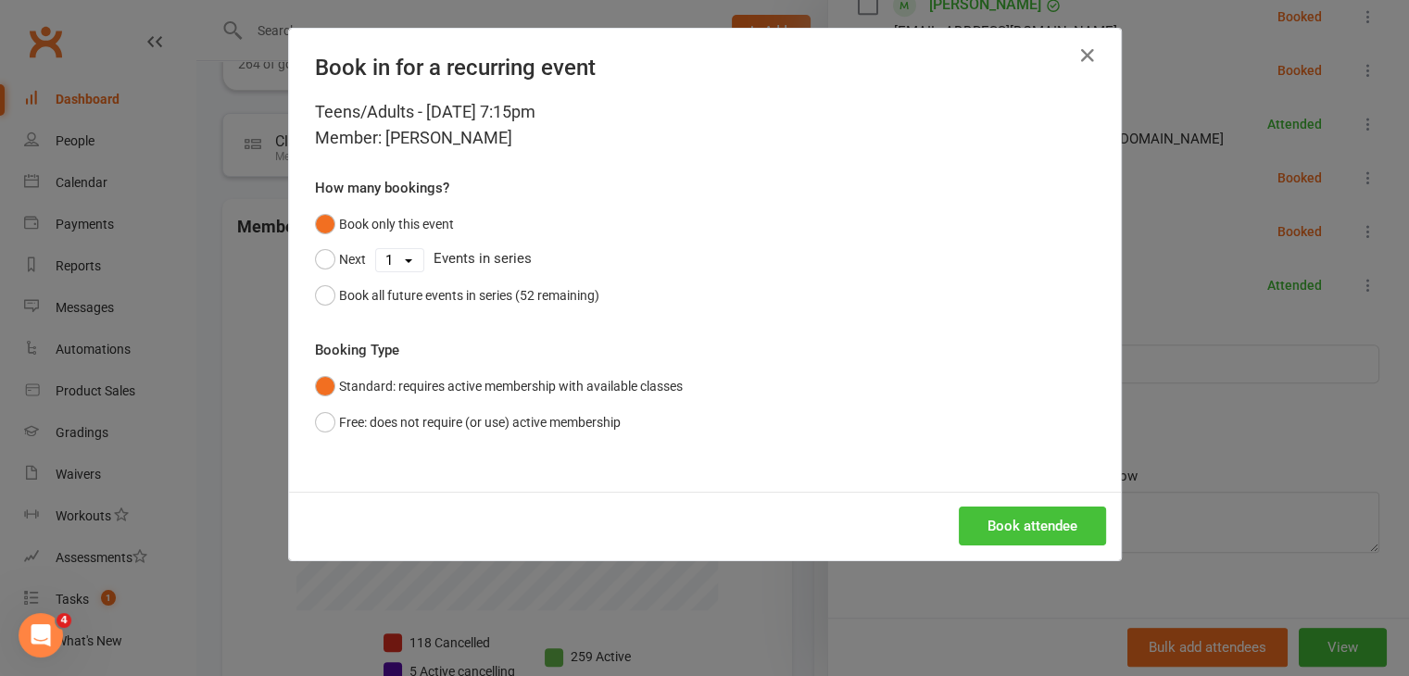
click at [996, 520] on button "Book attendee" at bounding box center [1032, 526] width 147 height 39
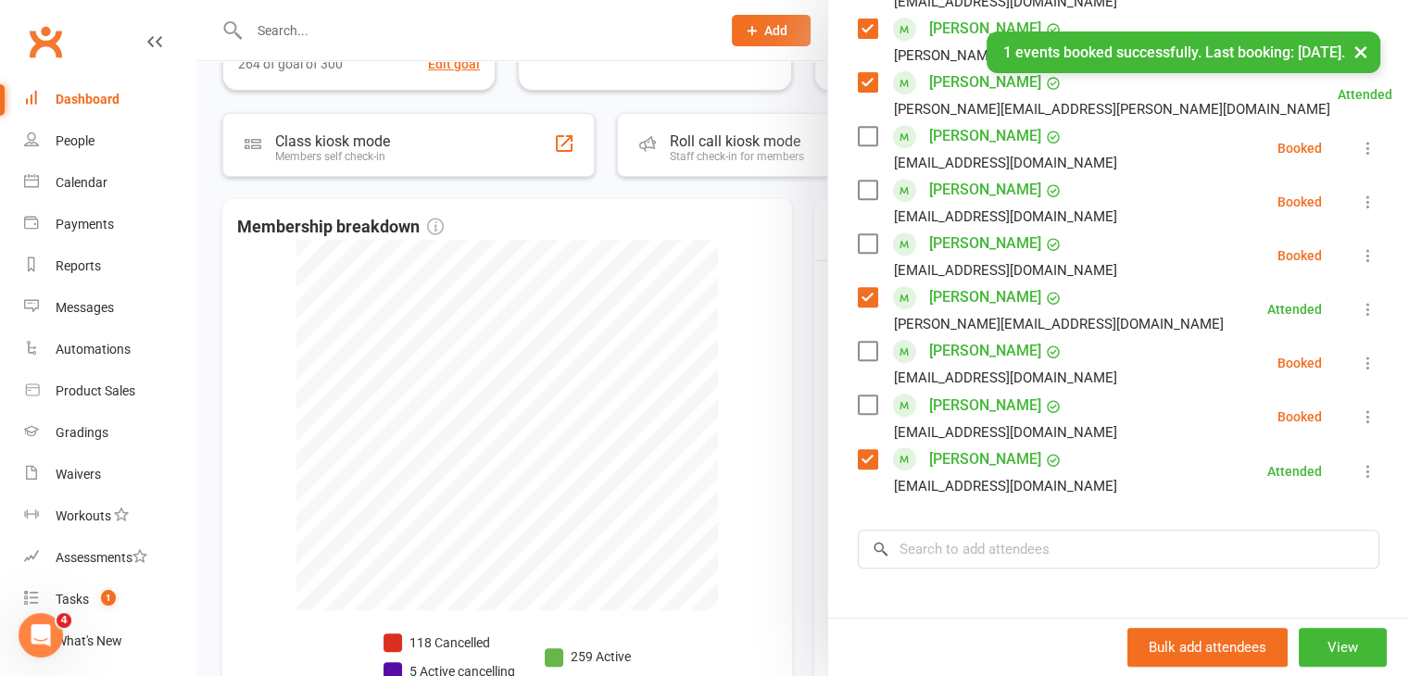
scroll to position [694, 0]
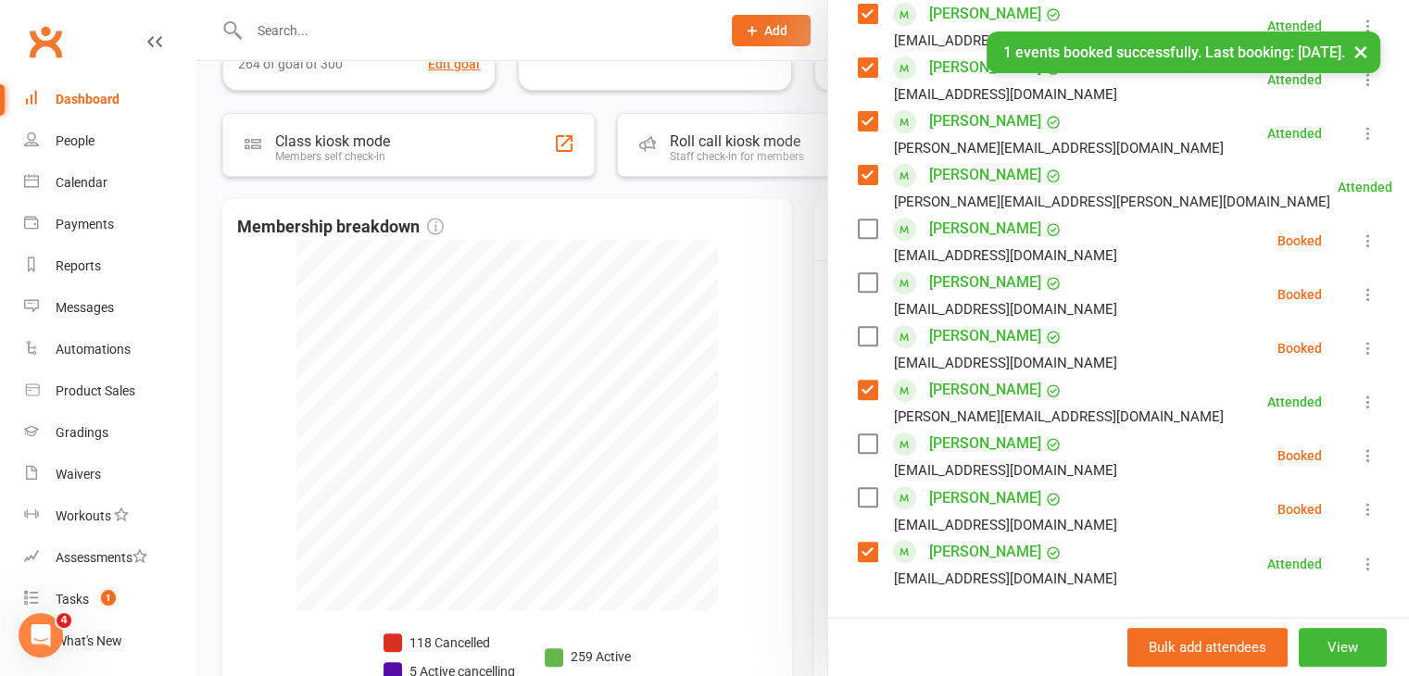
click at [859, 220] on label at bounding box center [867, 229] width 19 height 19
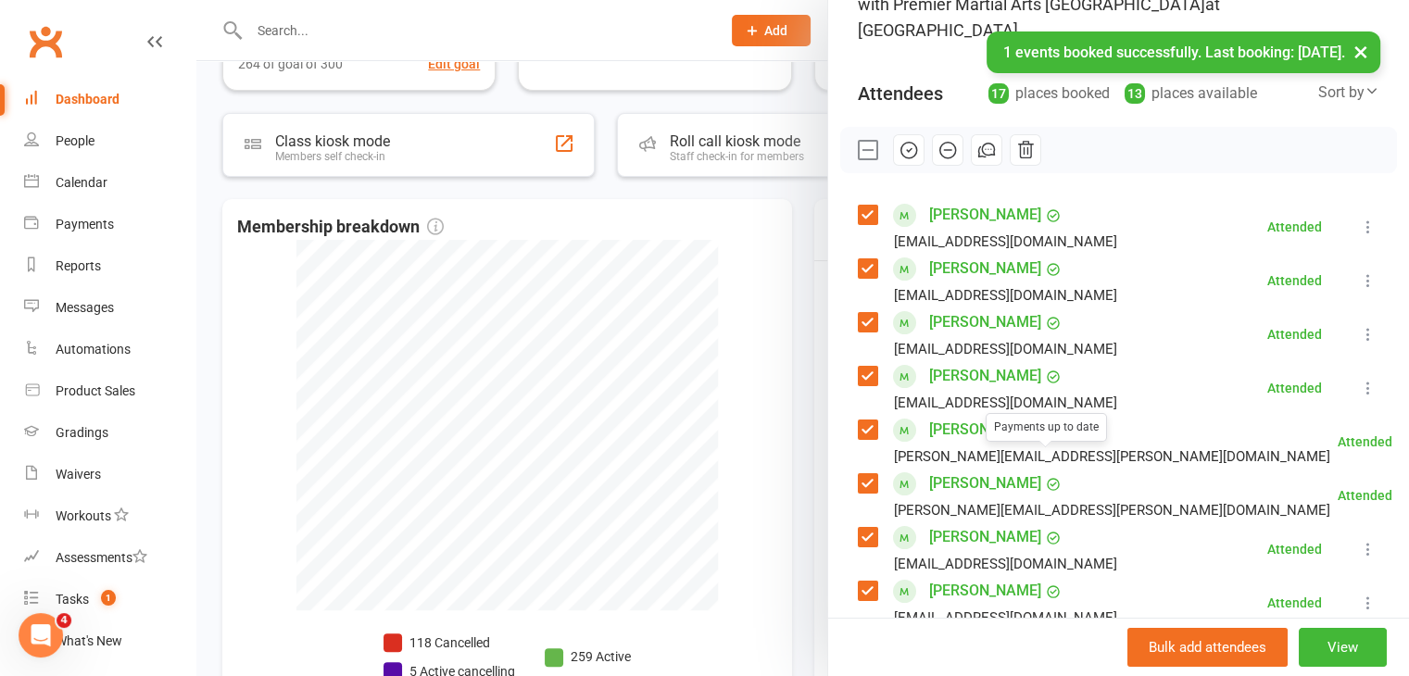
scroll to position [138, 0]
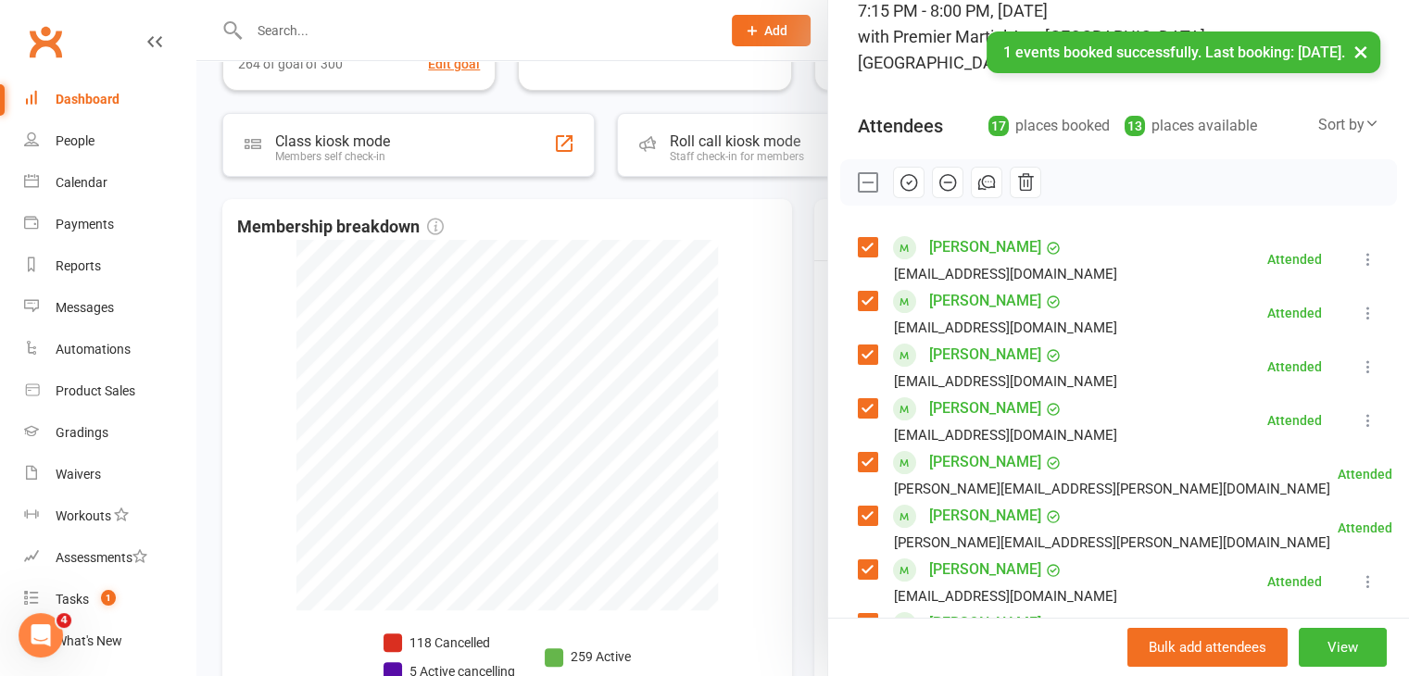
click at [904, 175] on icon "button" at bounding box center [908, 183] width 16 height 16
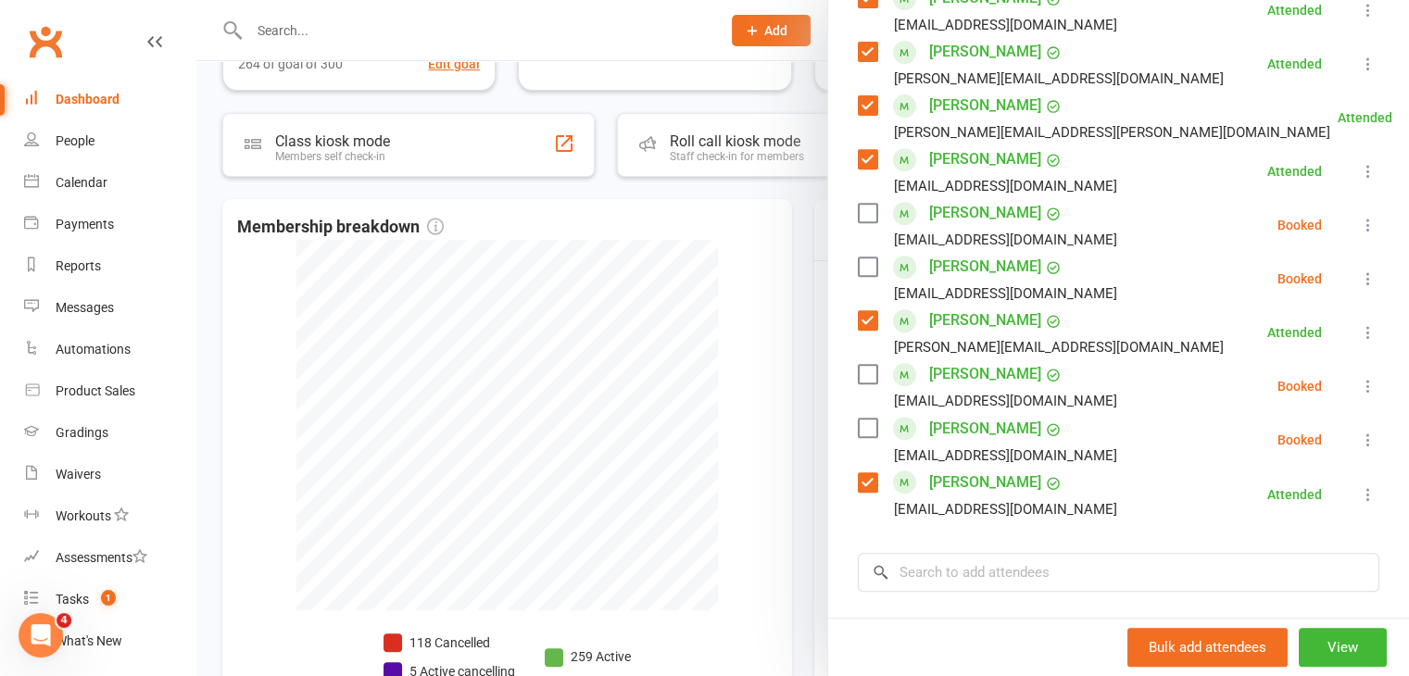
scroll to position [879, 0]
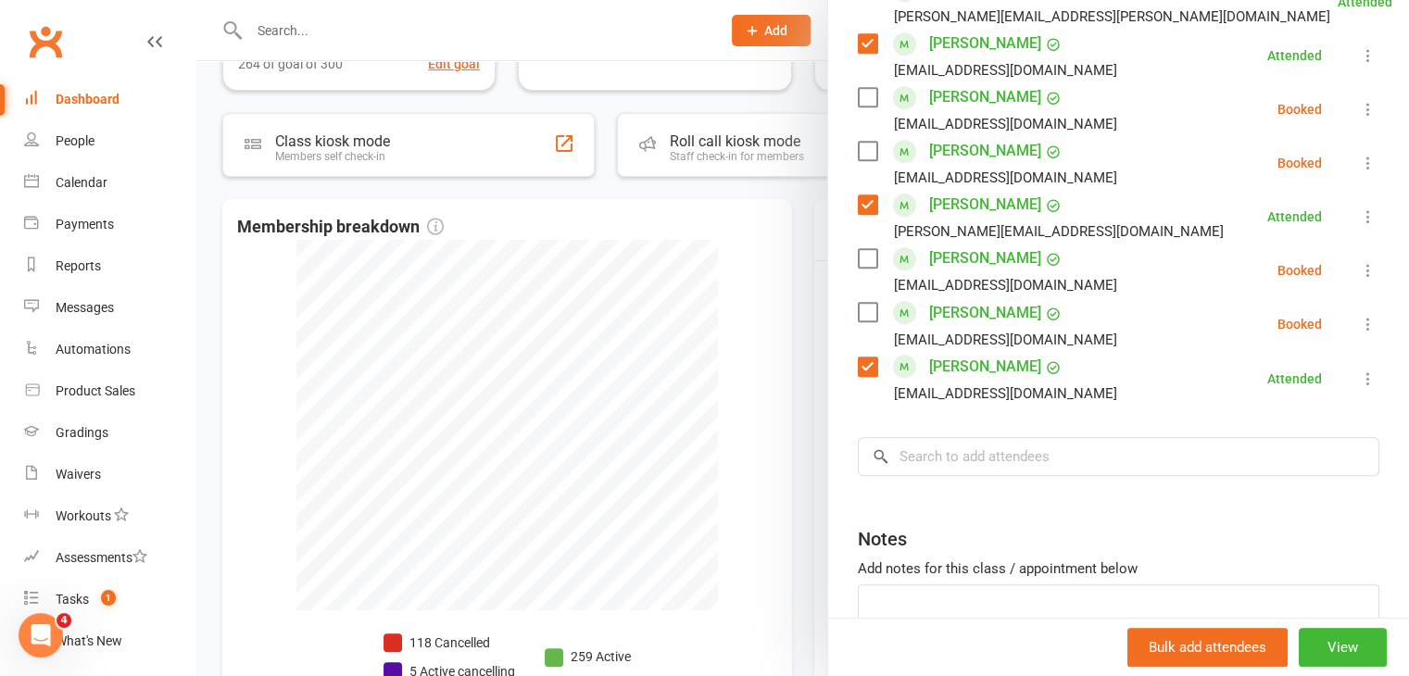
click at [726, 398] on div at bounding box center [802, 338] width 1212 height 676
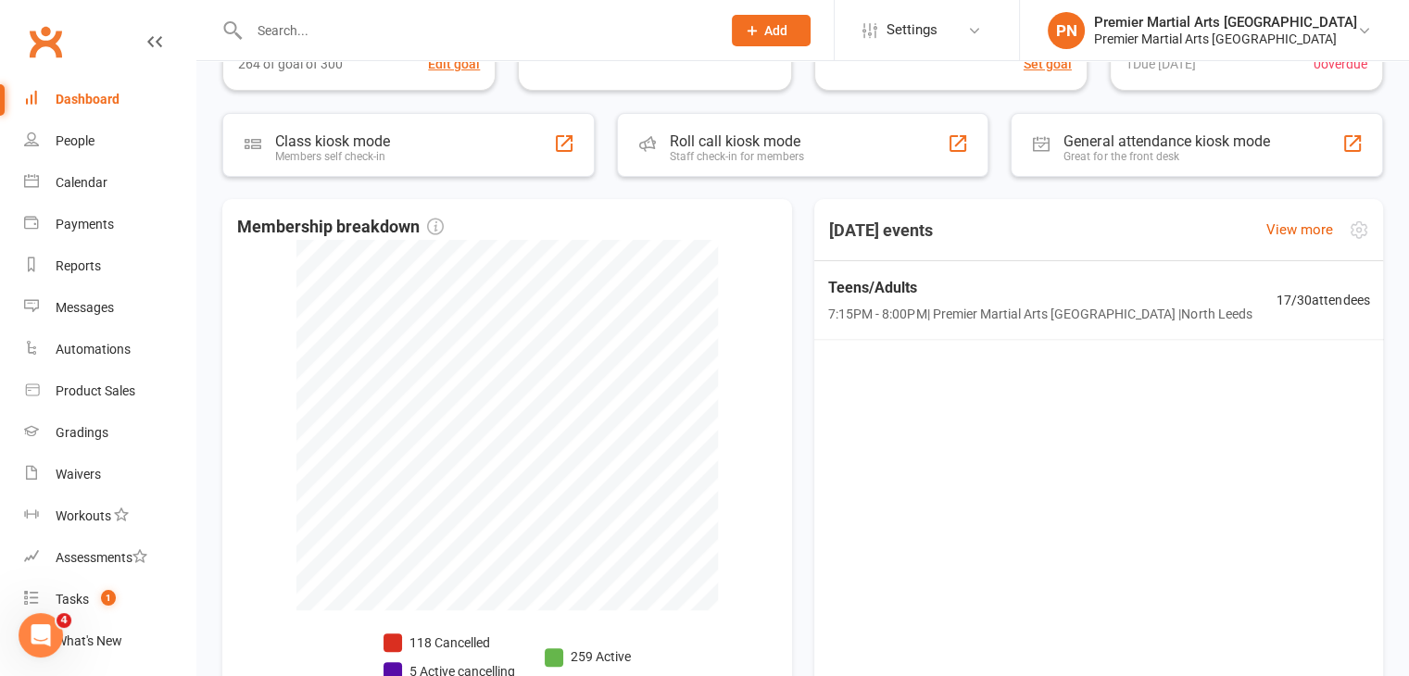
click at [1187, 308] on span "7:15PM - 8:00PM | Premier Martial Arts [GEOGRAPHIC_DATA] | [GEOGRAPHIC_DATA]" at bounding box center [1039, 314] width 423 height 20
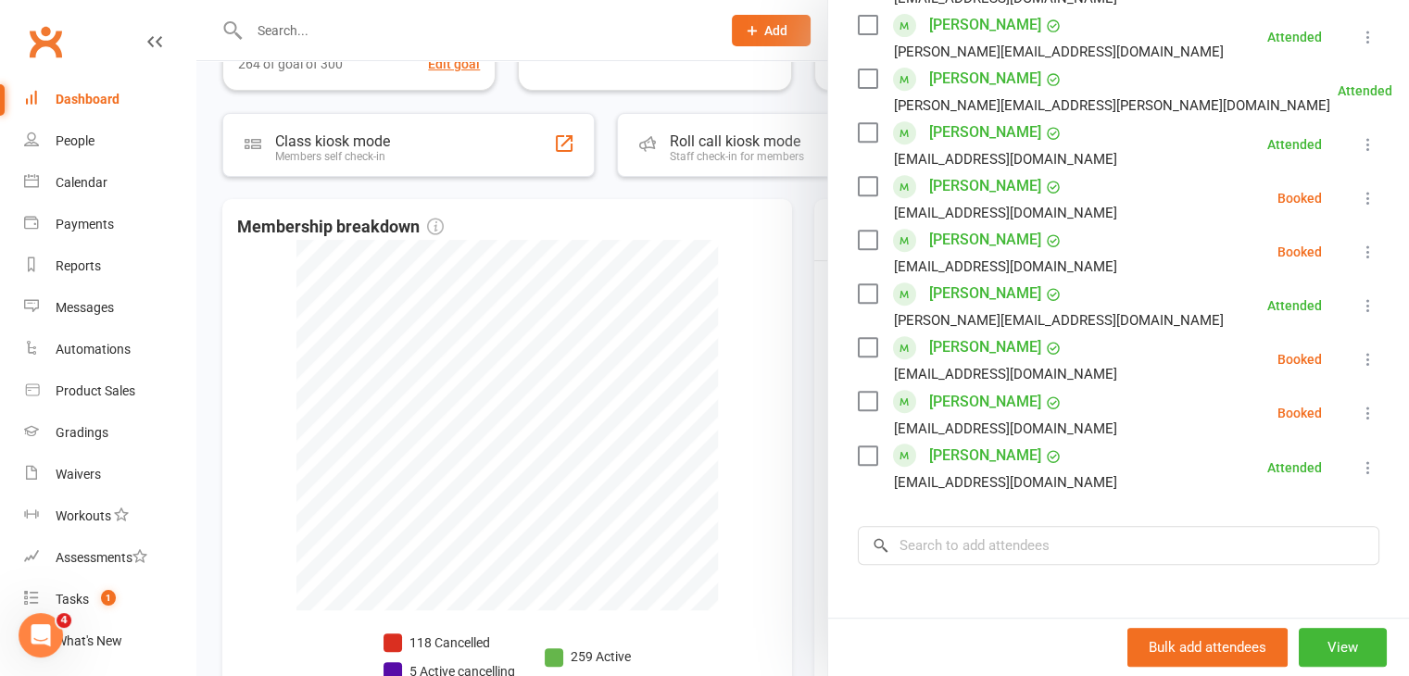
scroll to position [786, 0]
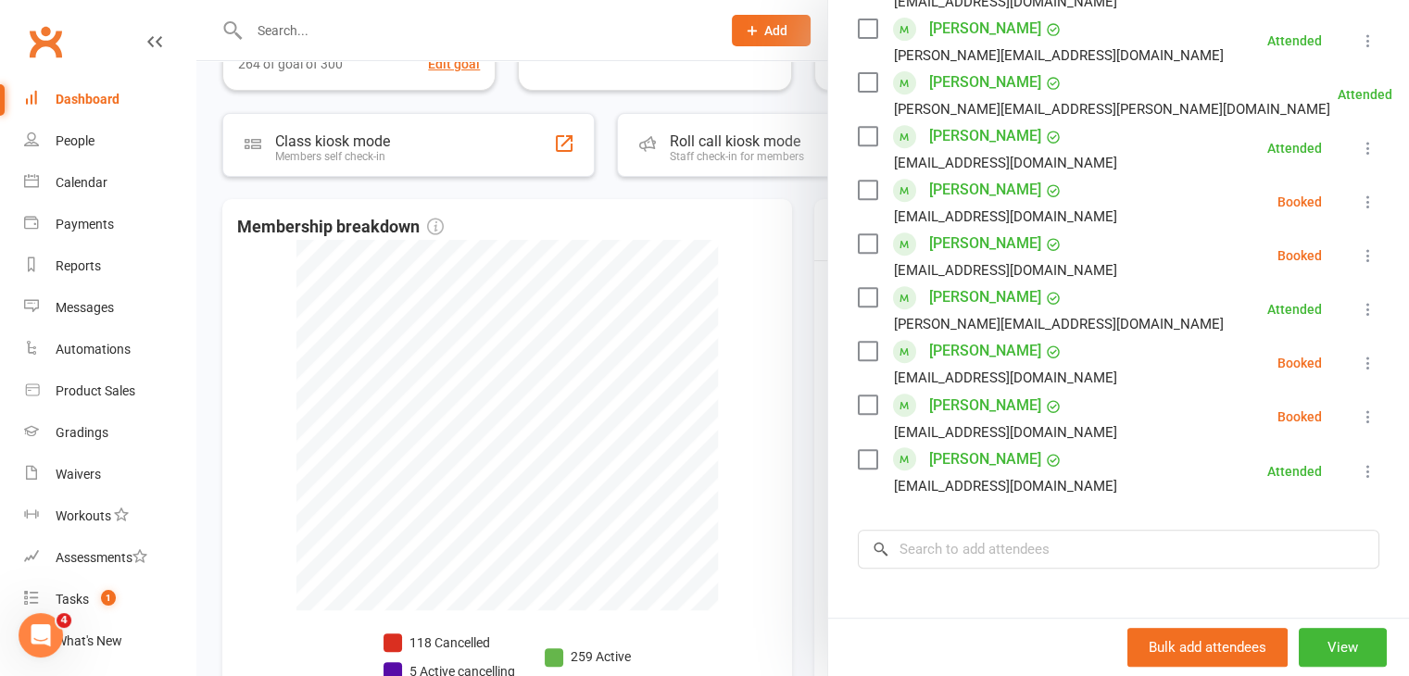
click at [700, 266] on div at bounding box center [802, 338] width 1212 height 676
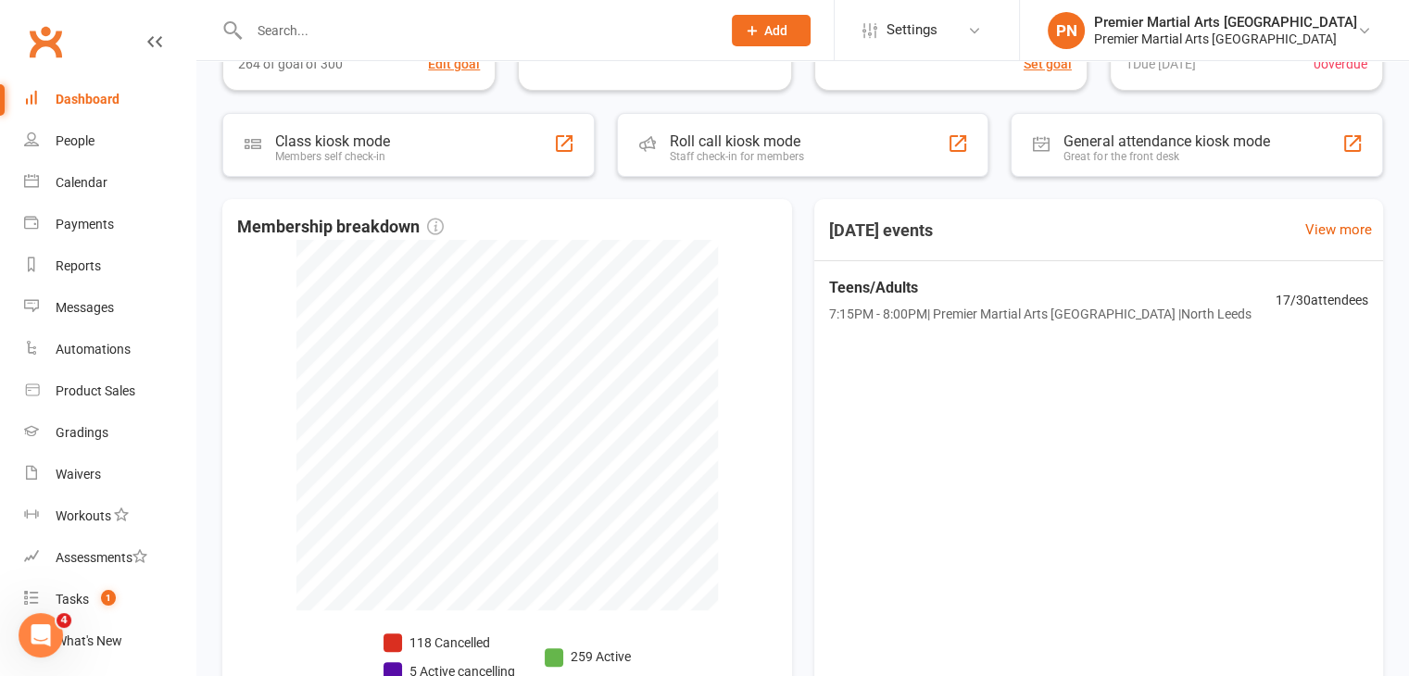
scroll to position [278, 0]
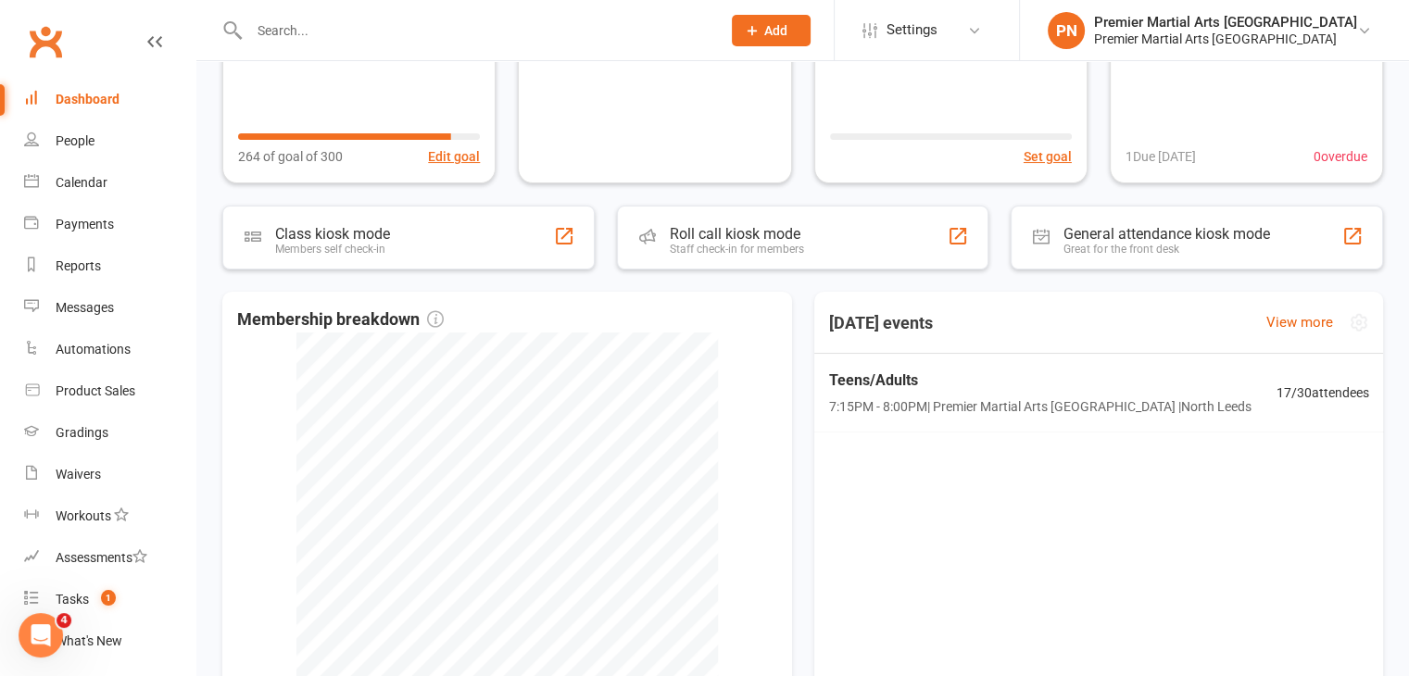
click at [927, 396] on span "7:15PM - 8:00PM | Premier Martial Arts [GEOGRAPHIC_DATA] | [GEOGRAPHIC_DATA]" at bounding box center [1039, 406] width 422 height 20
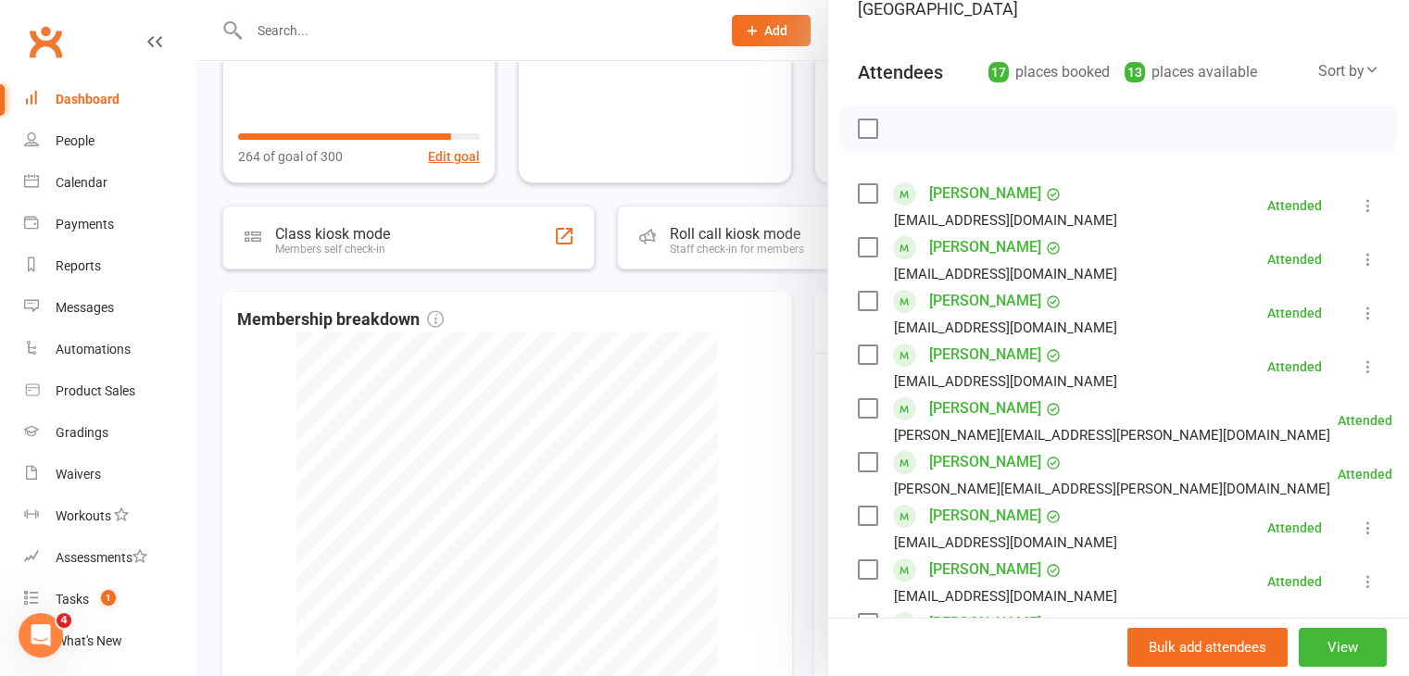
scroll to position [0, 0]
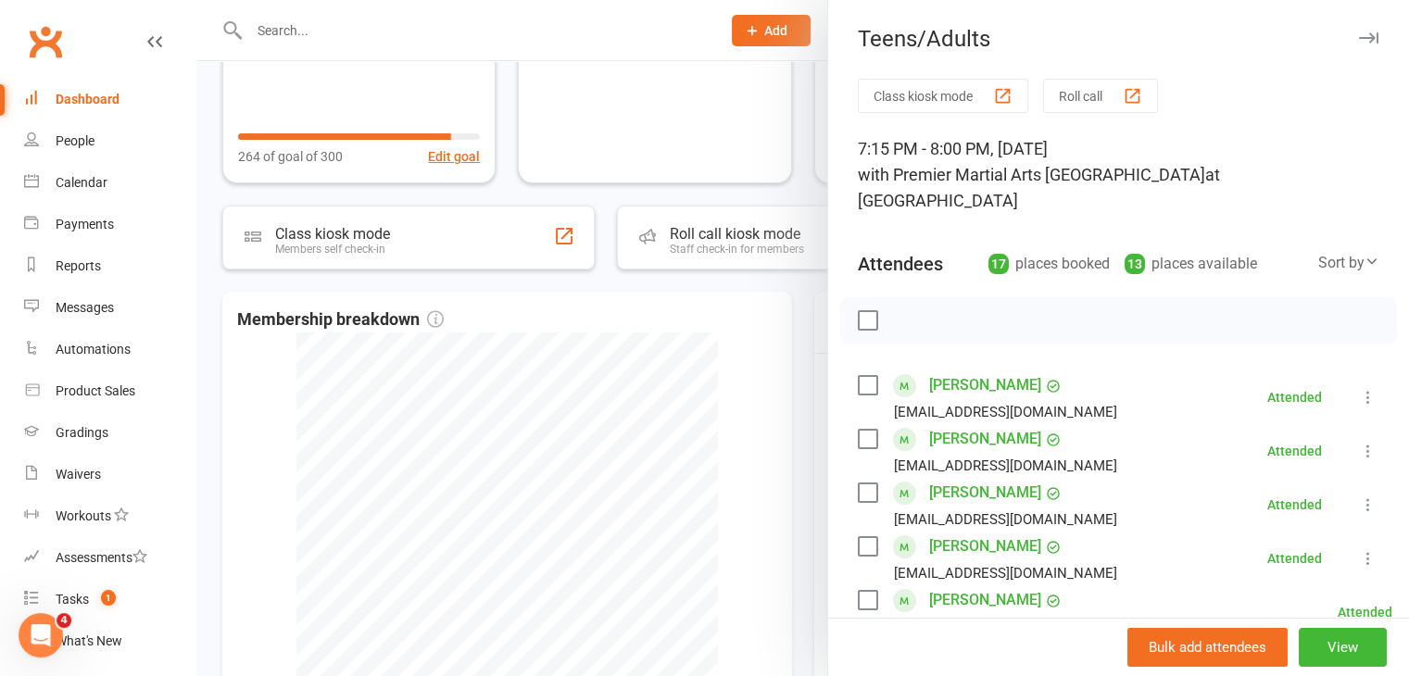
click at [719, 358] on div at bounding box center [802, 338] width 1212 height 676
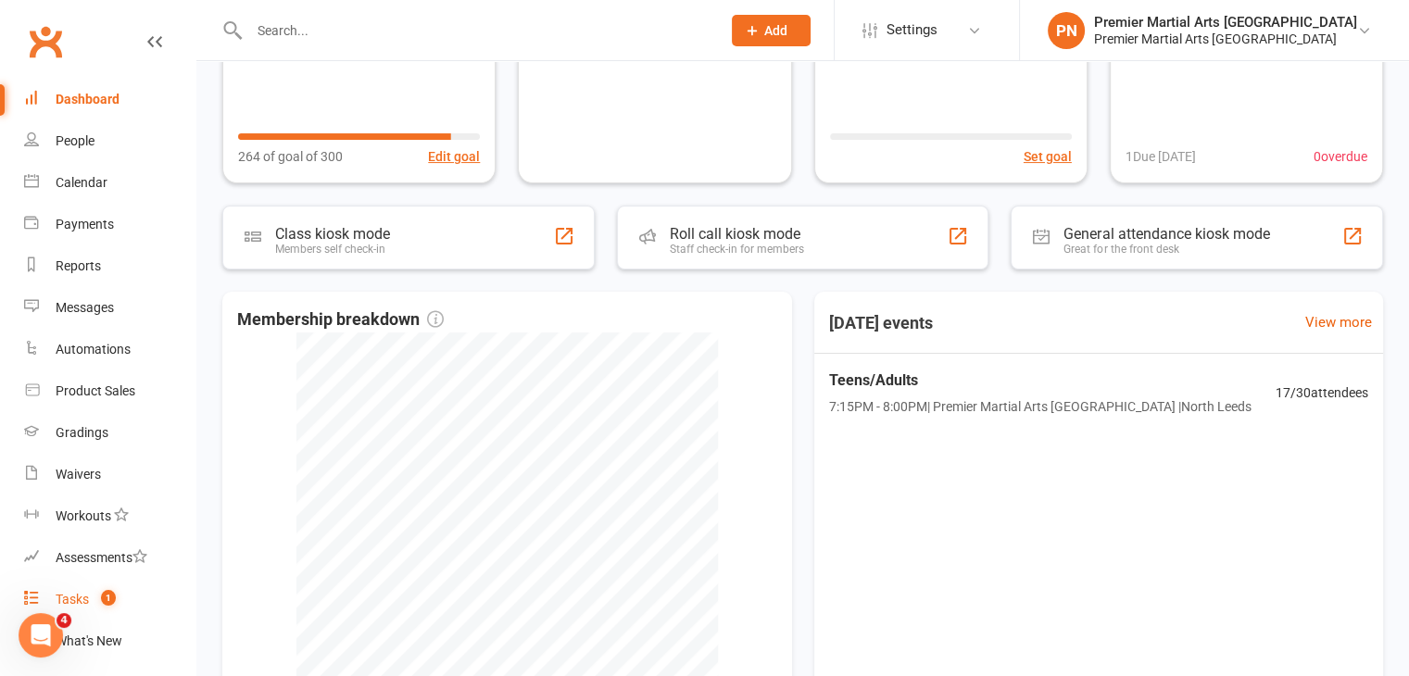
click at [80, 597] on div "Tasks" at bounding box center [72, 599] width 33 height 15
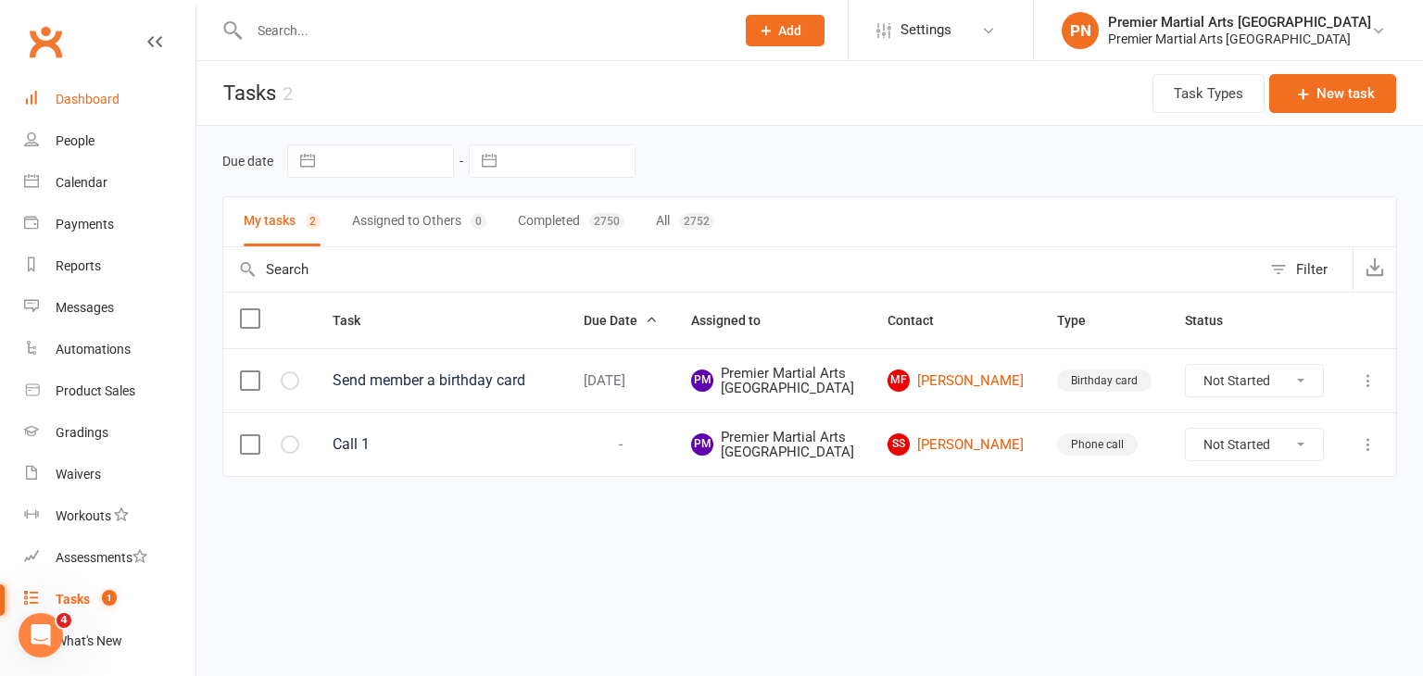
click at [69, 105] on div "Dashboard" at bounding box center [88, 99] width 64 height 15
